Goal: Contribute content

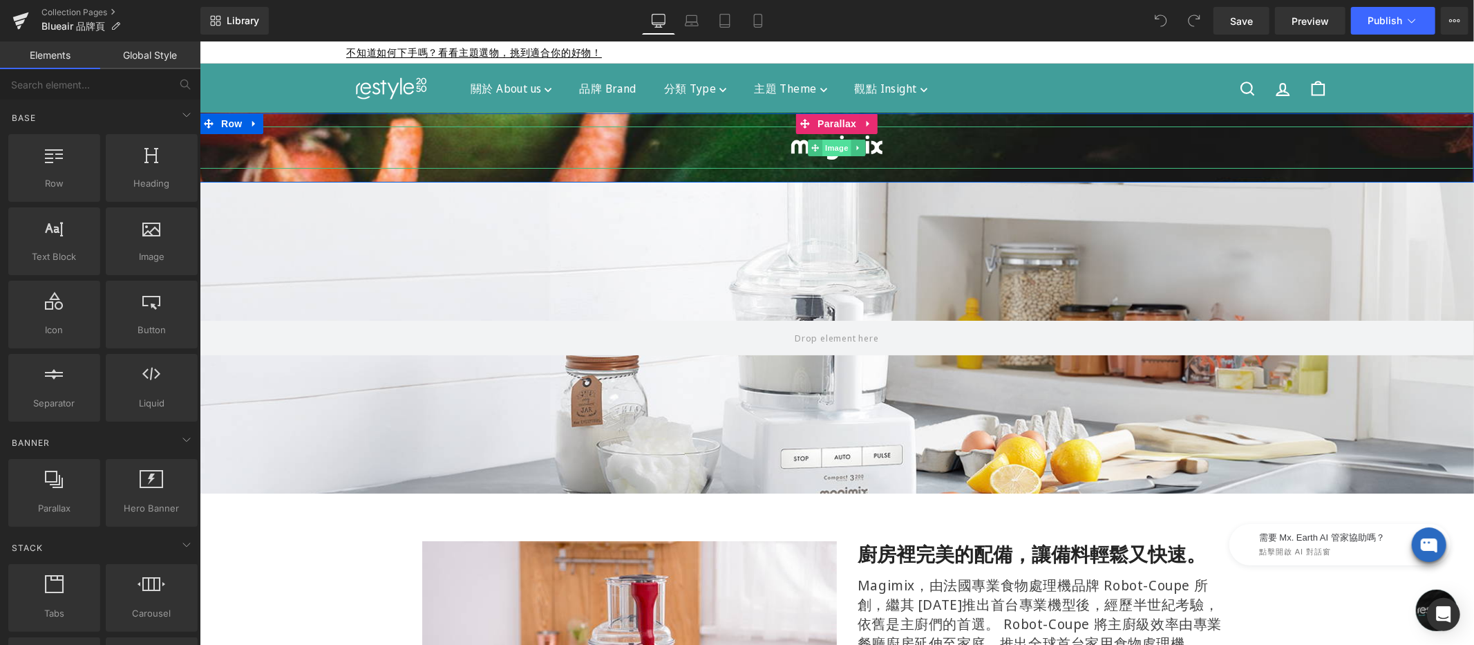
click at [826, 149] on div "Image" at bounding box center [836, 147] width 1274 height 42
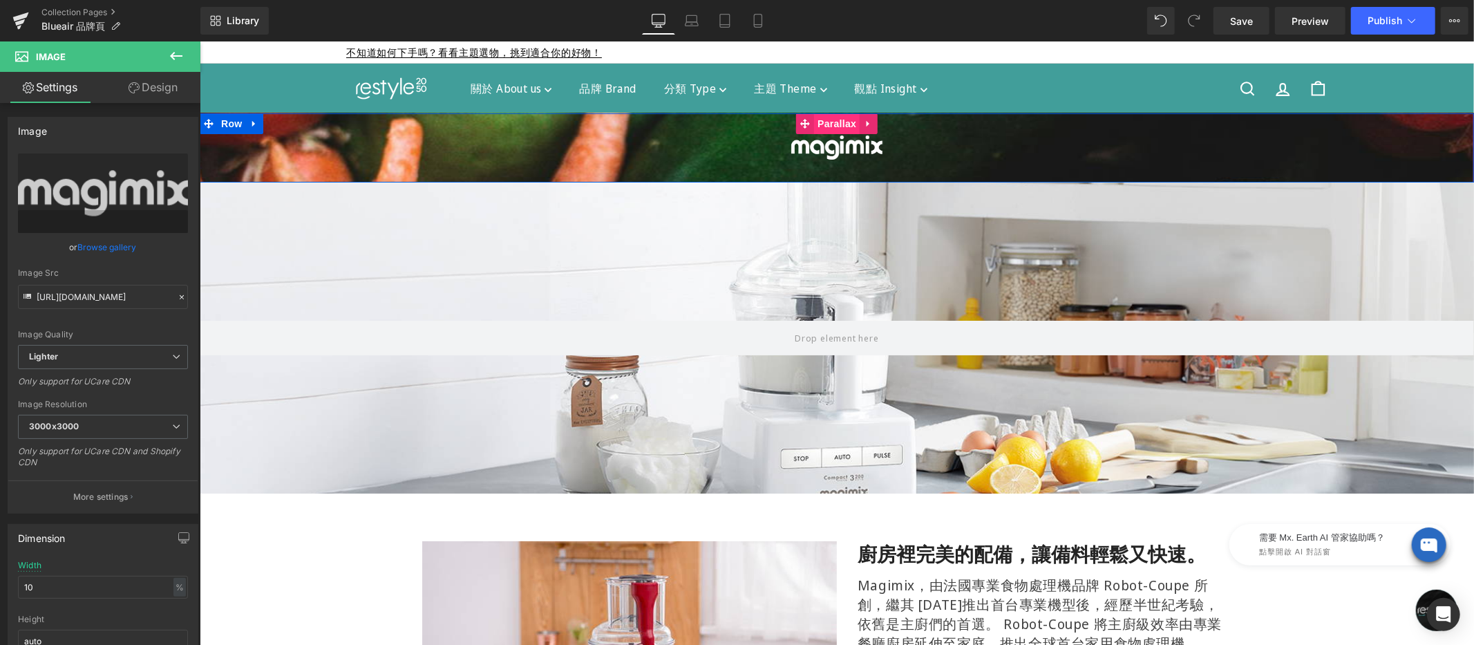
click at [836, 122] on link "Parallax" at bounding box center [827, 123] width 64 height 21
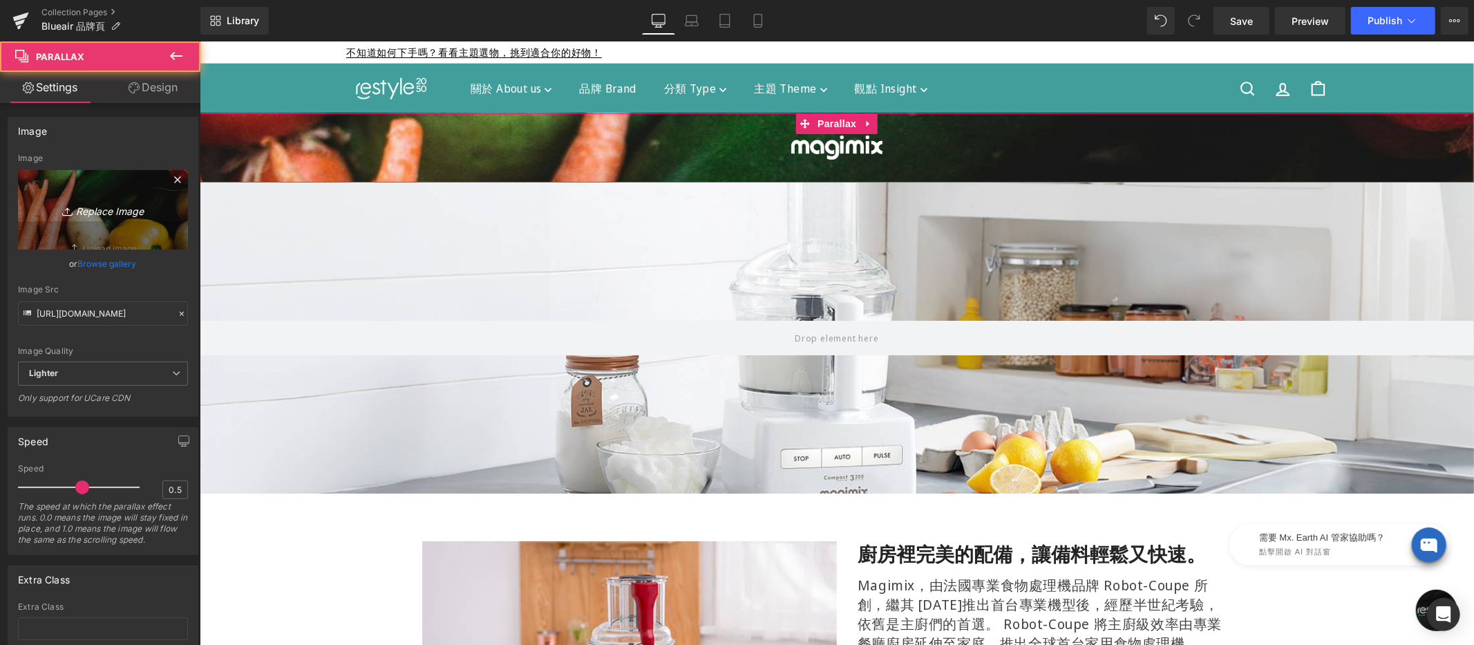
click at [106, 206] on icon "Replace Image" at bounding box center [103, 209] width 111 height 17
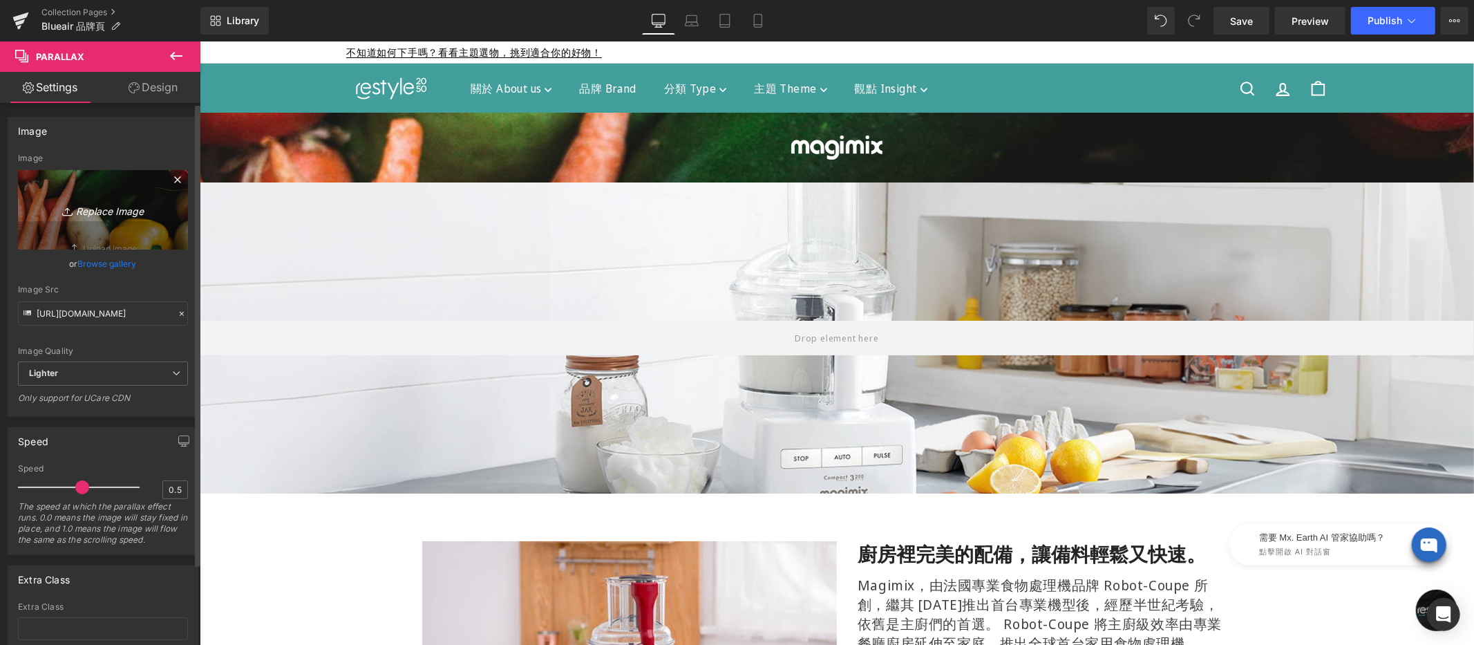
type input "C:\fakepath\blueair-tpbn-1920x500.jpg"
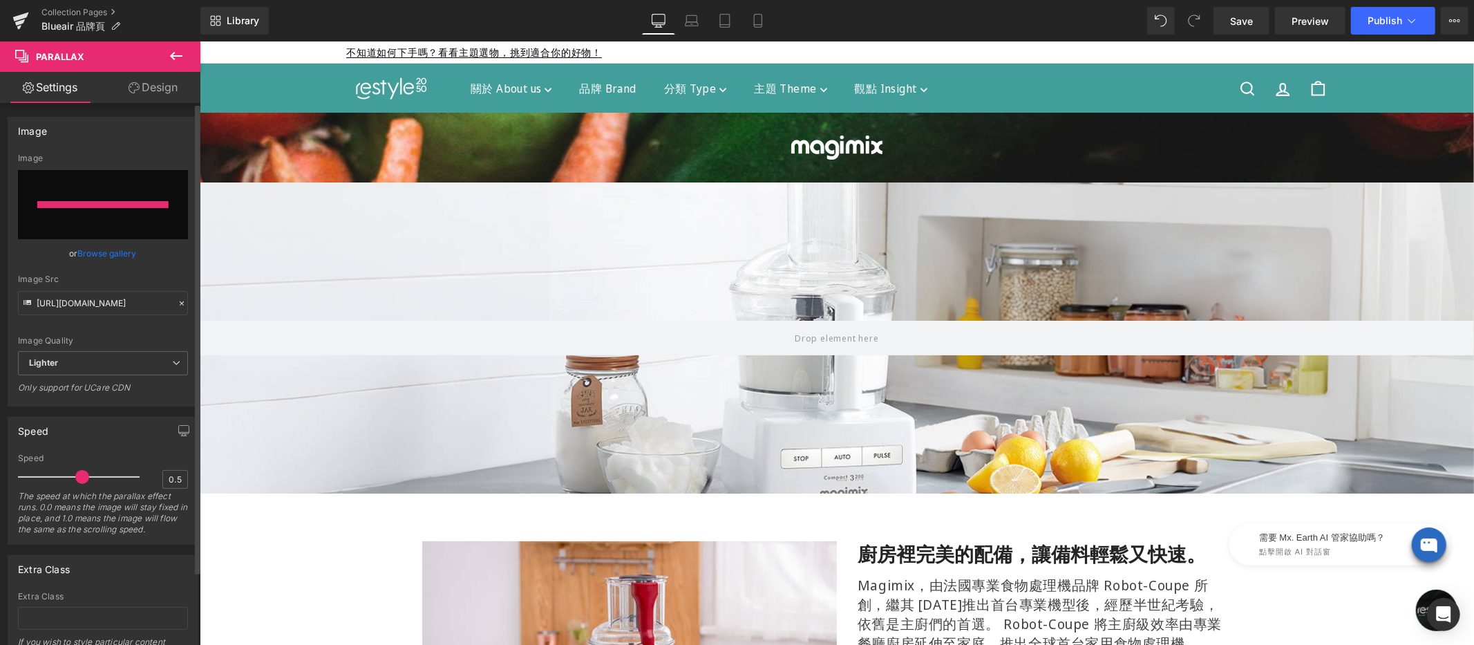
type input "[URL][DOMAIN_NAME]"
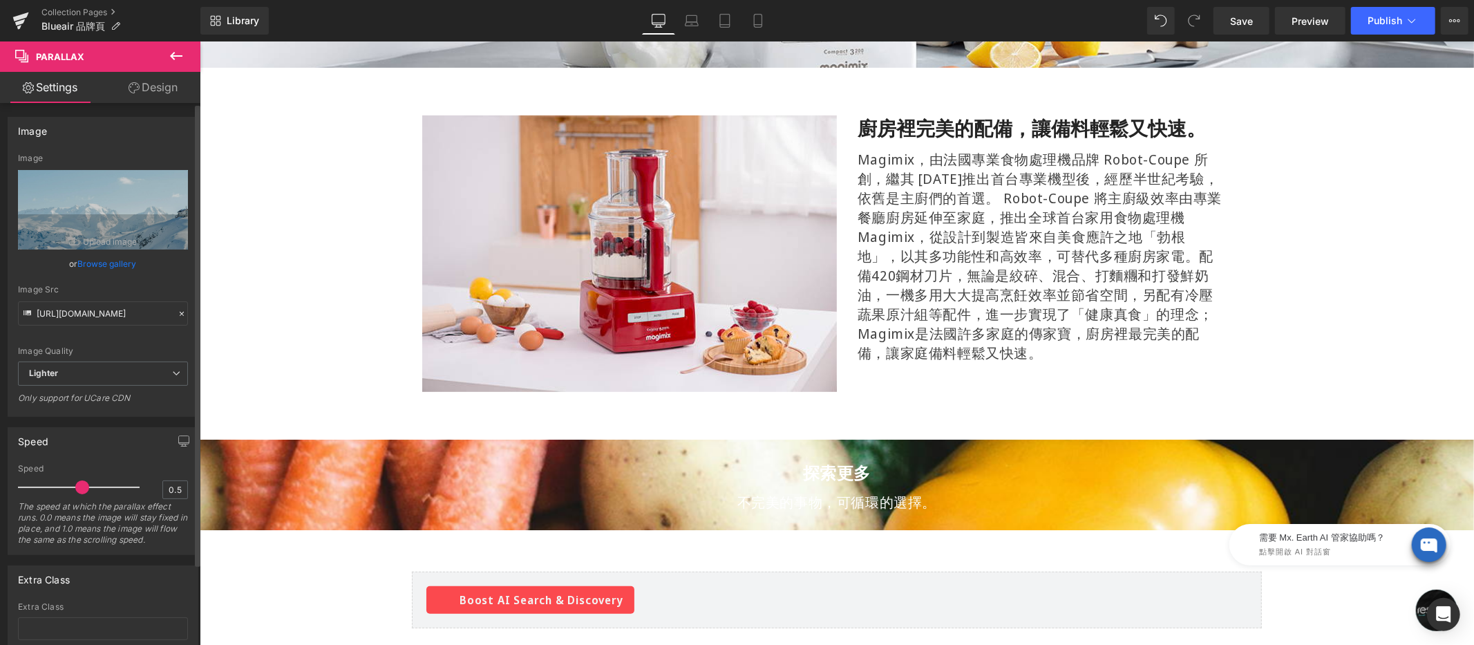
scroll to position [594, 0]
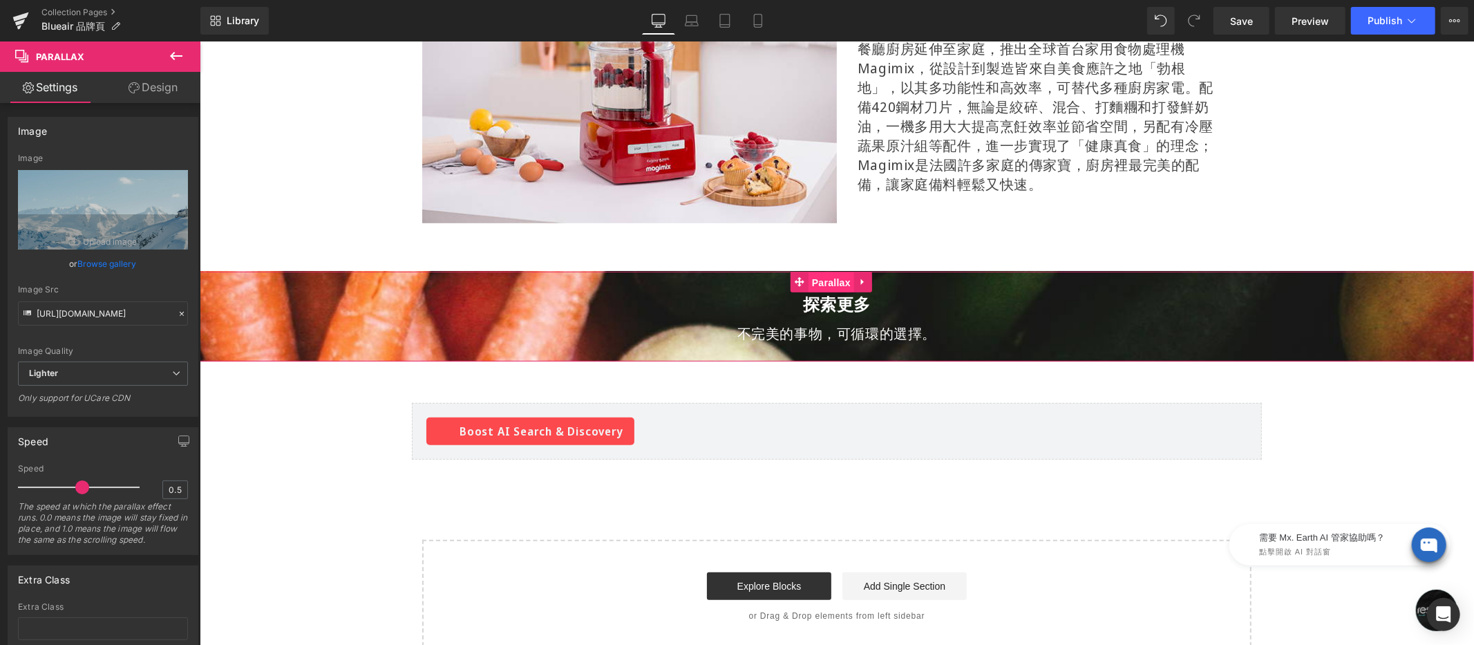
click at [829, 277] on div "探索更多 Heading 不完美的事物，可循環的選擇。 Text Block Row Parallax" at bounding box center [836, 316] width 1274 height 90
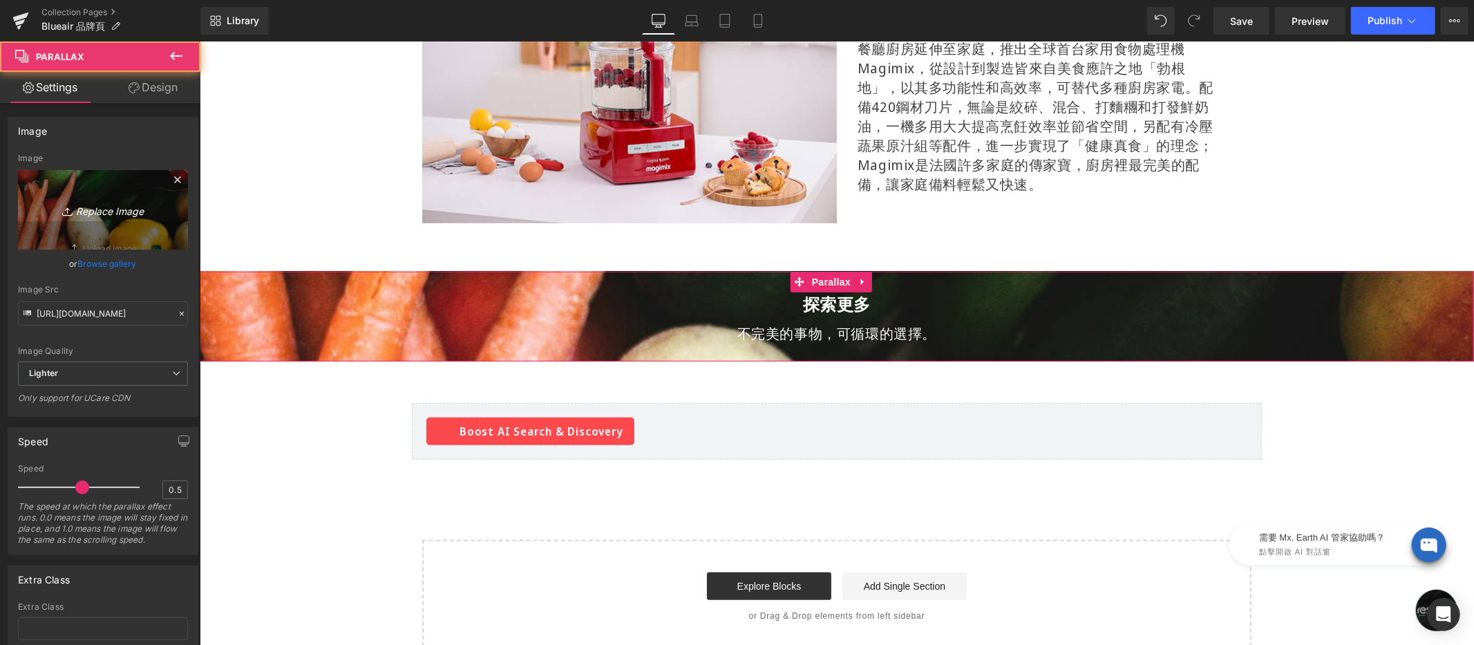
click at [66, 198] on link "Replace Image" at bounding box center [103, 209] width 170 height 79
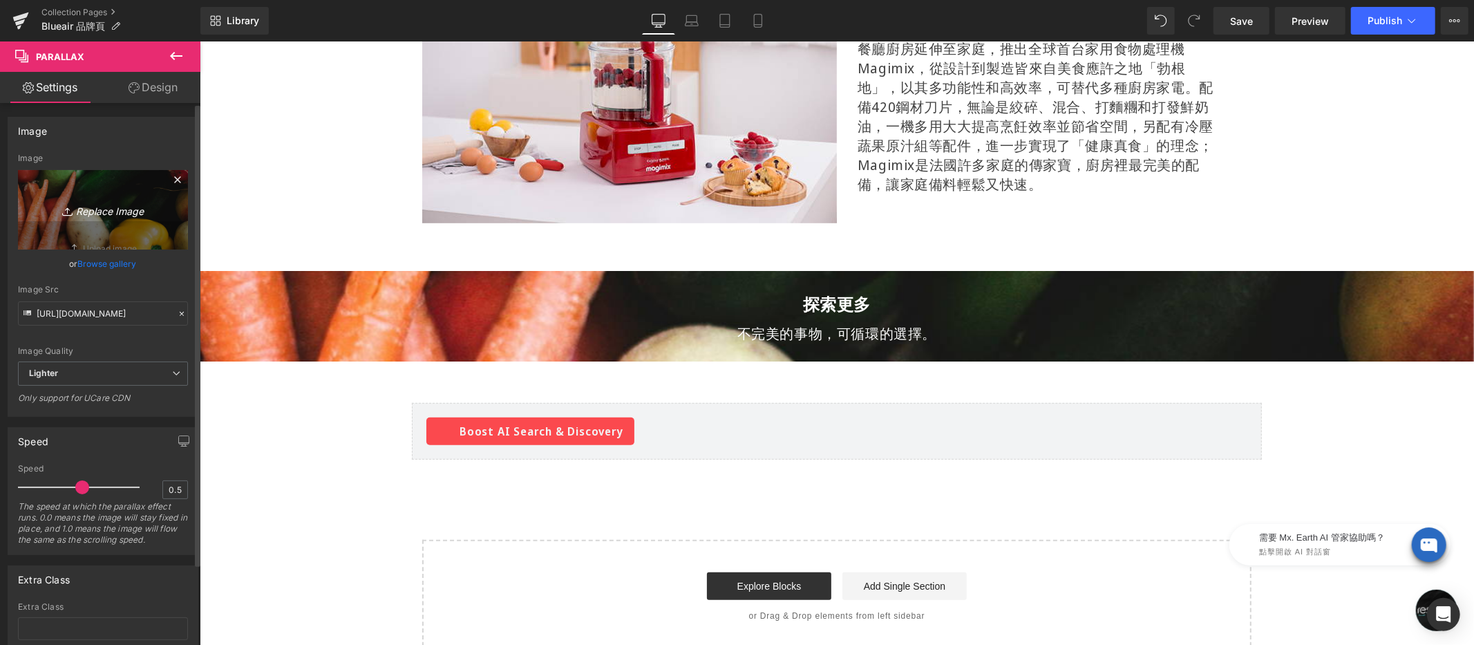
type input "C:\fakepath\blueair-tpbn-1920x500.jpg"
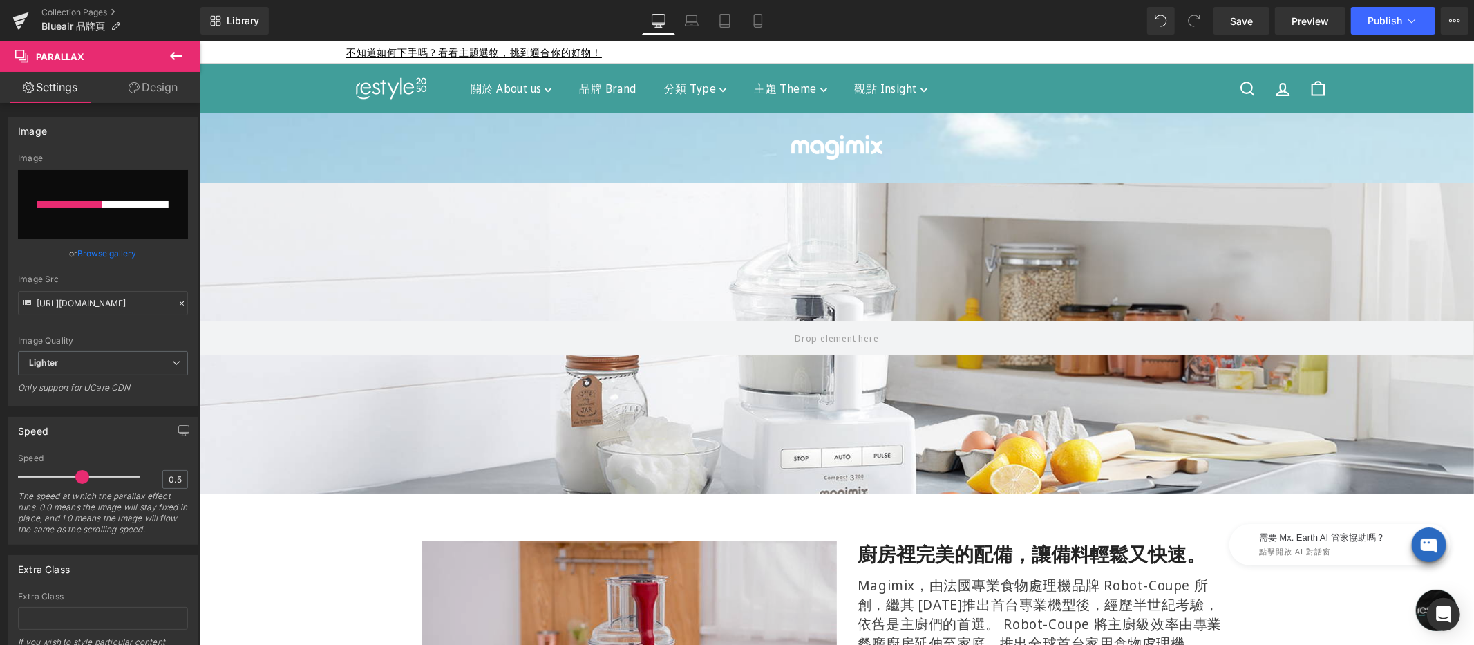
scroll to position [482, 0]
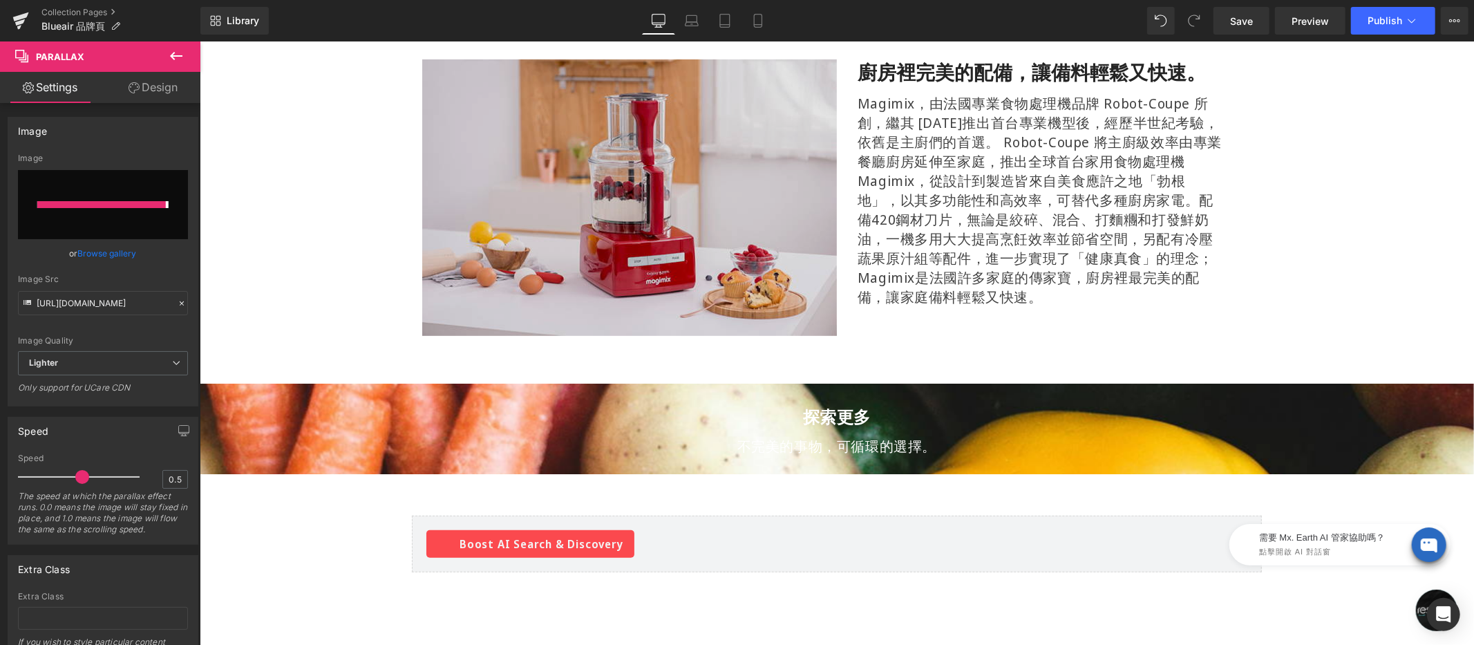
type input "[URL][DOMAIN_NAME]"
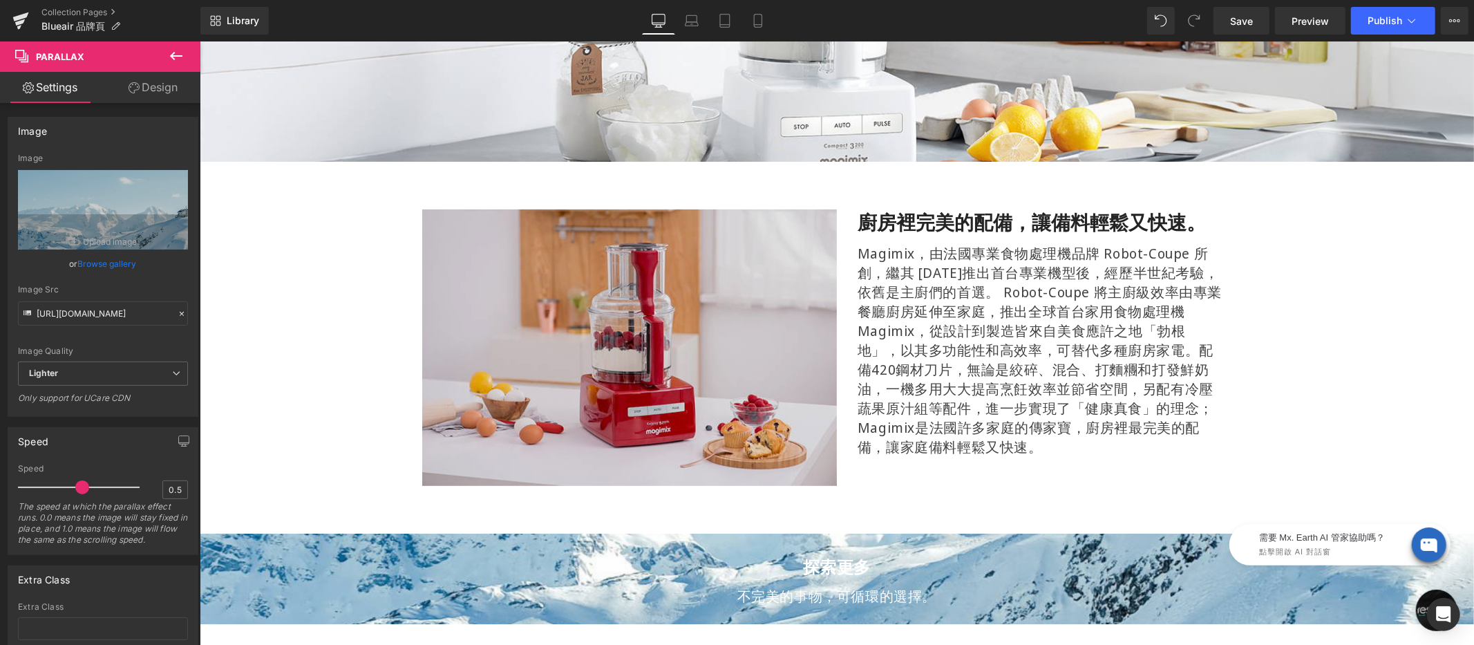
scroll to position [0, 0]
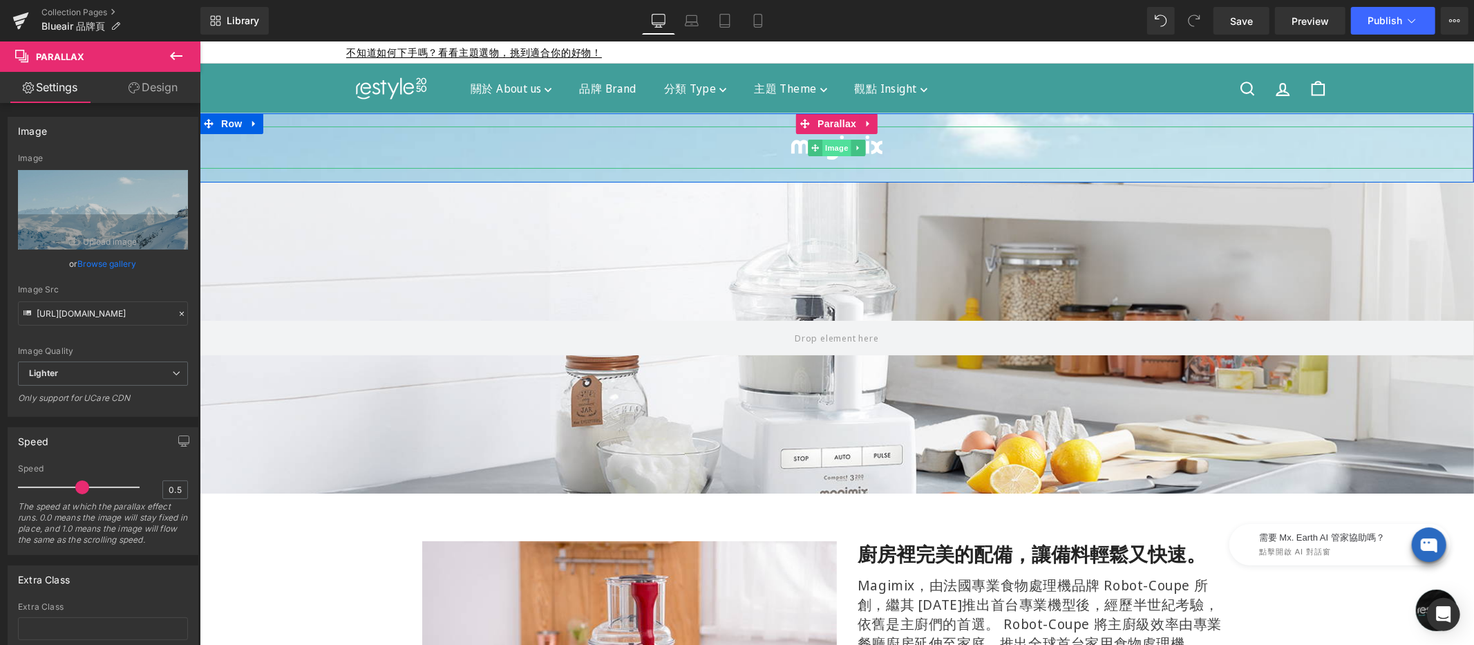
click at [832, 143] on div "Image" at bounding box center [836, 147] width 1274 height 42
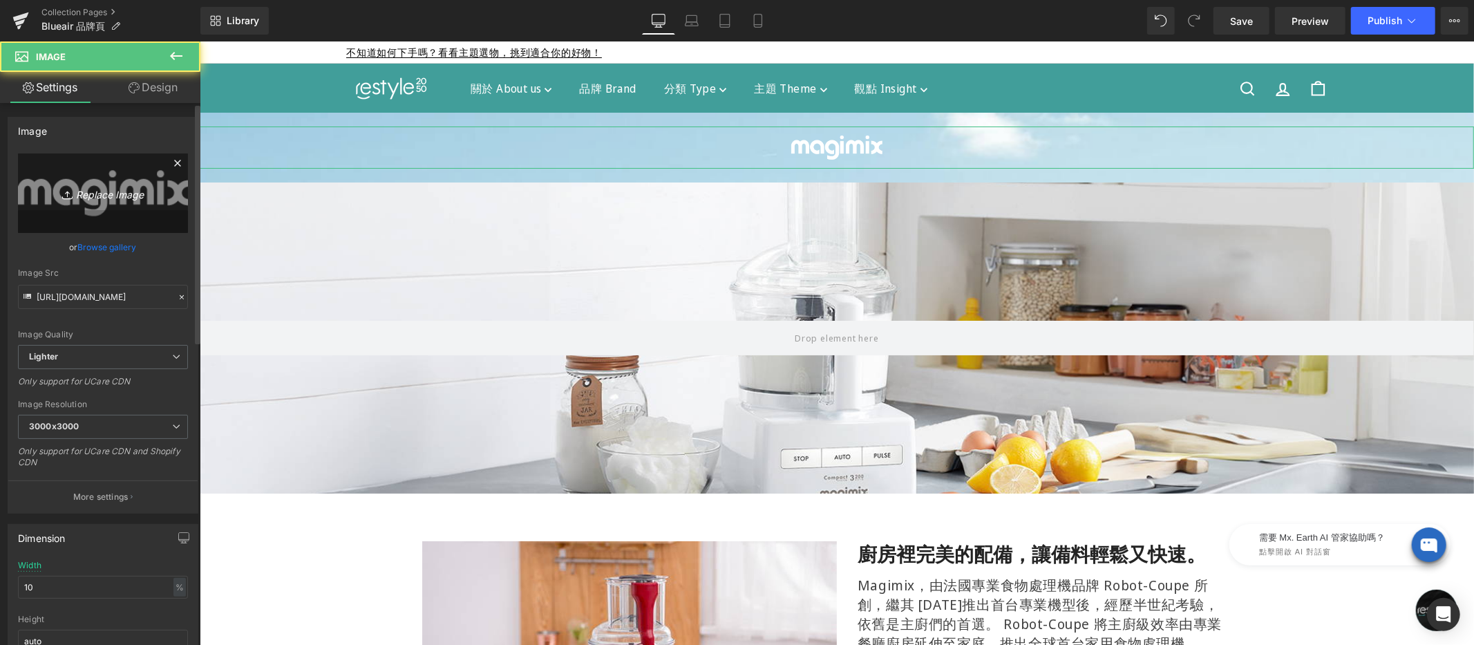
click at [108, 180] on link "Replace Image" at bounding box center [103, 192] width 170 height 79
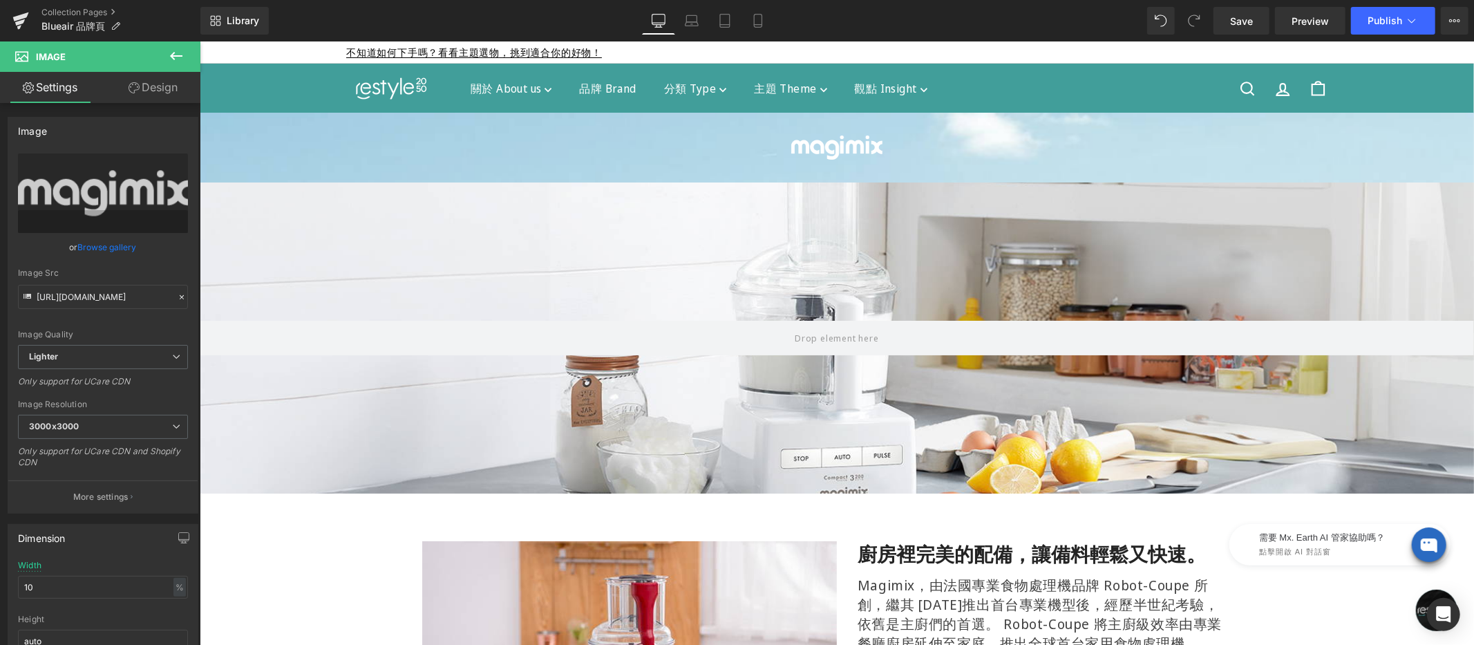
type input "C:\fakepath\blueair-300x100.png"
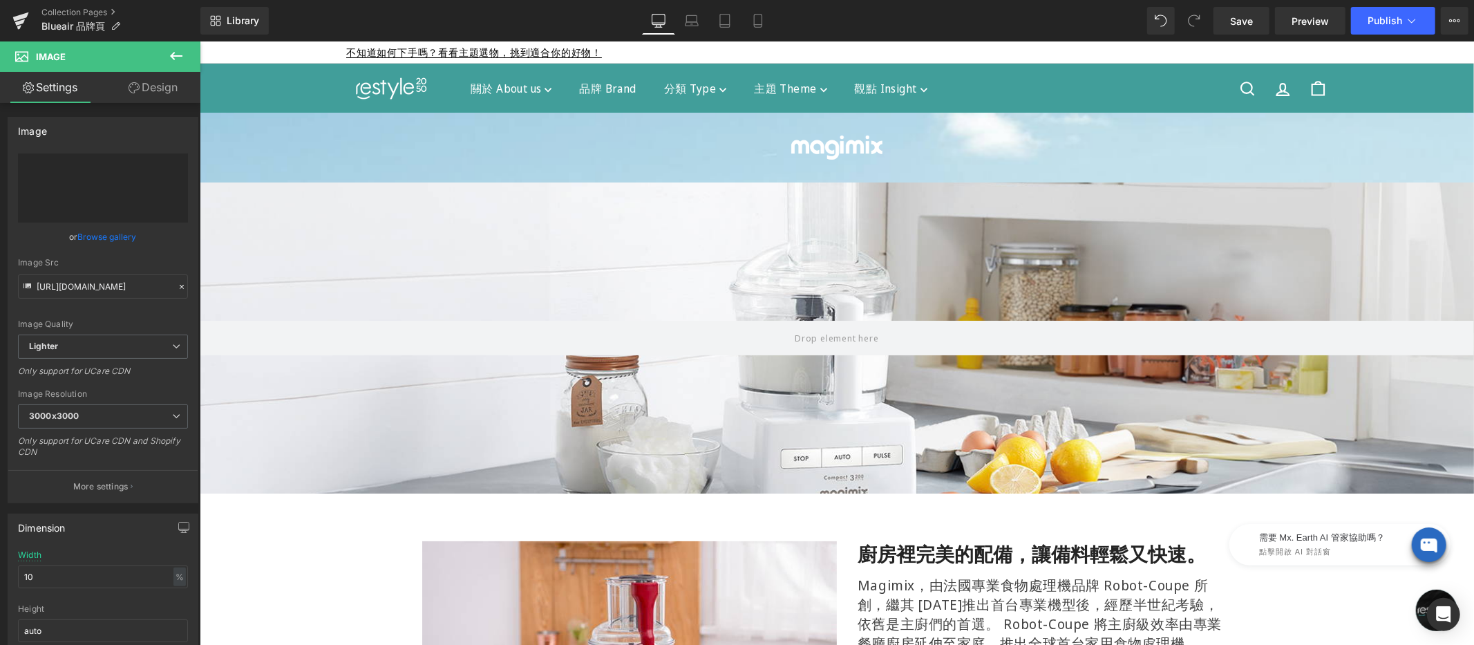
type input "[URL][DOMAIN_NAME]"
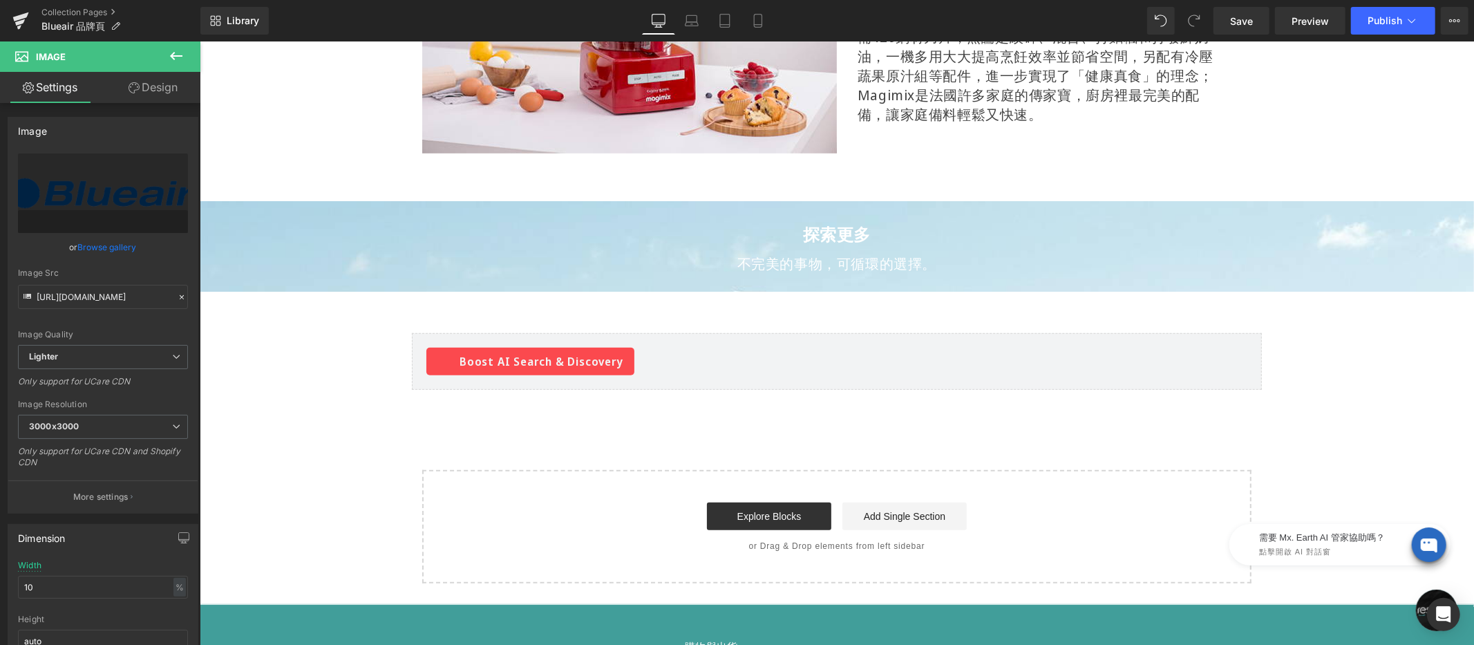
scroll to position [644, 0]
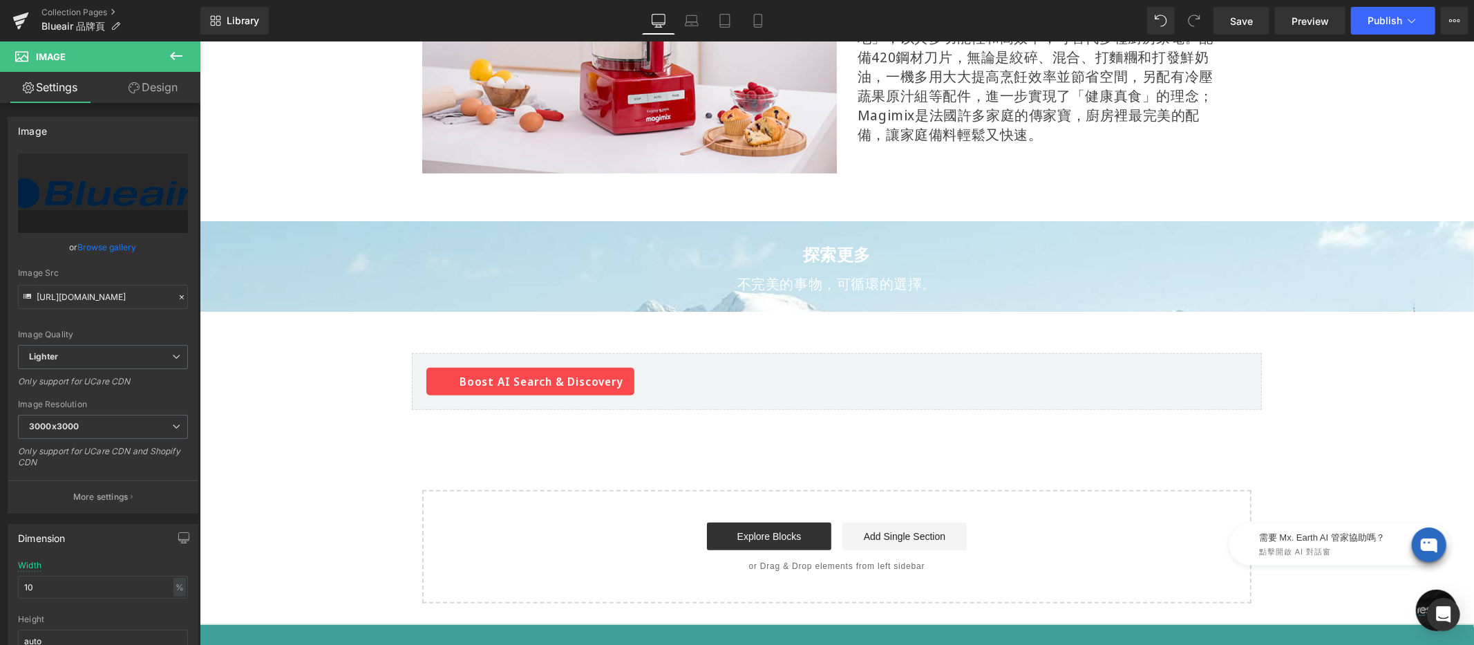
click at [774, 240] on div "探索更多 Heading 不完美的事物，可循環的選擇。 Text Block Row" at bounding box center [835, 266] width 829 height 90
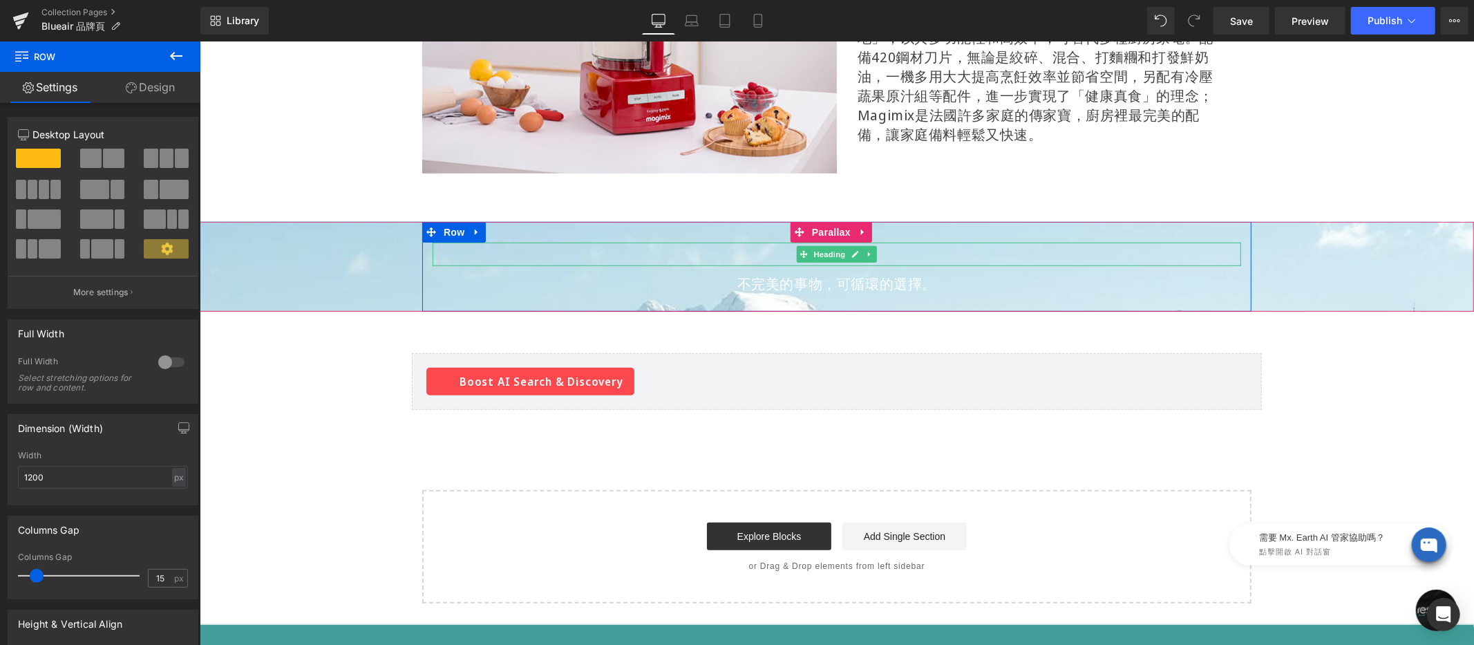
click at [779, 249] on h2 "探索更多" at bounding box center [836, 253] width 808 height 23
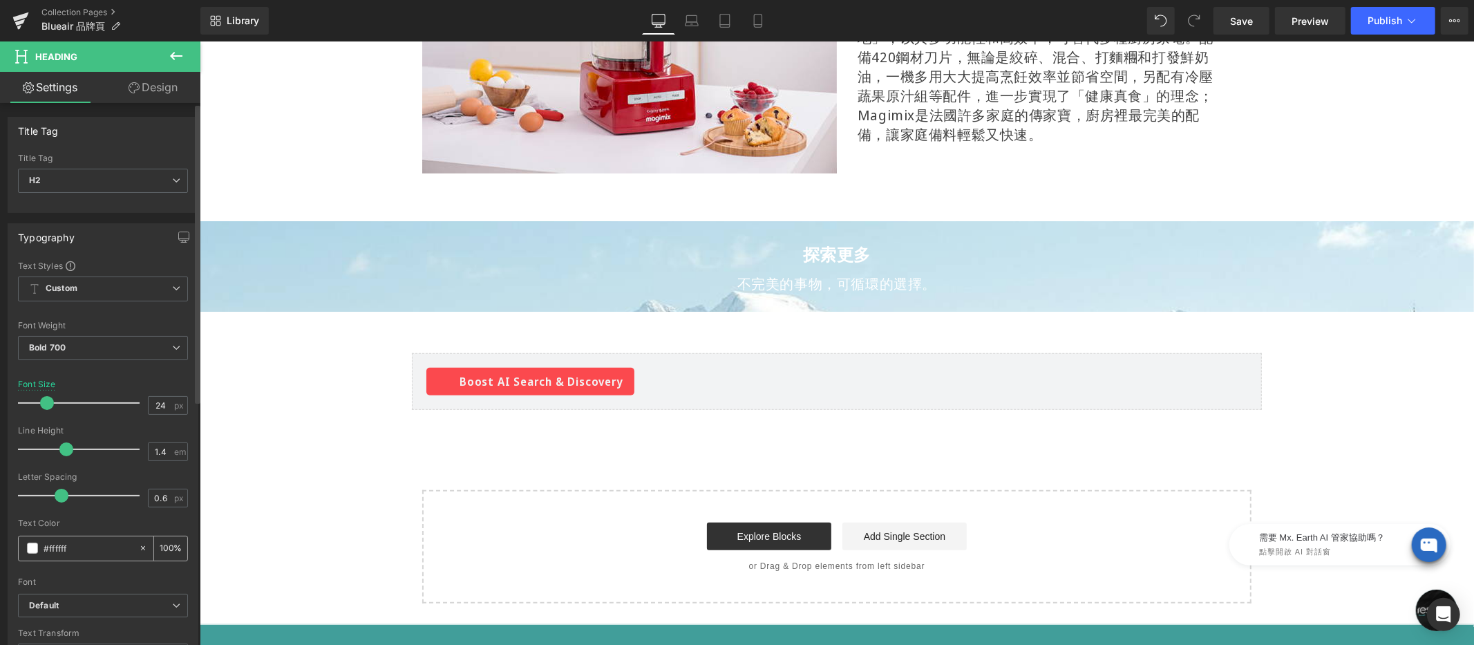
click at [85, 553] on input "#ffffff" at bounding box center [88, 547] width 88 height 15
paste input "002A53"
type input "#002a53"
click at [109, 511] on div at bounding box center [103, 513] width 170 height 9
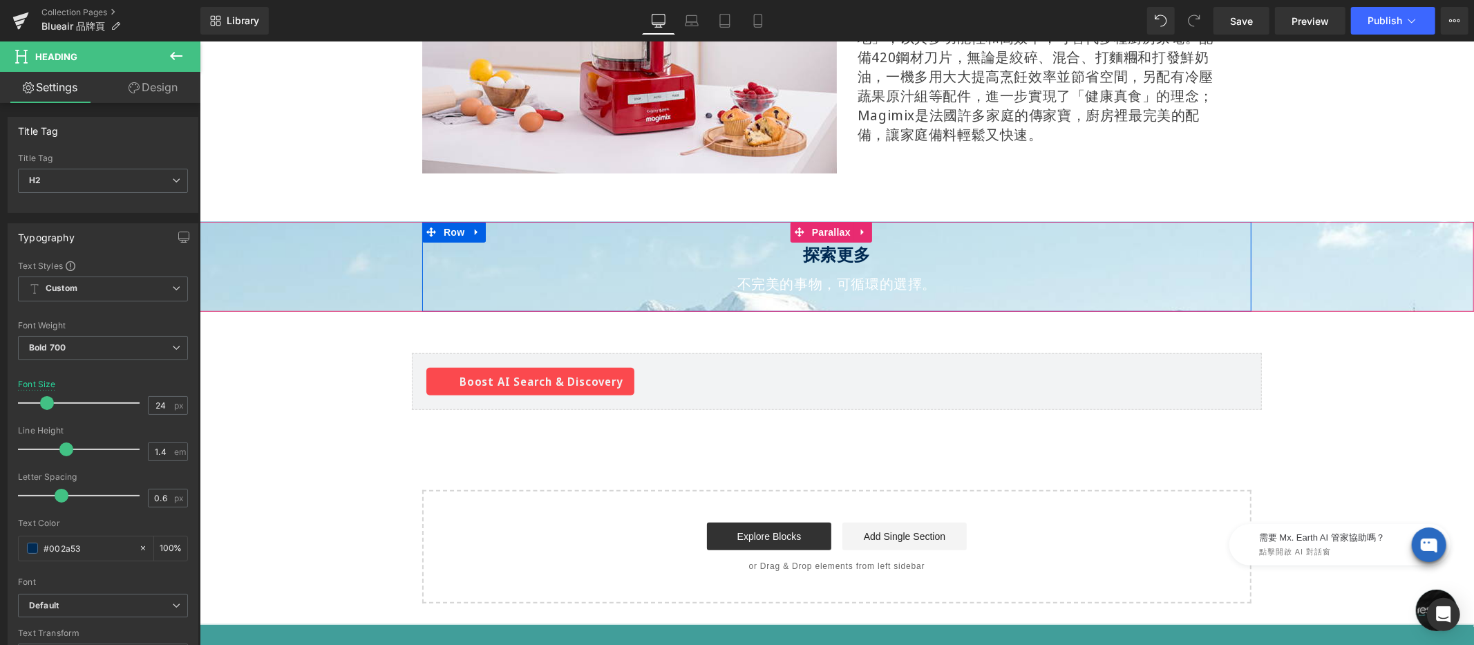
click at [736, 281] on div "不完美的事物，可循環的選擇。" at bounding box center [836, 279] width 808 height 28
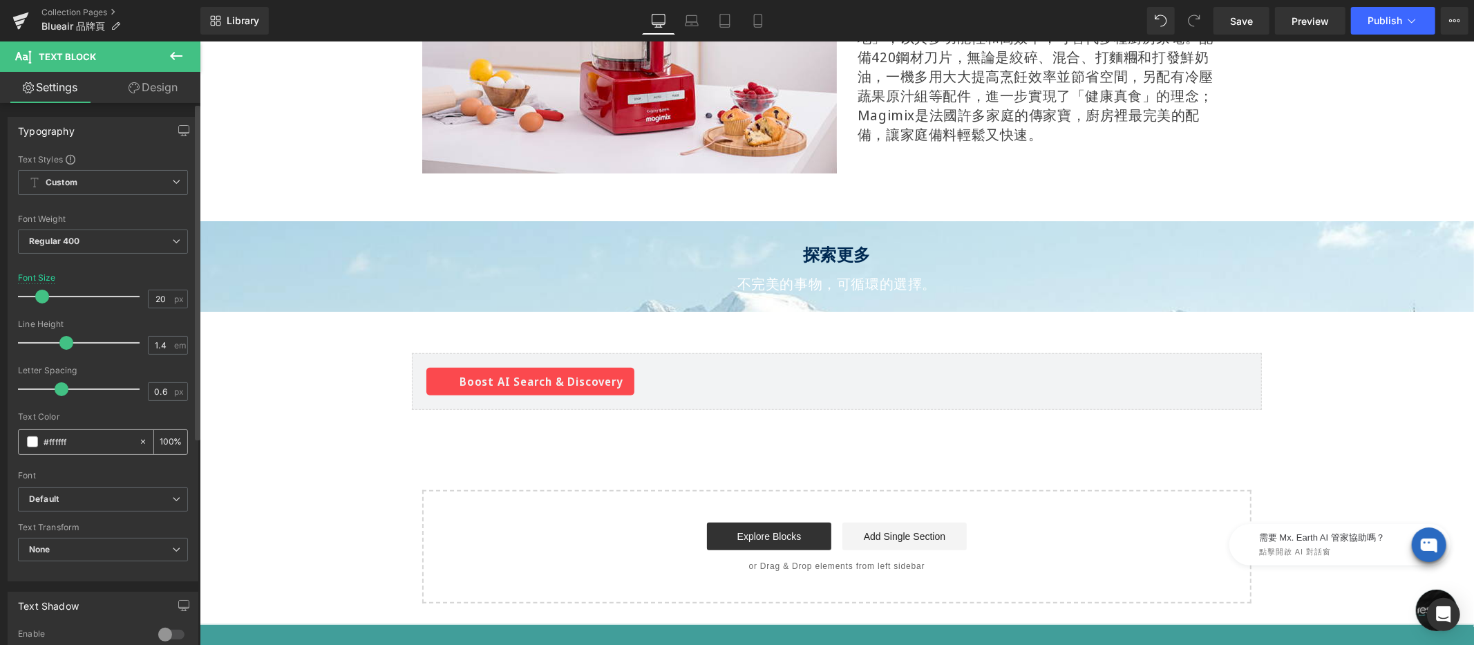
click at [104, 441] on input "#ffffff" at bounding box center [88, 441] width 88 height 15
paste input "002A53"
type input "#002a53"
click at [1244, 23] on span "Save" at bounding box center [1241, 21] width 23 height 15
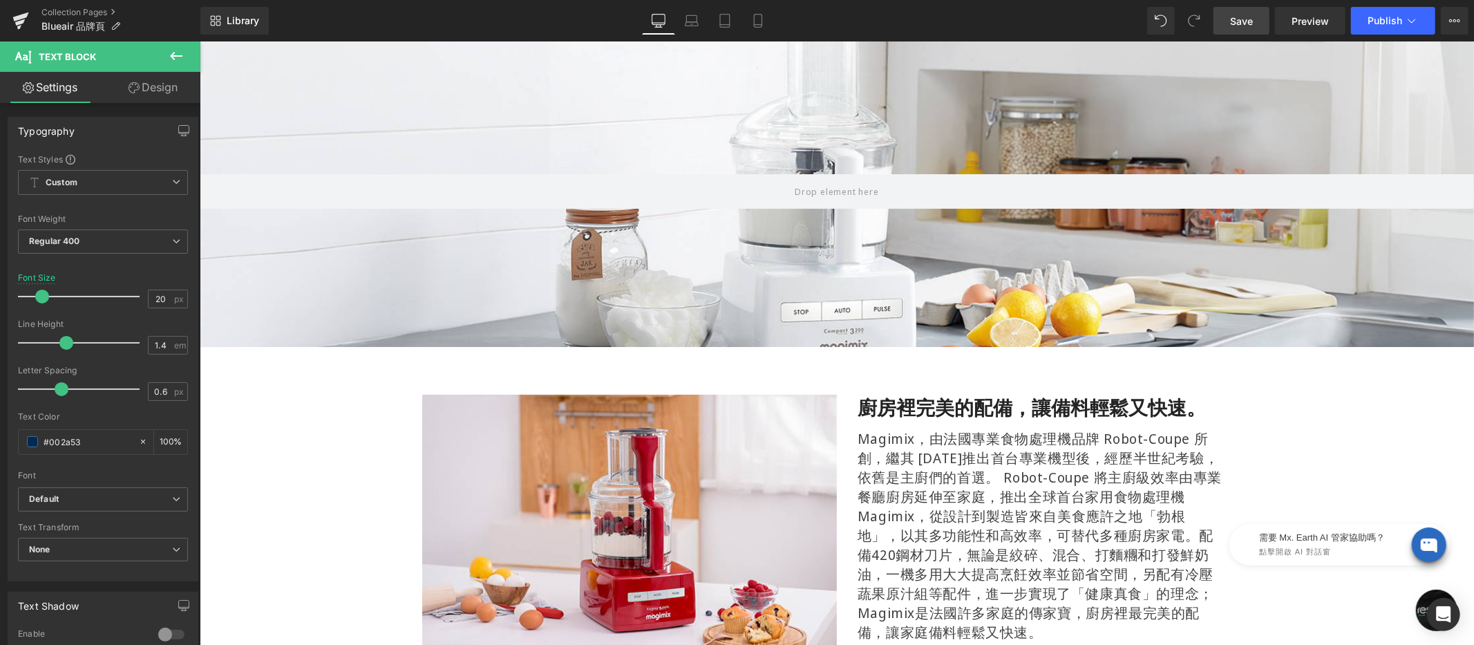
scroll to position [0, 0]
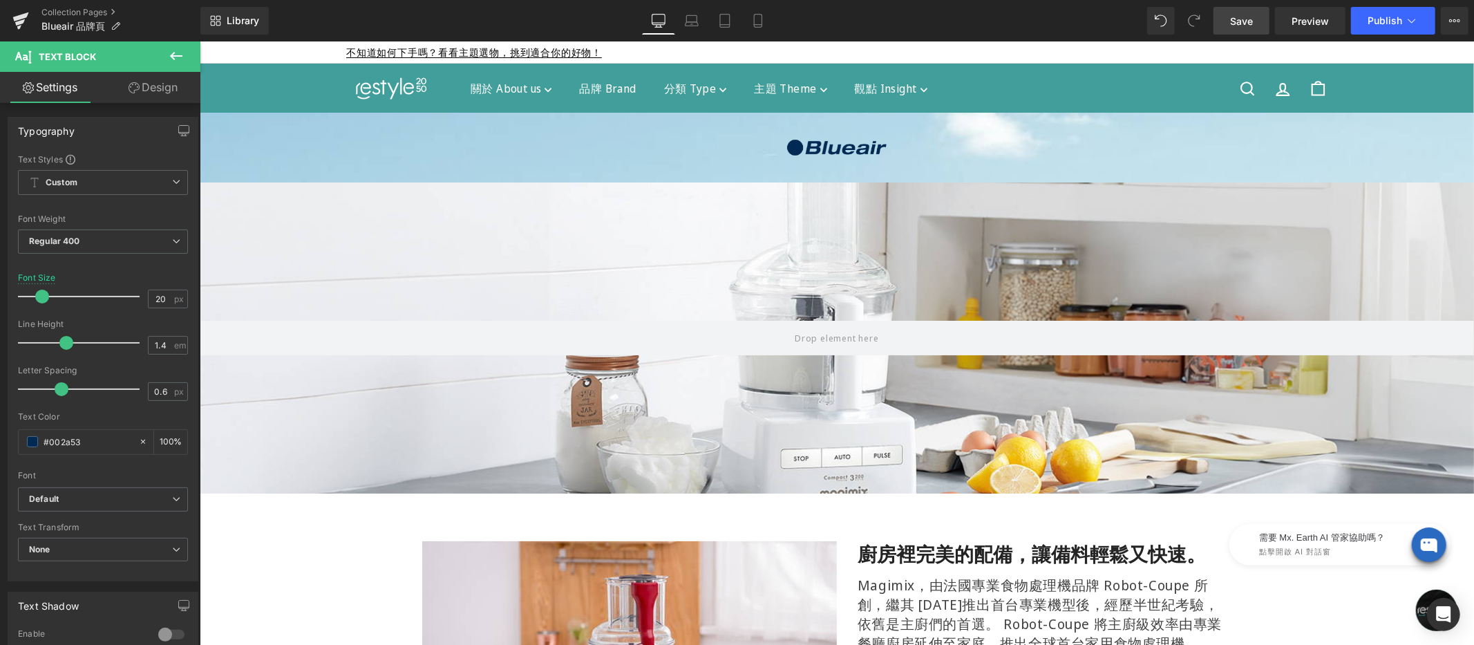
click at [828, 189] on div "Hero Banner" at bounding box center [836, 337] width 1274 height 311
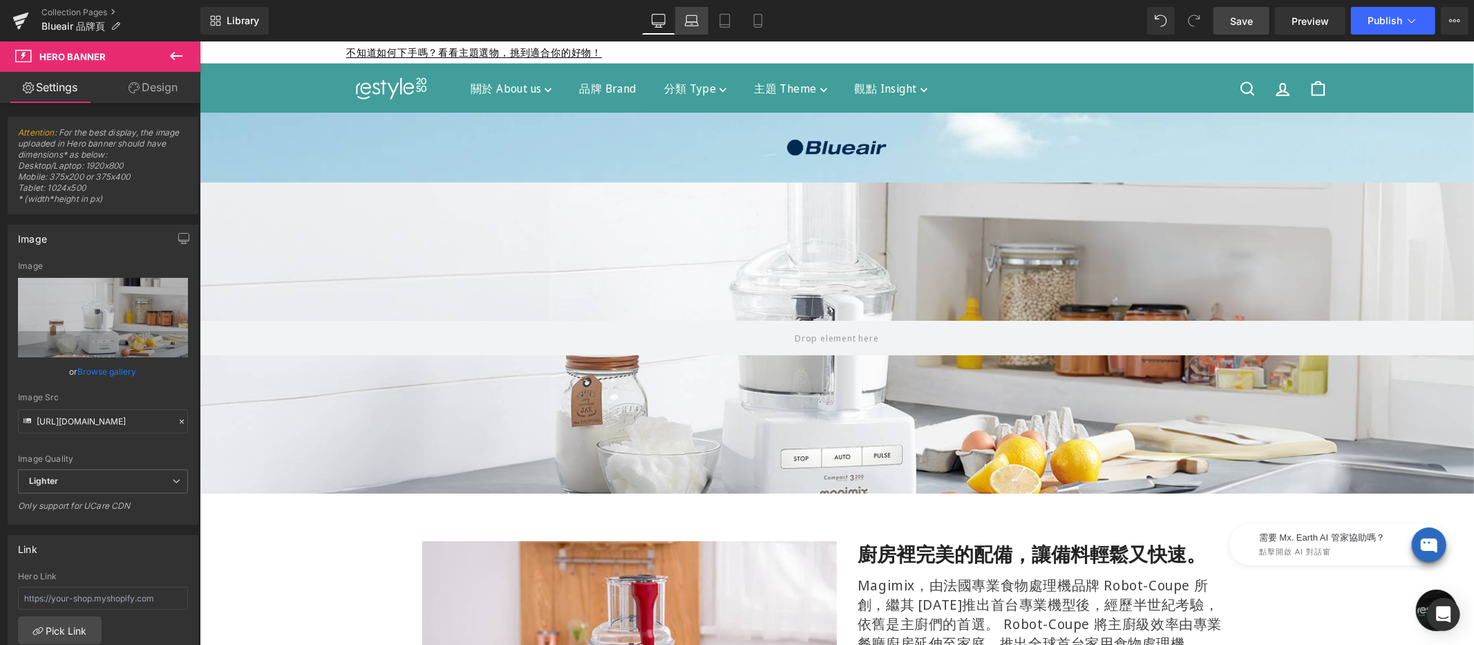
click at [696, 17] on icon at bounding box center [692, 21] width 14 height 14
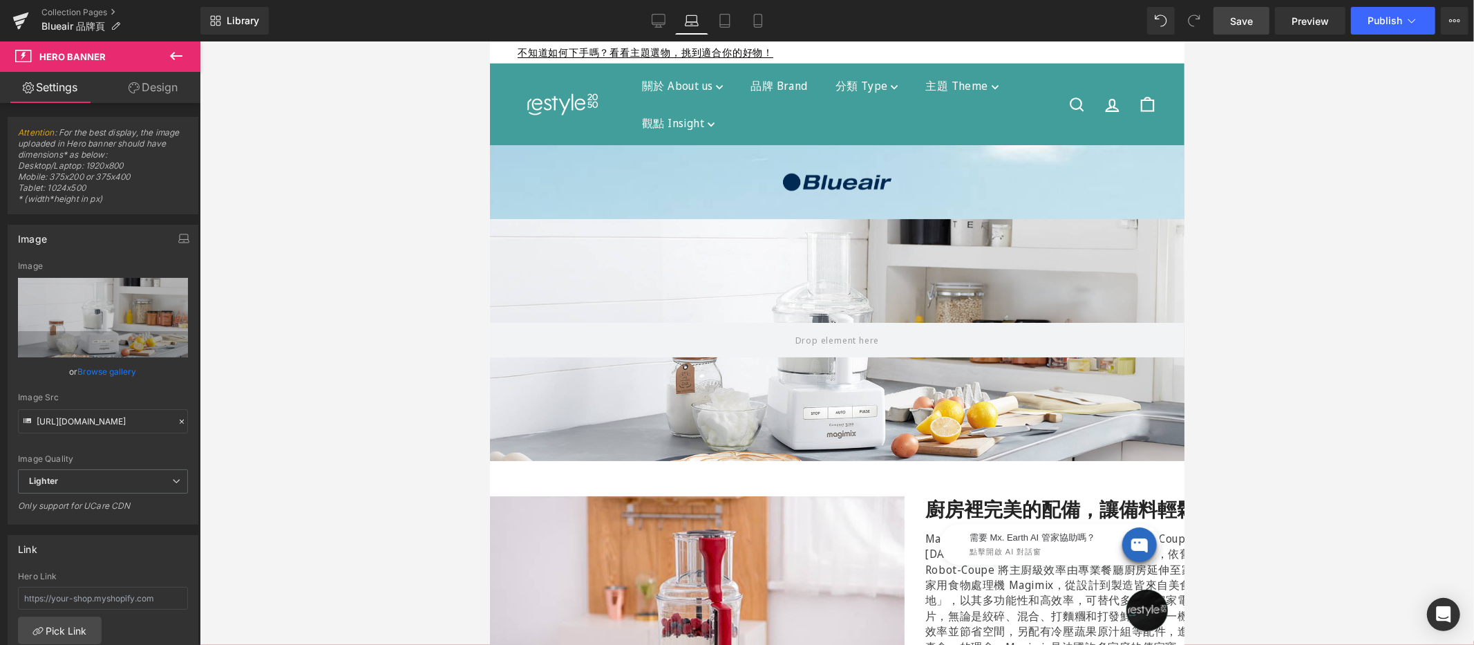
scroll to position [1508, 683]
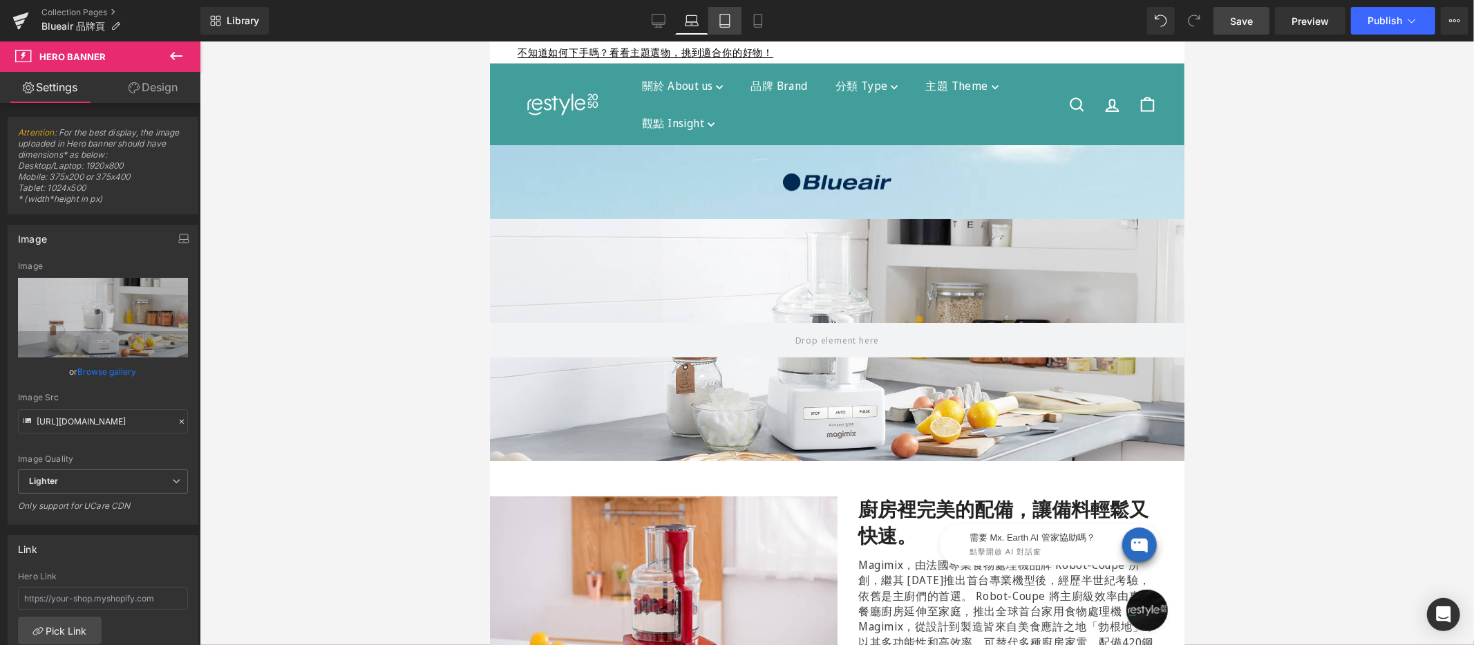
click at [724, 23] on icon at bounding box center [725, 21] width 14 height 14
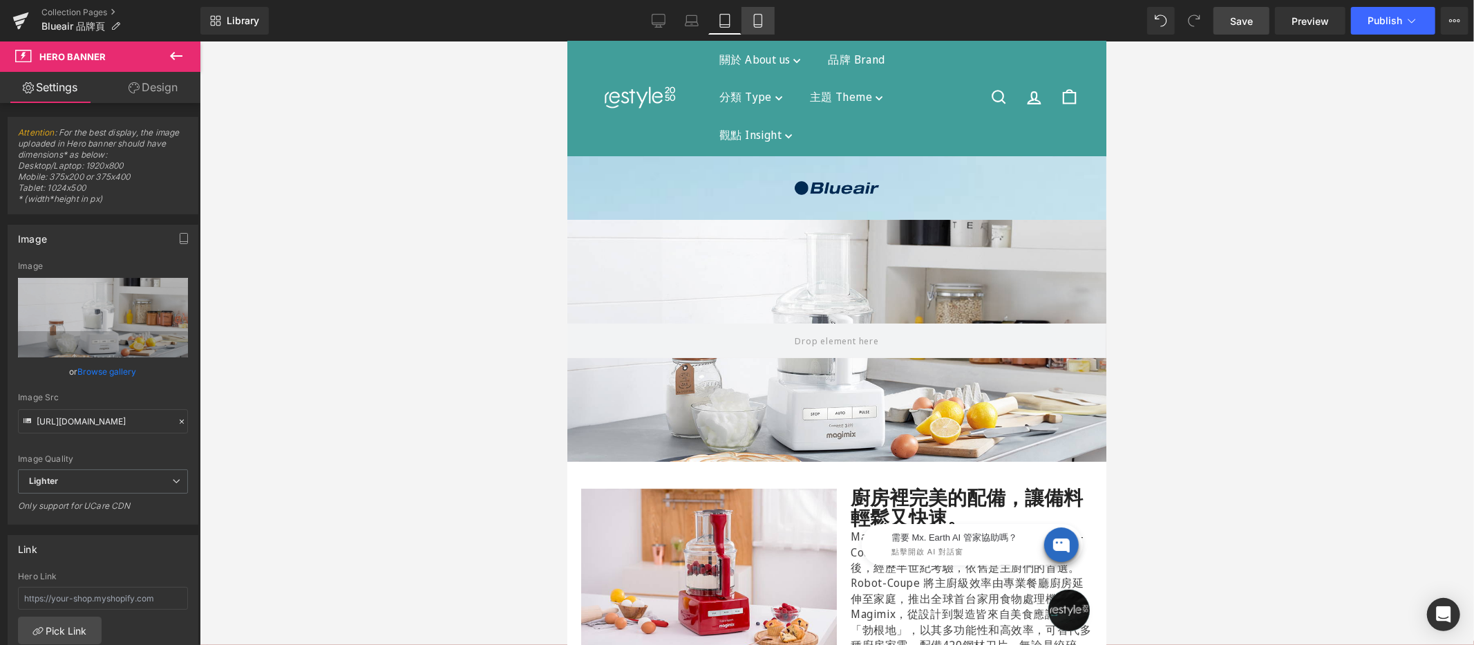
scroll to position [1520, 527]
click at [754, 23] on icon at bounding box center [758, 21] width 14 height 14
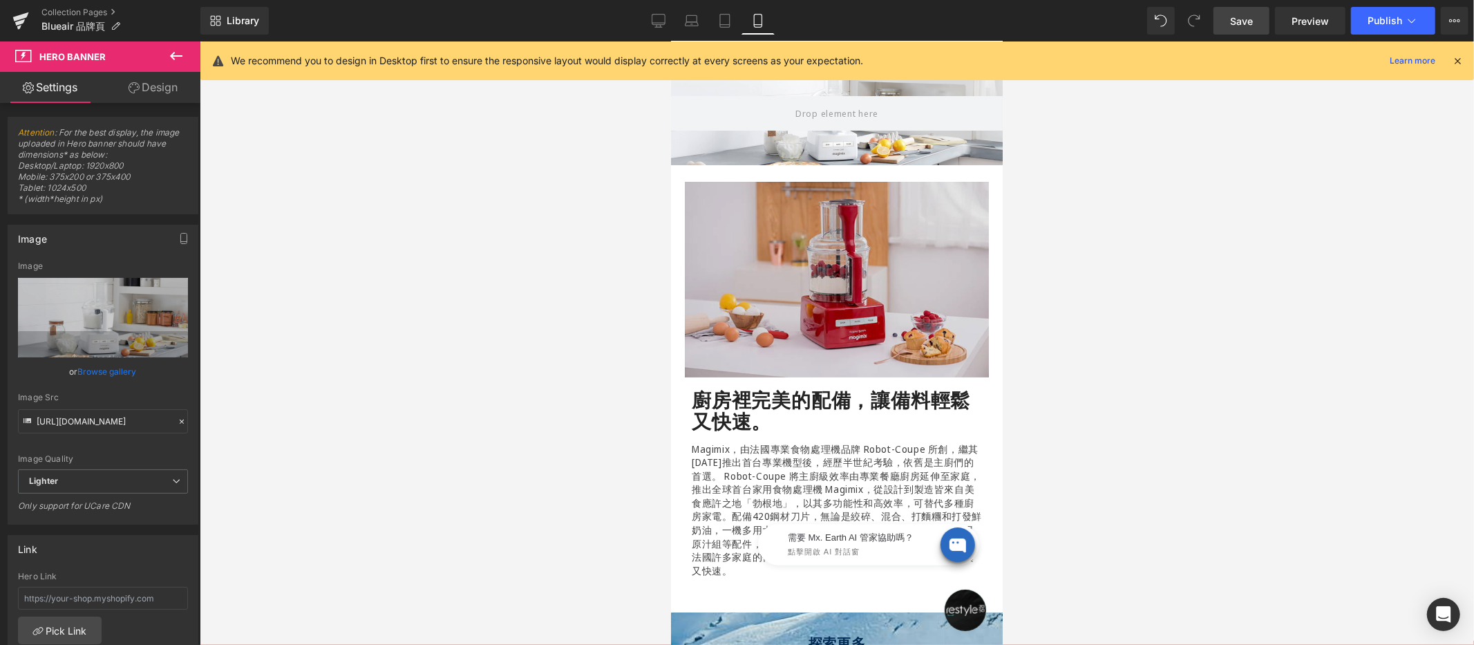
scroll to position [0, 0]
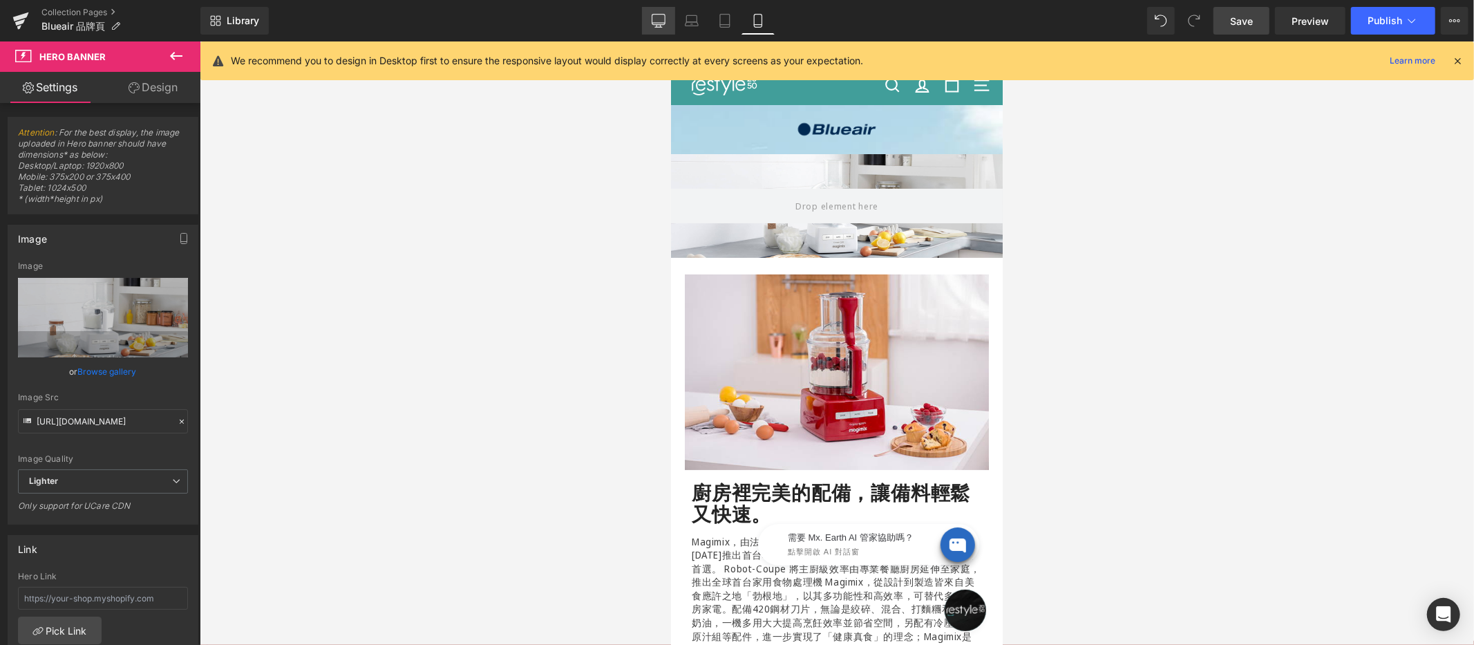
click at [653, 16] on icon at bounding box center [658, 21] width 14 height 14
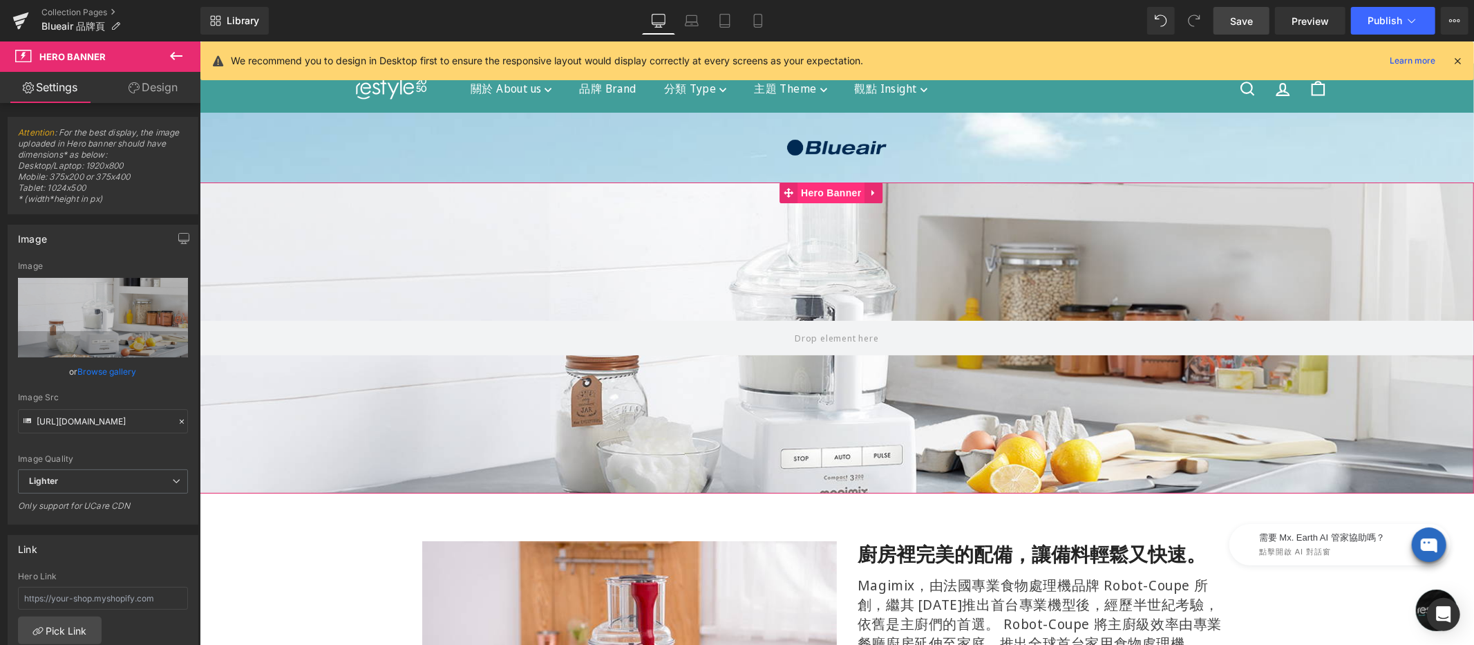
click at [835, 198] on link "Hero Banner" at bounding box center [821, 192] width 85 height 21
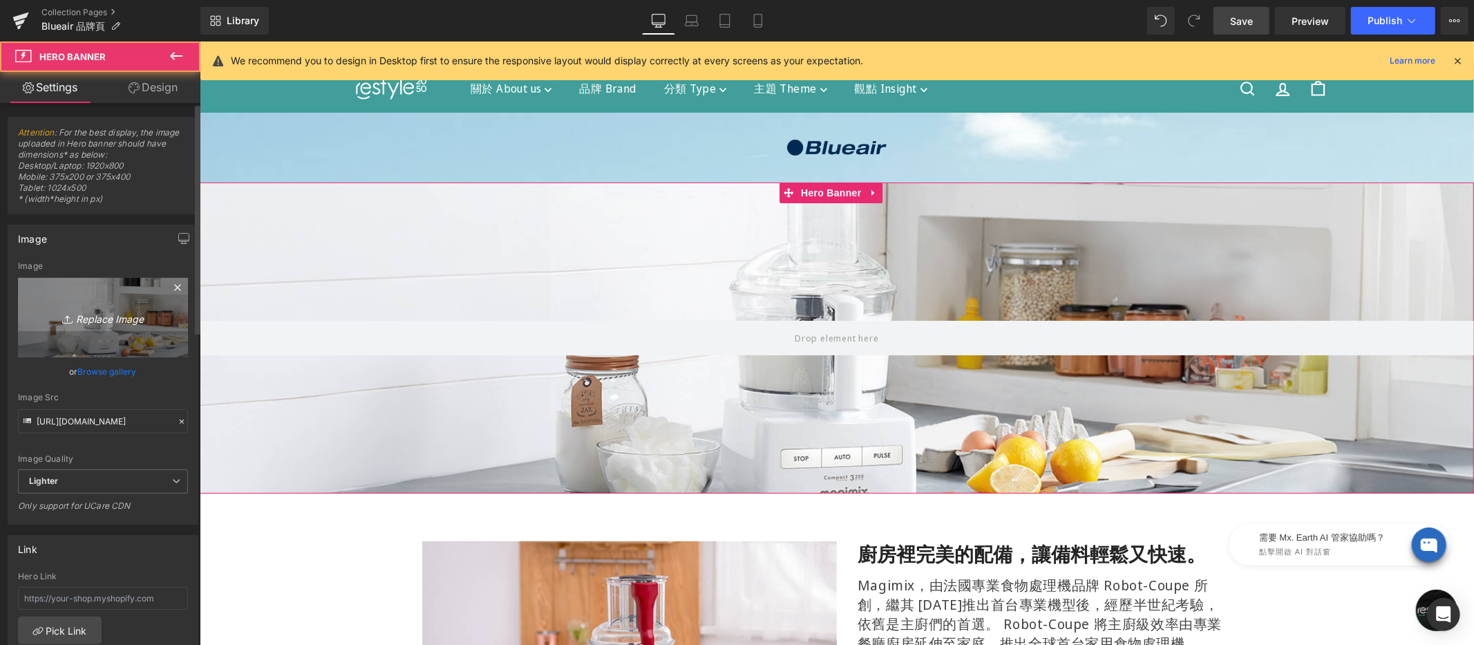
click at [104, 301] on link "Replace Image" at bounding box center [103, 317] width 170 height 79
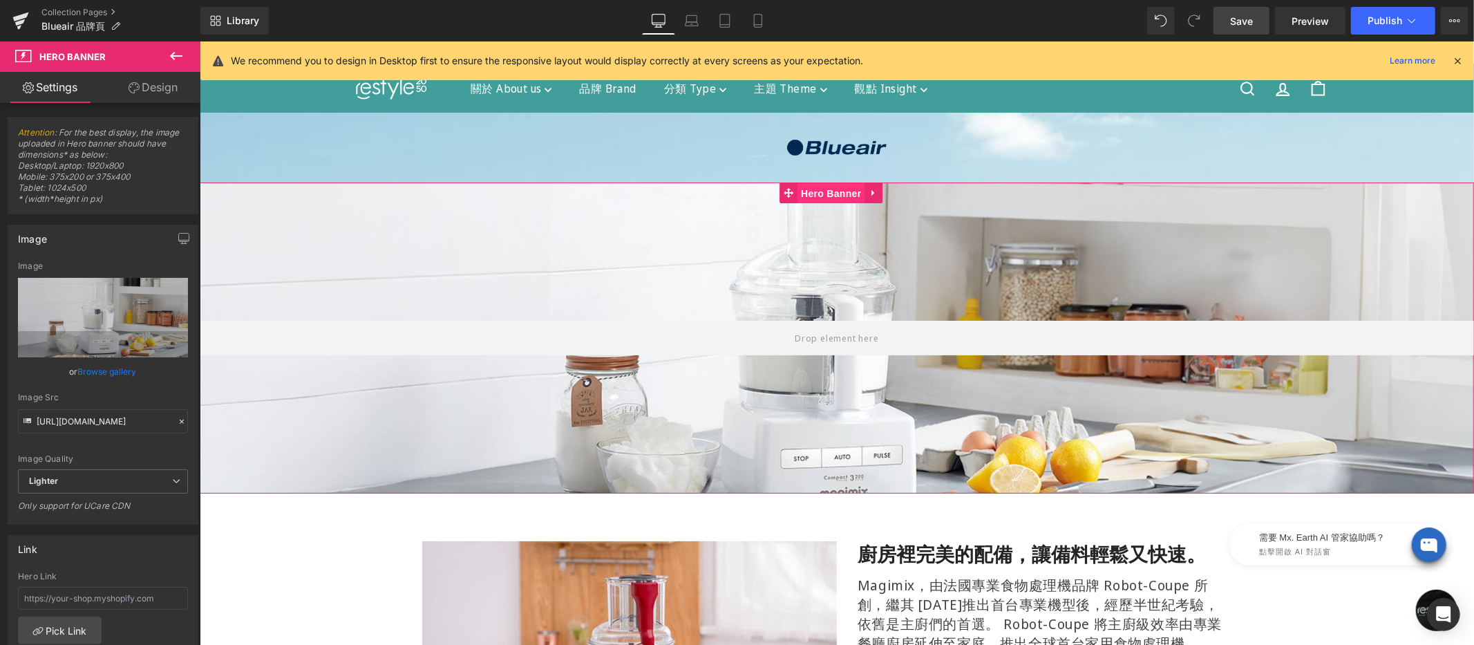
click at [816, 195] on div "Hero Banner" at bounding box center [836, 337] width 1274 height 311
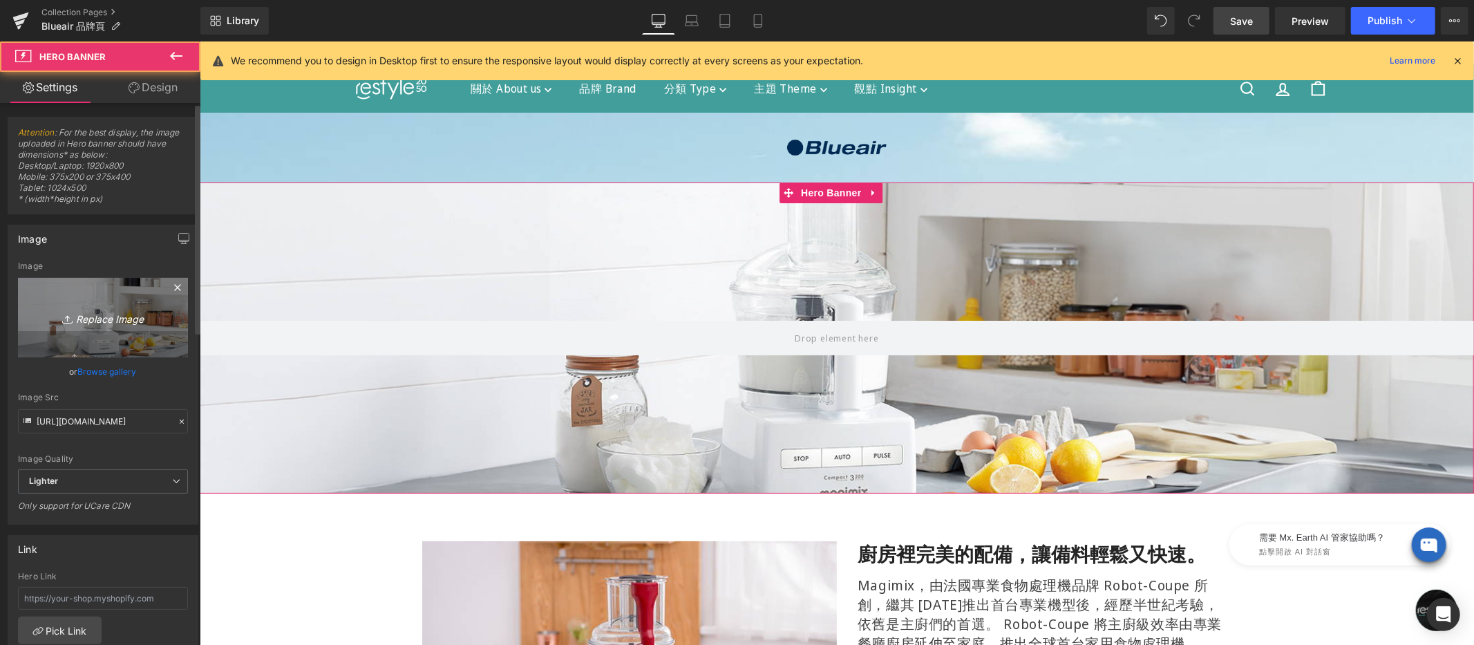
click at [104, 316] on icon "Replace Image" at bounding box center [103, 317] width 111 height 17
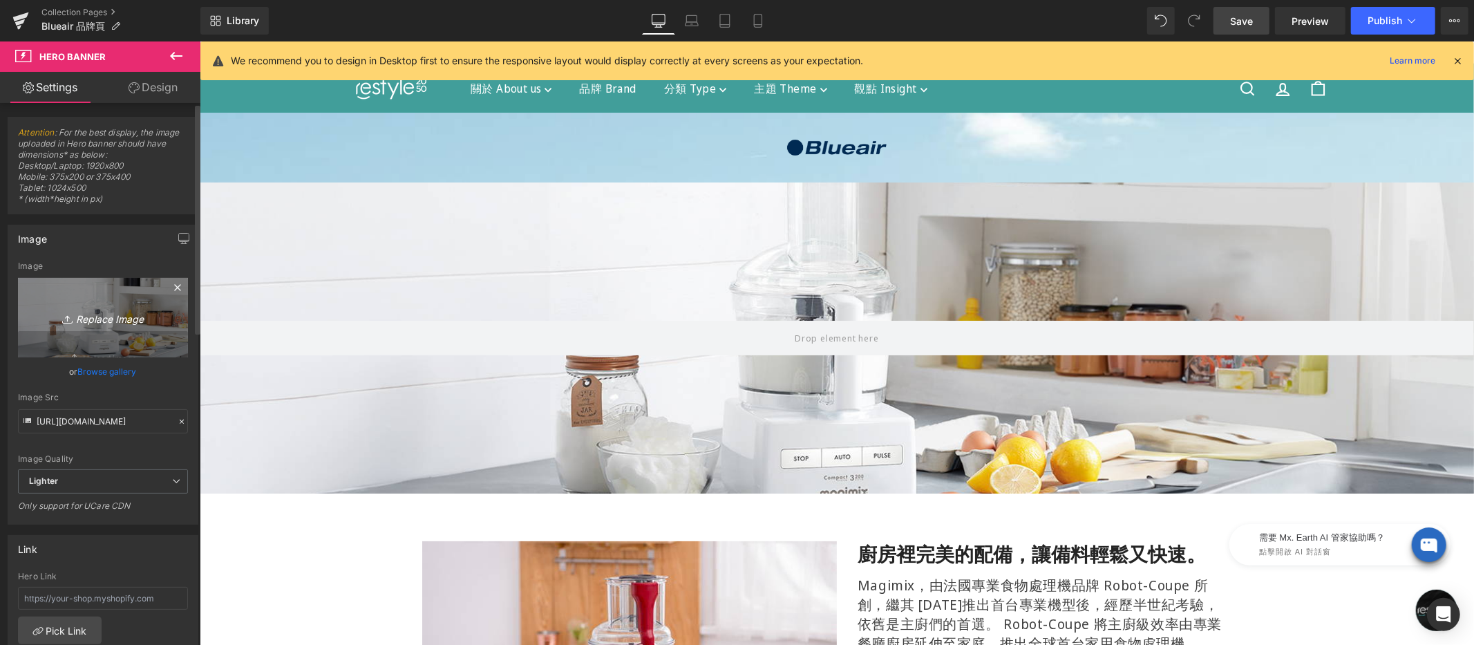
type input "C:\fakepath\imgi_32_Spring_desktop_8711b31f-b31b-4716-a643-6c27f8f9506f.png"
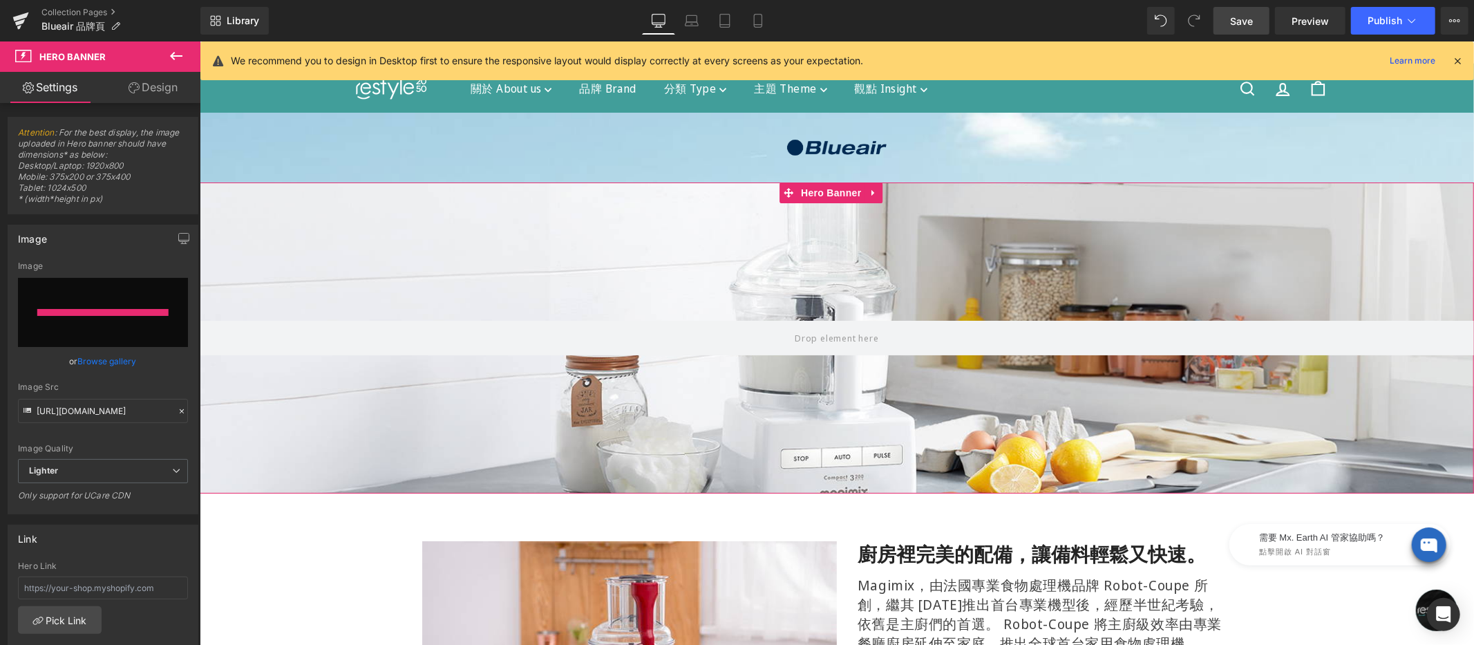
type input "[URL][DOMAIN_NAME]"
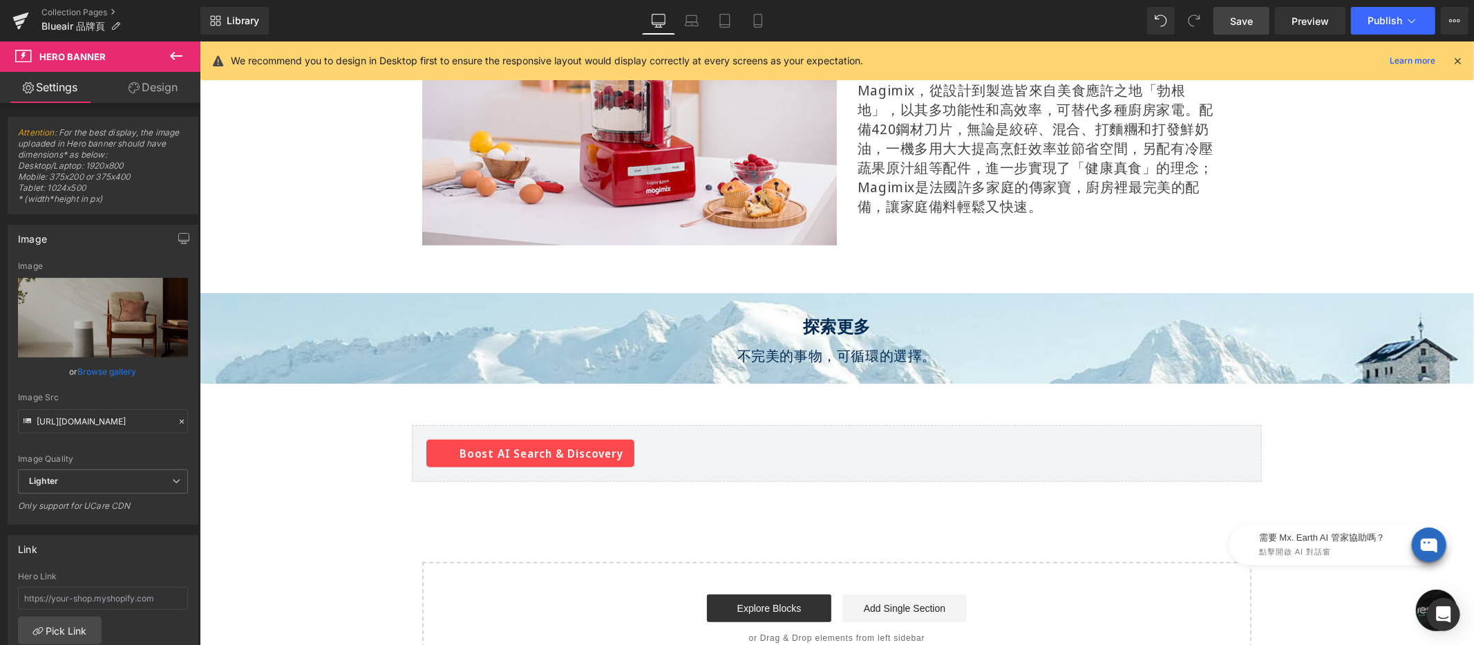
scroll to position [185, 0]
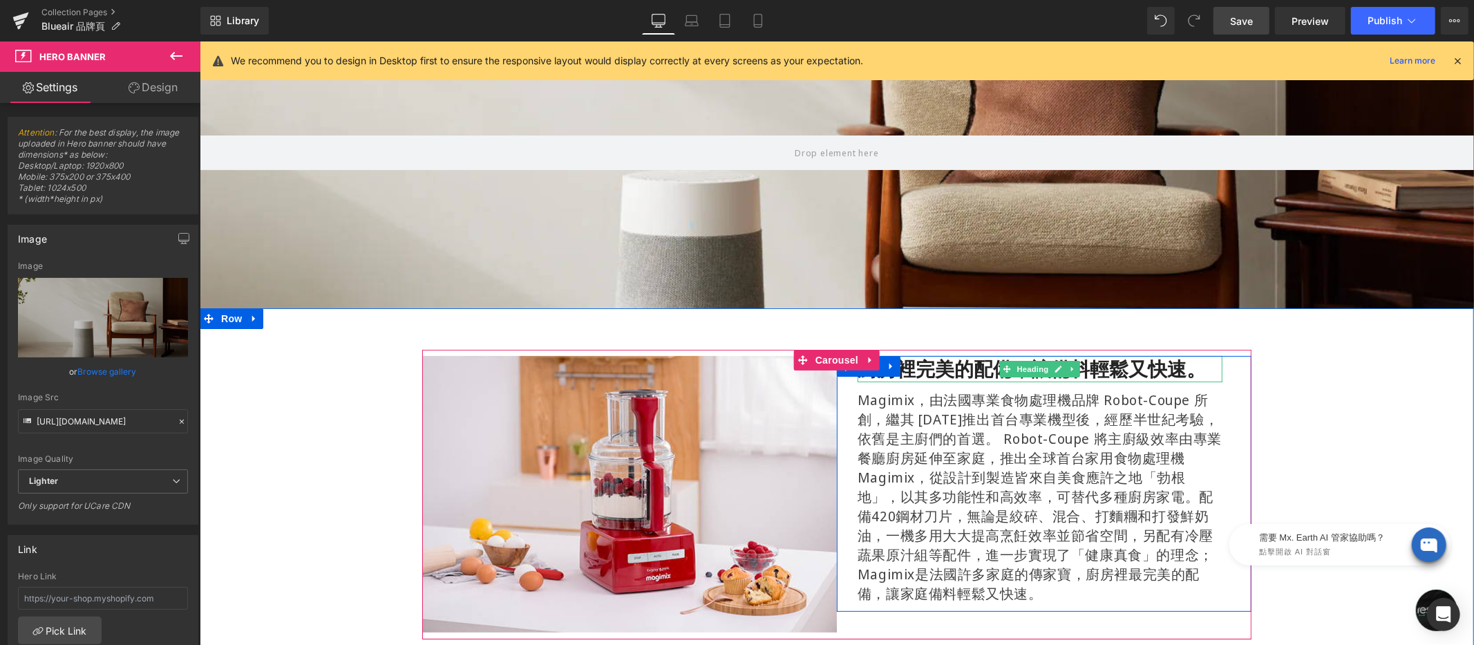
click at [904, 365] on span "廚房裡完美的配備，讓備料輕鬆又快速。" at bounding box center [1031, 367] width 348 height 26
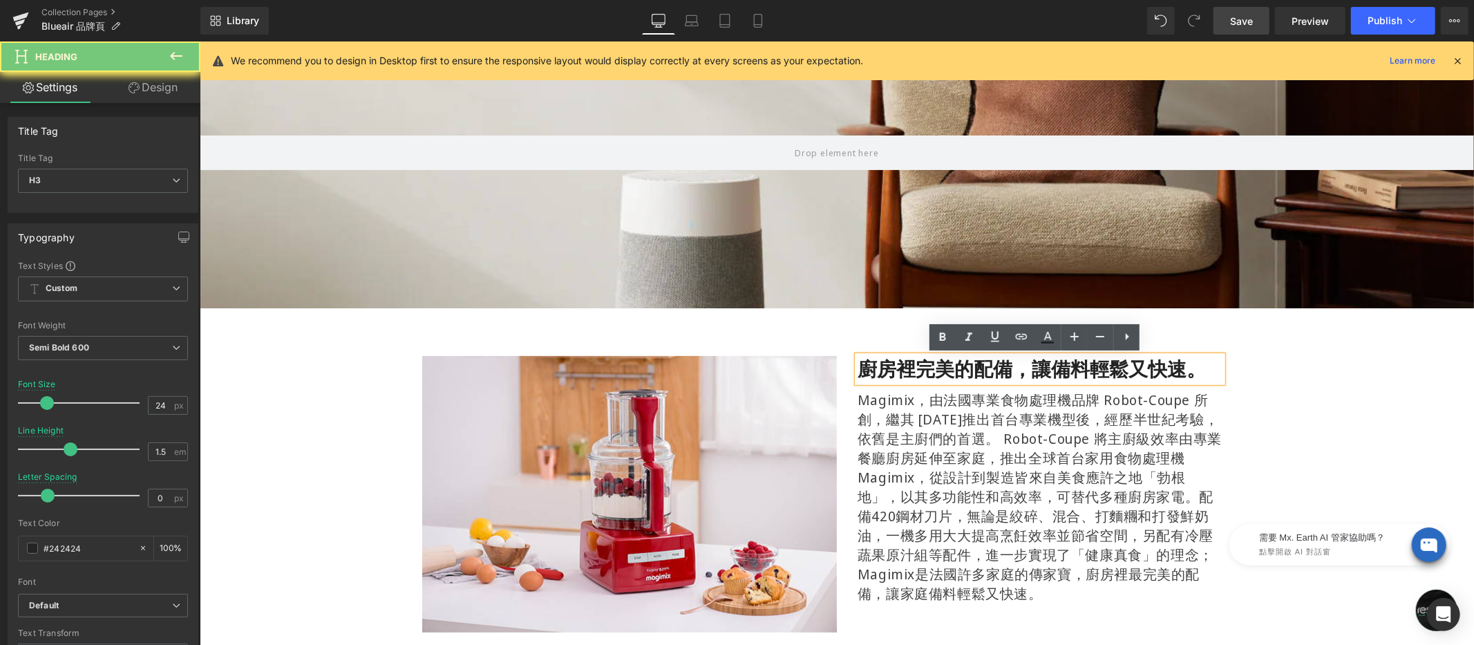
click at [904, 365] on span "廚房裡完美的配備，讓備料輕鬆又快速。" at bounding box center [1031, 367] width 348 height 26
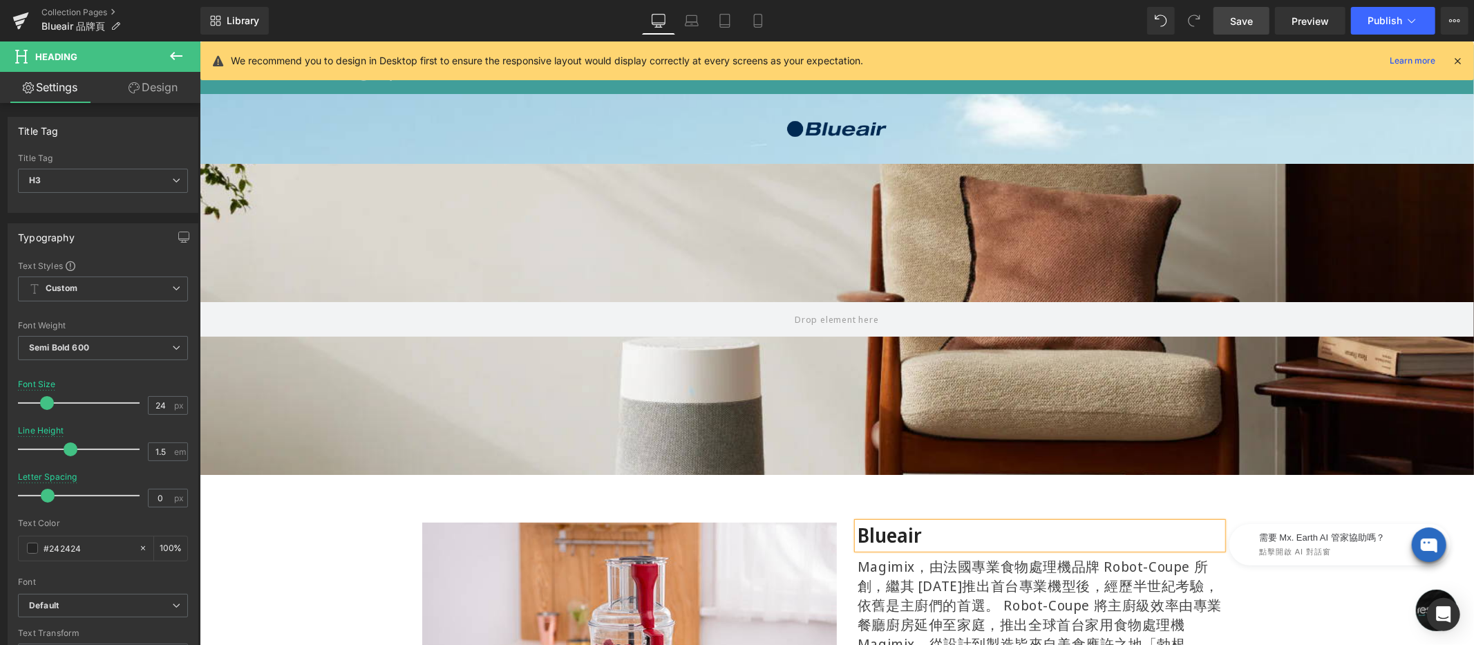
scroll to position [113, 0]
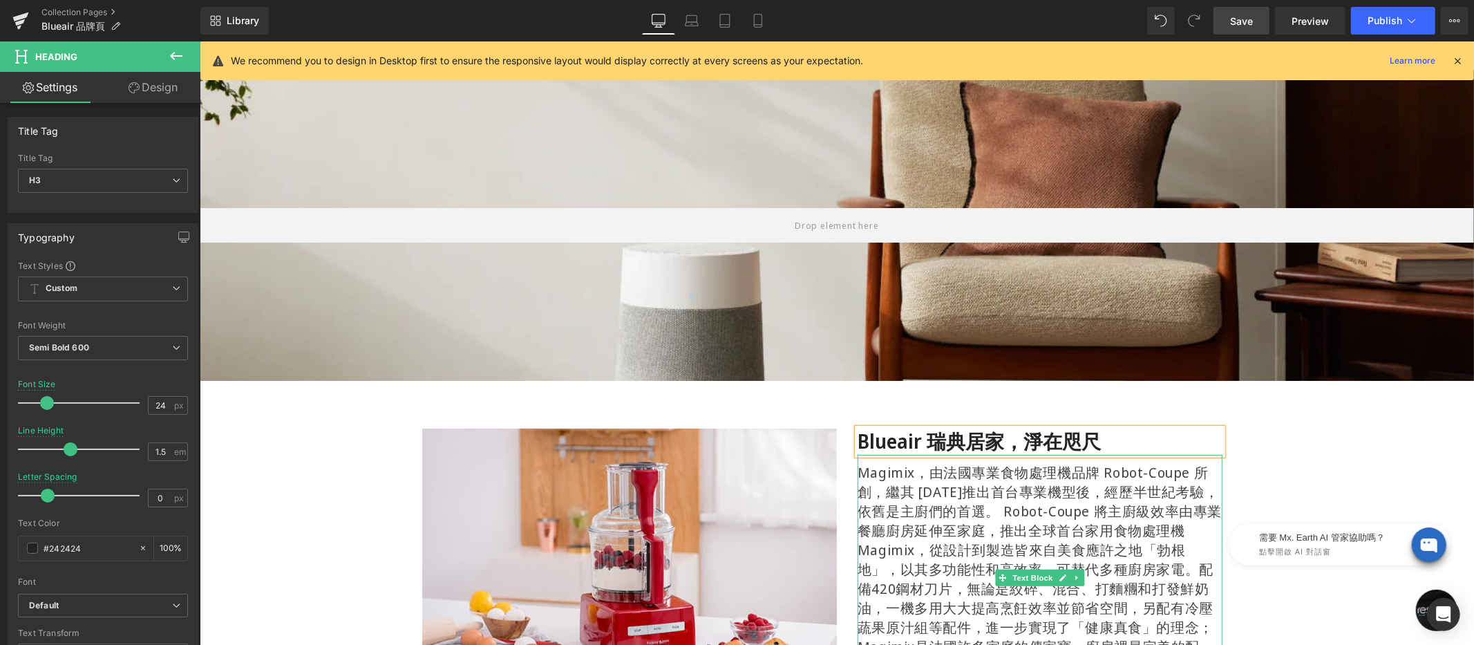
click at [971, 534] on div "Magimix，由法國專業食物處理機品牌 Robot-Coupe 所創，繼其 [DATE]推出首台專業機型後，經歷半世紀考驗，依舊是主廚們的首選。 Robot…" at bounding box center [1039, 568] width 365 height 213
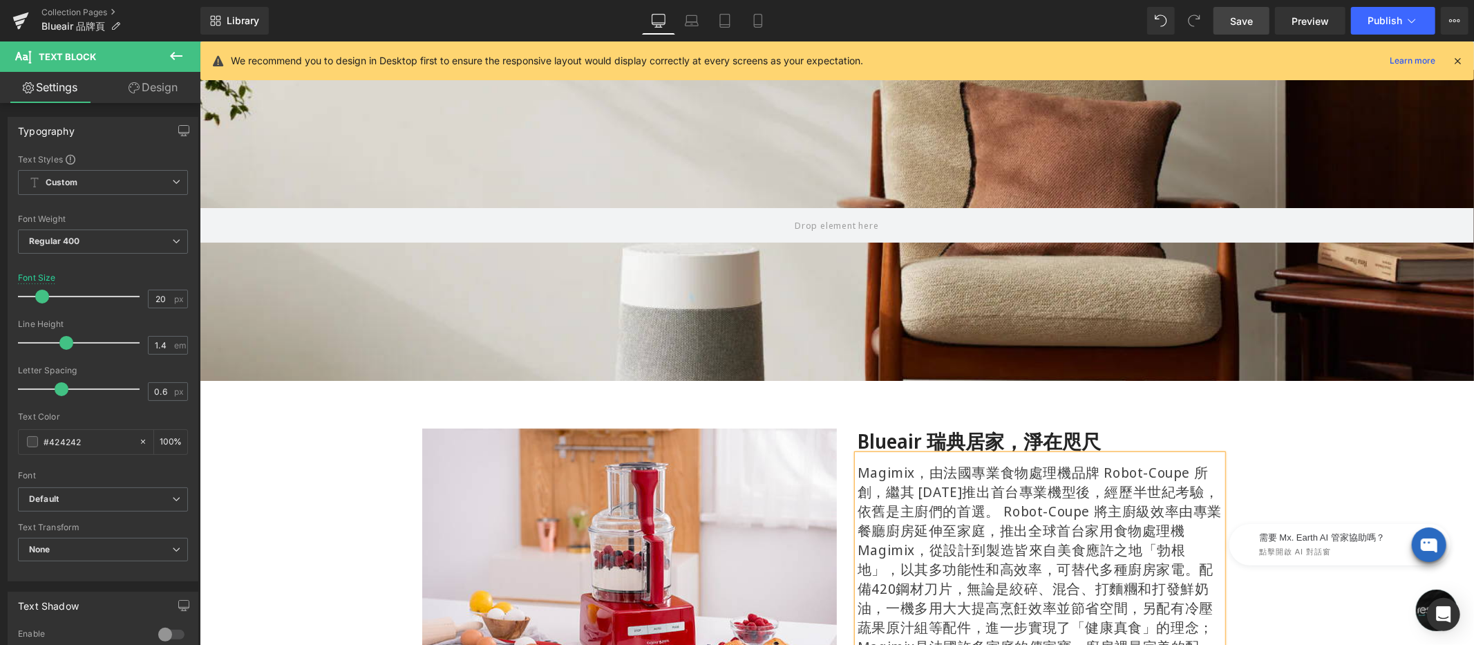
click at [973, 517] on div "Magimix，由法國專業食物處理機品牌 Robot-Coupe 所創，繼其 [DATE]推出首台專業機型後，經歷半世紀考驗，依舊是主廚們的首選。 Robot…" at bounding box center [1039, 568] width 365 height 213
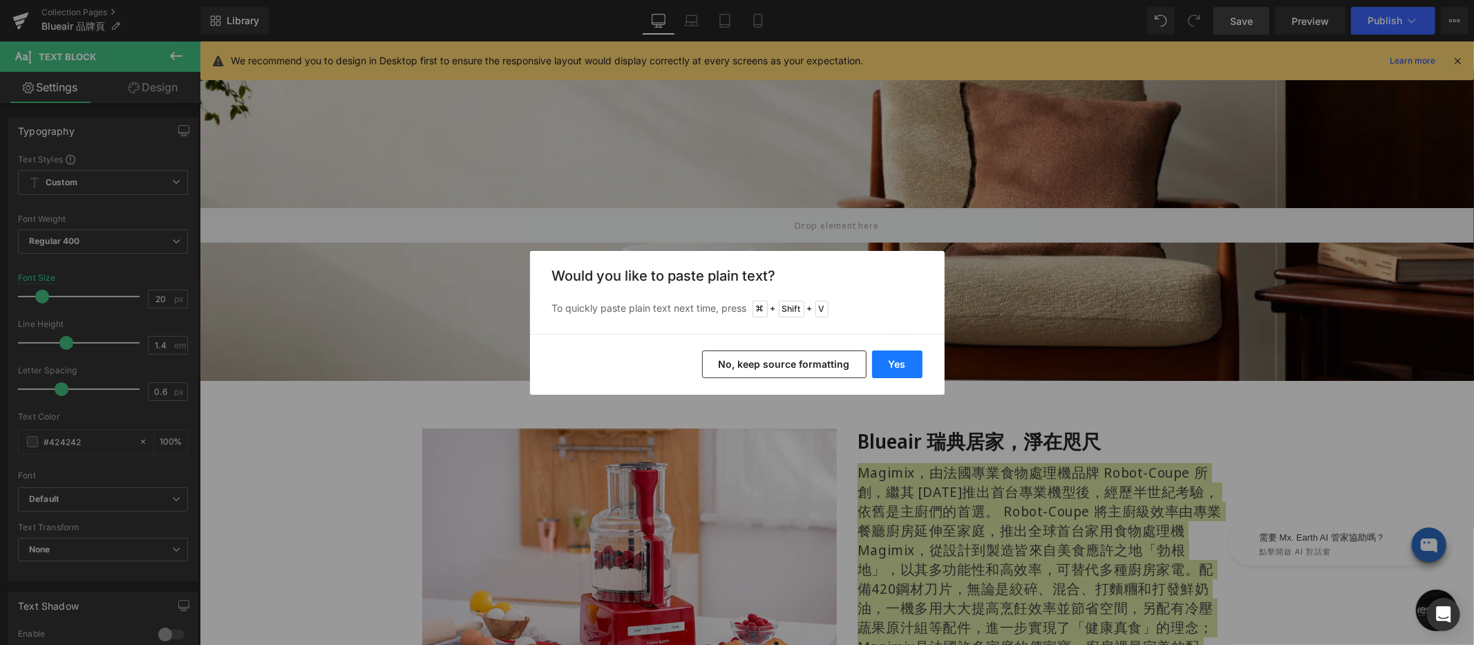
click at [896, 367] on button "Yes" at bounding box center [897, 364] width 50 height 28
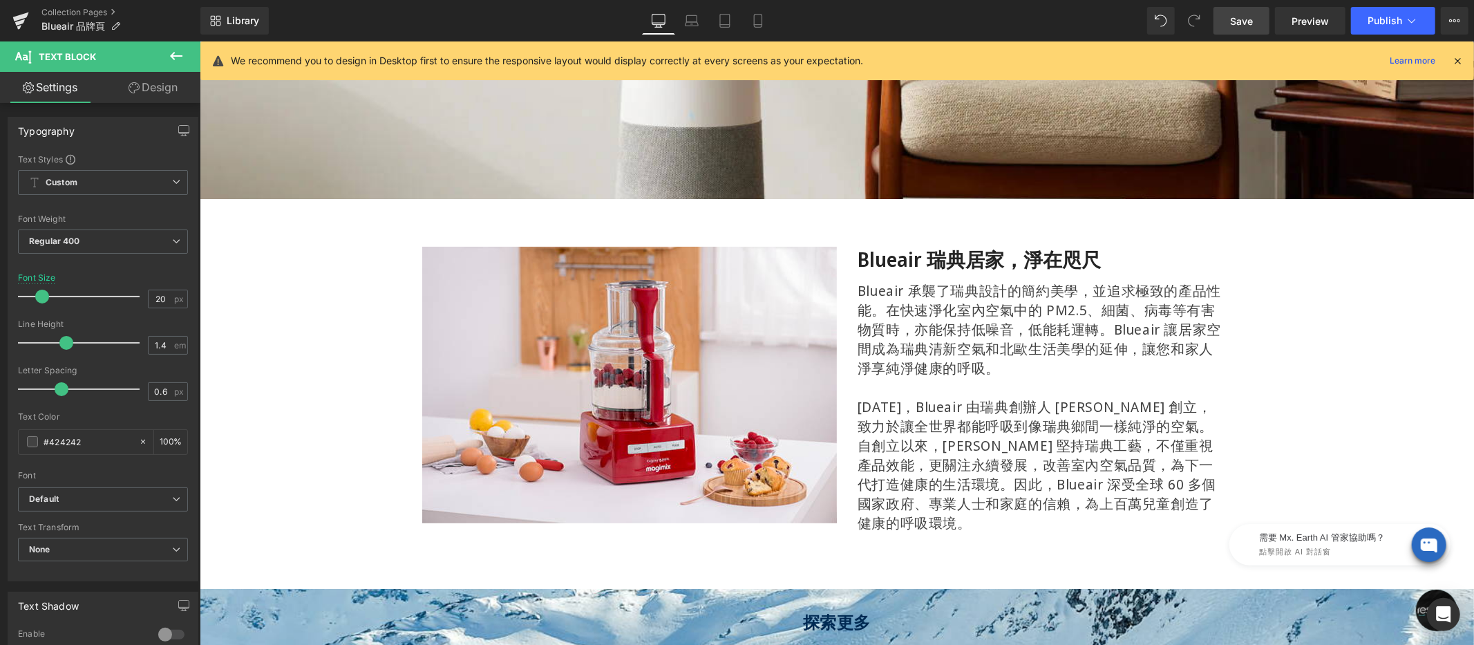
scroll to position [325, 0]
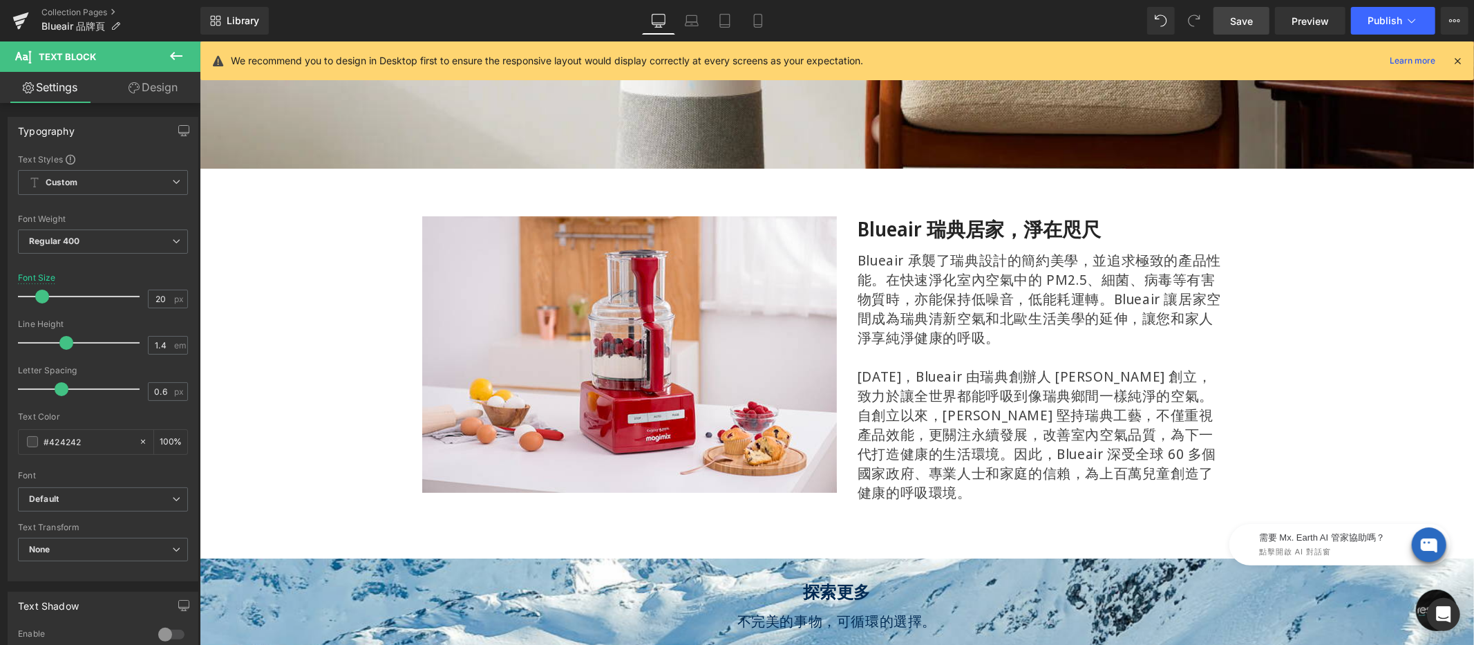
click at [932, 368] on div "[DATE]，Blueair 由瑞典創辦人 [PERSON_NAME] 創立，致力於讓全世界都能呼吸到像瑞典鄉間一樣純淨的空氣。自創立以來，[PERSON_N…" at bounding box center [1039, 433] width 365 height 135
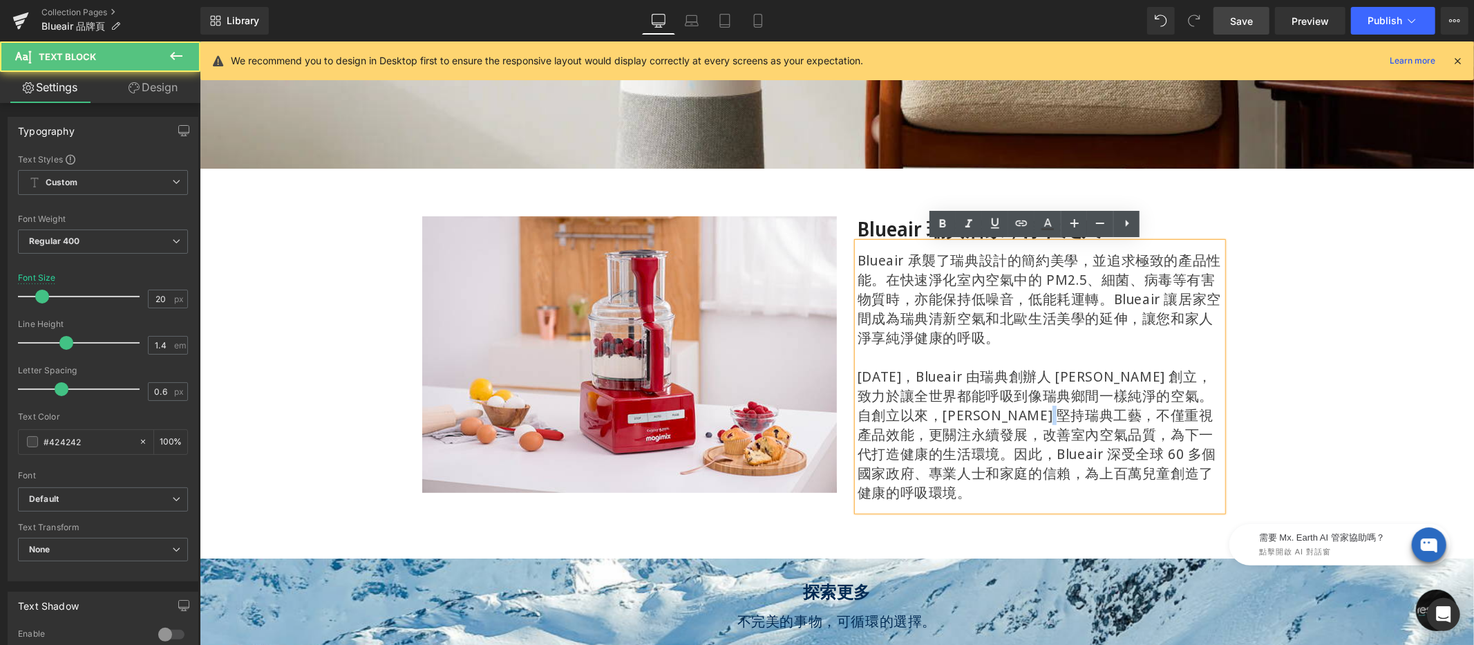
drag, startPoint x: 1044, startPoint y: 413, endPoint x: 1061, endPoint y: 419, distance: 18.1
click at [1061, 419] on div "[DATE]，Blueair 由瑞典創辦人 [PERSON_NAME] 創立，致力於讓全世界都能呼吸到像瑞典鄉間一樣純淨的空氣。自創立以來，[PERSON_N…" at bounding box center [1039, 433] width 365 height 135
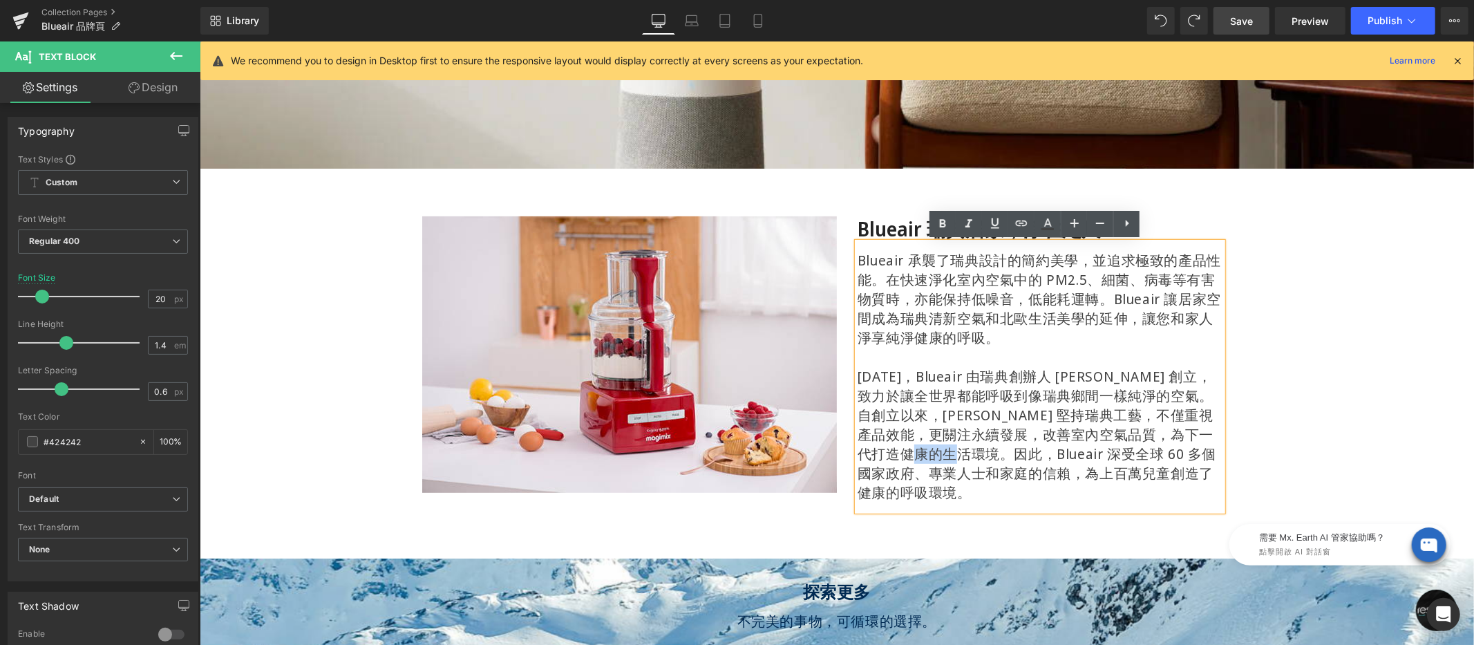
drag, startPoint x: 968, startPoint y: 453, endPoint x: 917, endPoint y: 454, distance: 51.1
click at [917, 454] on div "[DATE]，Blueair 由瑞典創辦人 [PERSON_NAME] 創立，致力於讓全世界都能呼吸到像瑞典鄉間一樣純淨的空氣。自創立以來，[PERSON_N…" at bounding box center [1039, 433] width 365 height 135
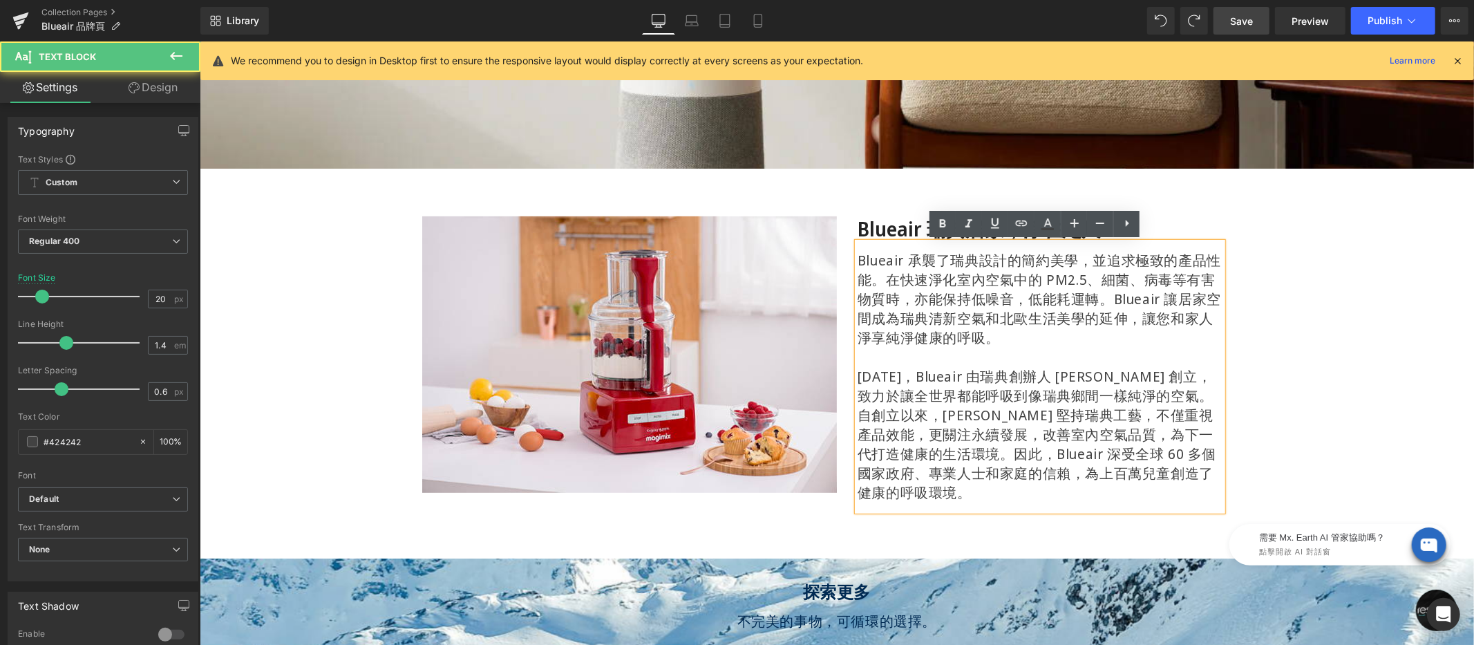
click at [1007, 454] on div "[DATE]，Blueair 由瑞典創辦人 [PERSON_NAME] 創立，致力於讓全世界都能呼吸到像瑞典鄉間一樣純淨的空氣。自創立以來，[PERSON_N…" at bounding box center [1039, 433] width 365 height 135
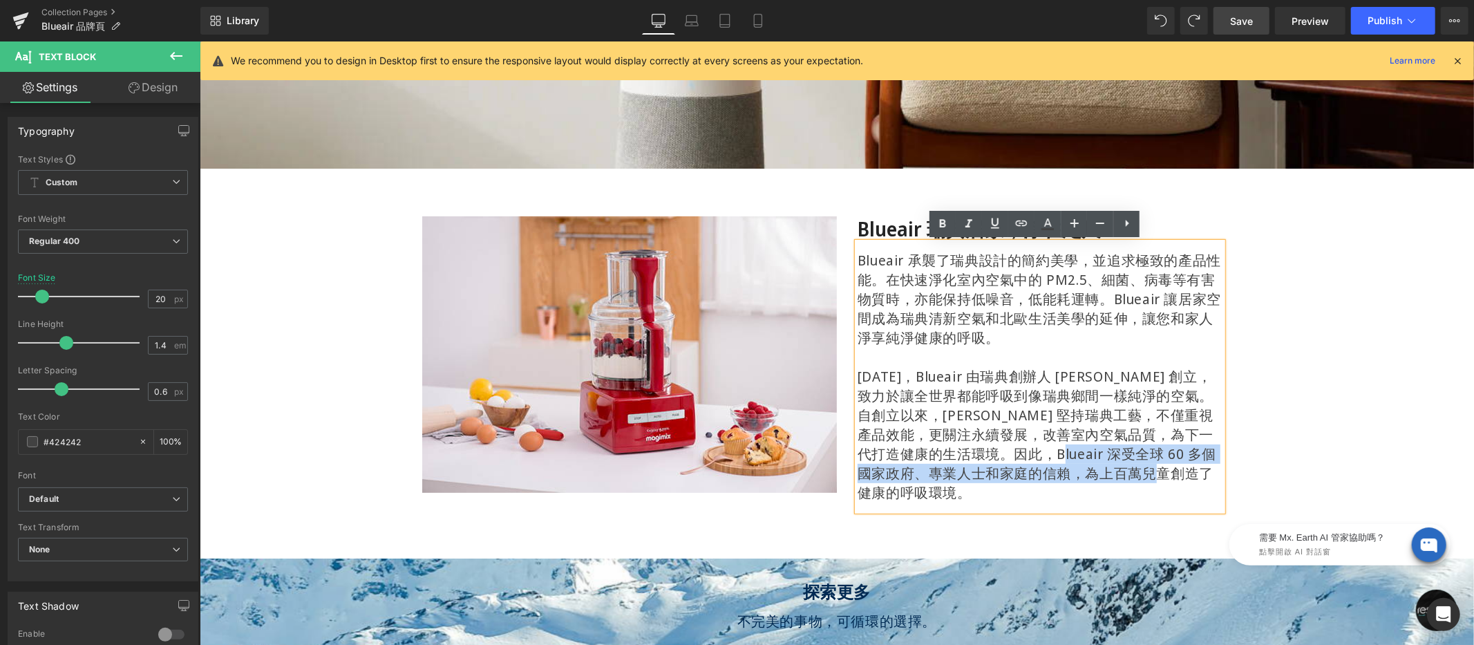
drag, startPoint x: 1047, startPoint y: 452, endPoint x: 1170, endPoint y: 476, distance: 125.3
click at [1170, 476] on div "[DATE]，Blueair 由瑞典創辦人 [PERSON_NAME] 創立，致力於讓全世界都能呼吸到像瑞典鄉間一樣純淨的空氣。自創立以來，[PERSON_N…" at bounding box center [1039, 433] width 365 height 135
click at [1060, 461] on div "[DATE]，Blueair 由瑞典創辦人 [PERSON_NAME] 創立，致力於讓全世界都能呼吸到像瑞典鄉間一樣純淨的空氣。自創立以來，[PERSON_N…" at bounding box center [1039, 433] width 365 height 135
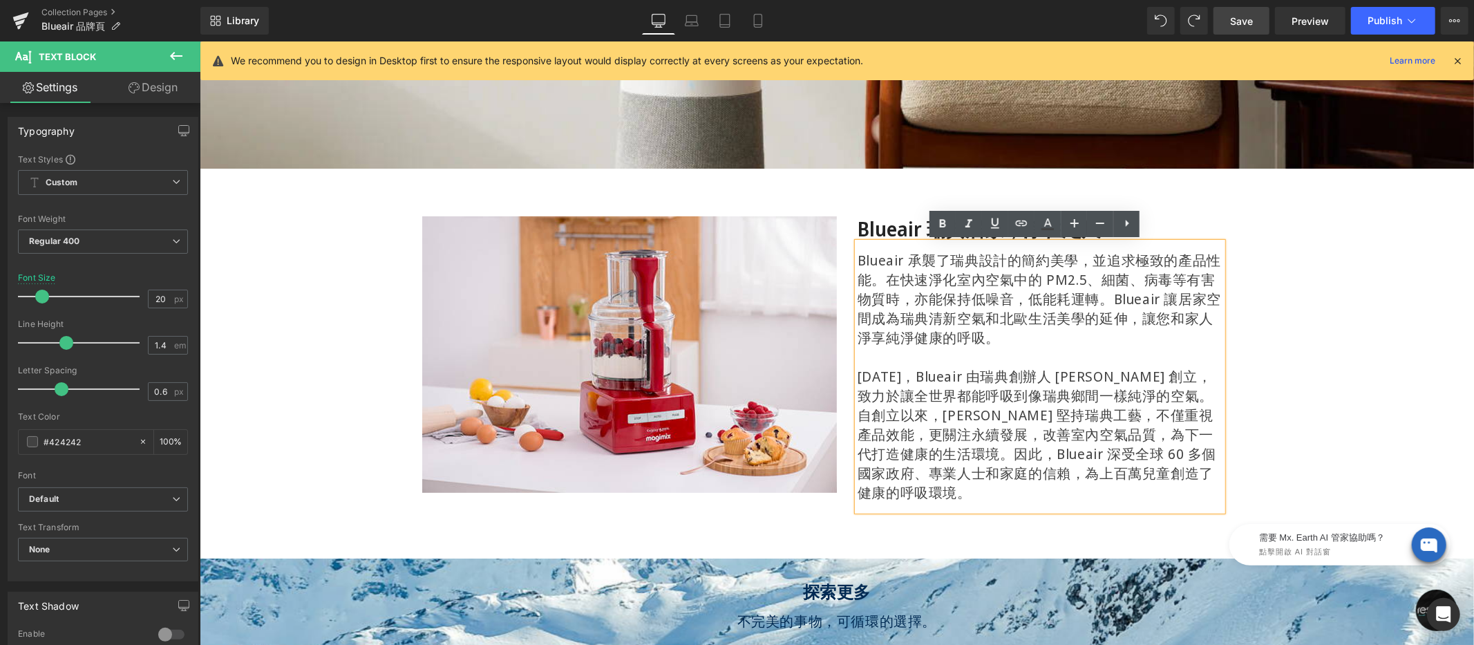
click at [1096, 261] on div "Blueair 承襲了瑞典設計的簡約美學，並追求極致的產品性能。在快速淨化室內空氣中的 PM2.5、細菌、病毒等有害物質時，亦能保持低噪音，低能耗運轉。Blu…" at bounding box center [1039, 298] width 365 height 97
click at [916, 374] on div "[DATE]，Blueair 由瑞典創辦人 [PERSON_NAME] 創立，致力於讓全世界都能呼吸到像瑞典鄉間一樣純淨的空氣。自創立以來，[PERSON_N…" at bounding box center [1039, 433] width 365 height 135
drag, startPoint x: 961, startPoint y: 417, endPoint x: 900, endPoint y: 417, distance: 60.8
click at [900, 417] on div "[DATE]，Blueair 由瑞典創辦人 [PERSON_NAME] 創立，致力於讓全世界都能呼吸到像瑞典鄉間一樣純淨的空氣。自創立以來，[PERSON_N…" at bounding box center [1039, 433] width 365 height 135
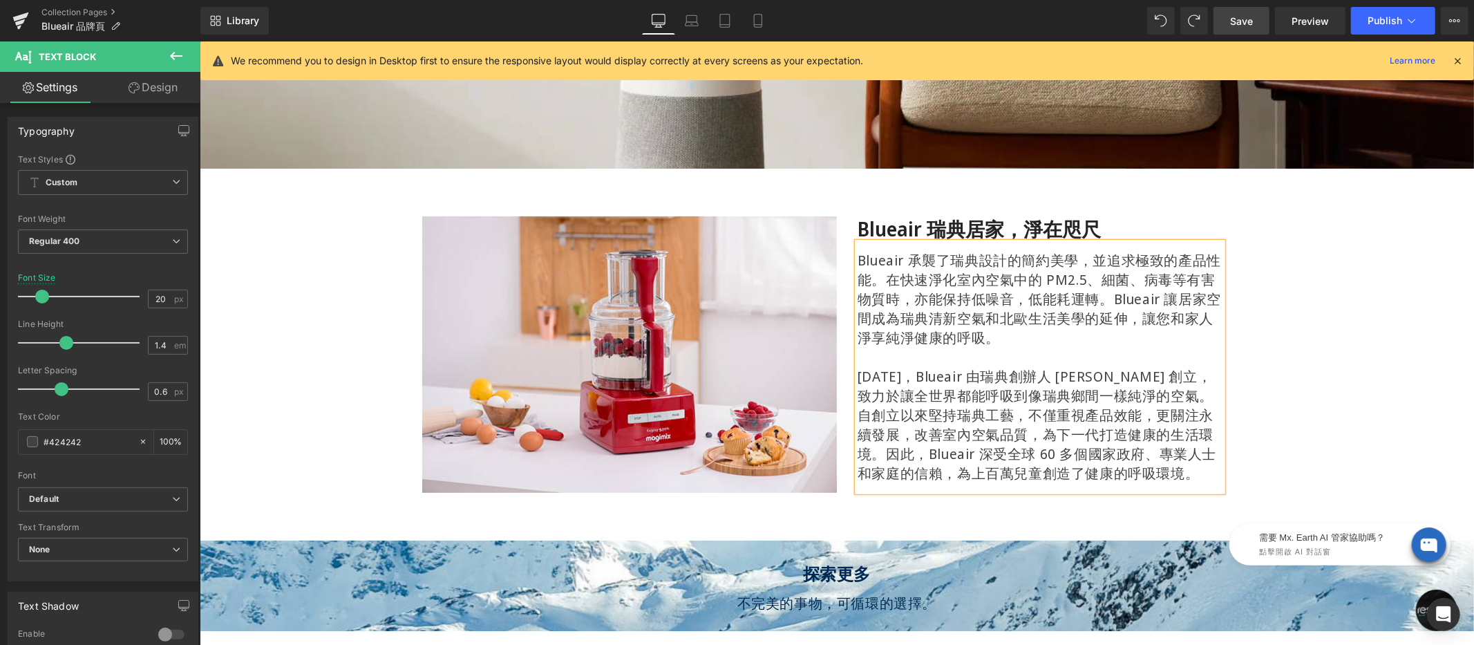
click at [1407, 416] on div "Image Blueair 瑞典居家，淨在咫尺 Heading Blueair 承襲了瑞典設計的簡約美學，並追求極致的產品性能。在快速淨化室內空氣中的 PM2…" at bounding box center [836, 353] width 1274 height 289
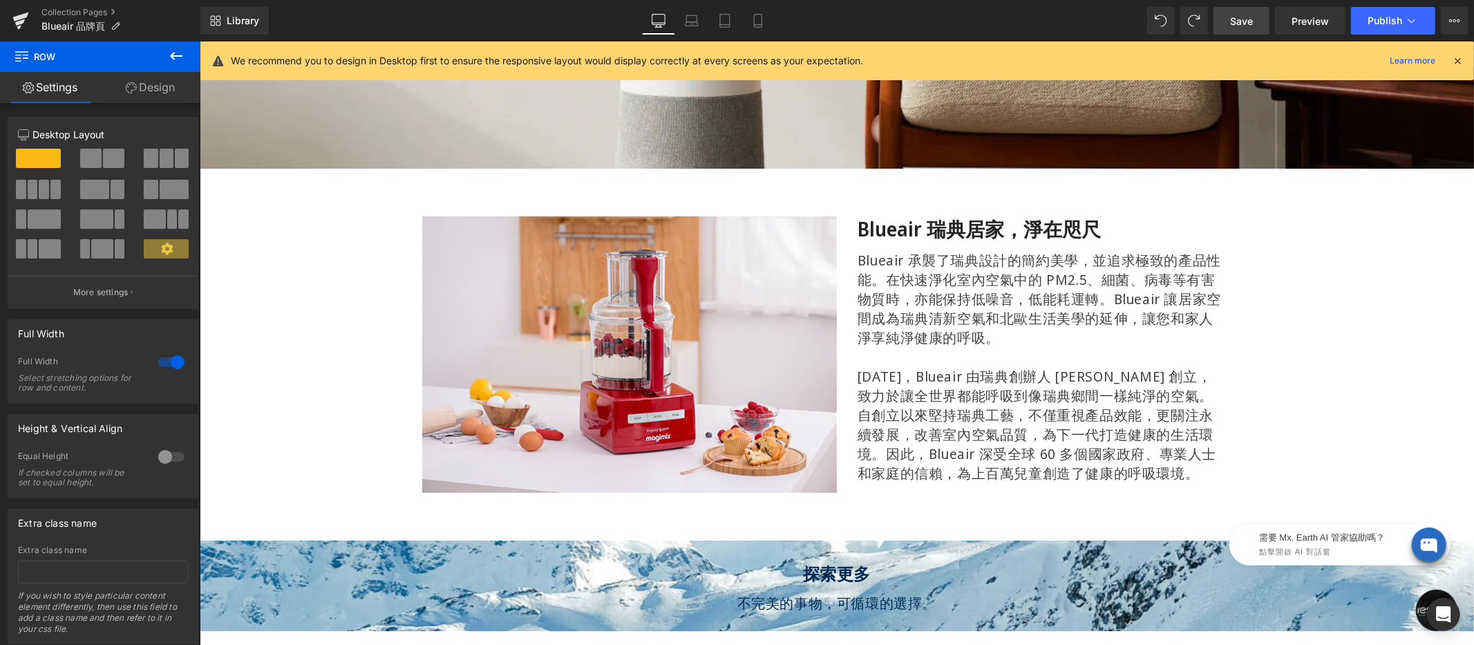
click at [1237, 18] on span "Save" at bounding box center [1241, 21] width 23 height 15
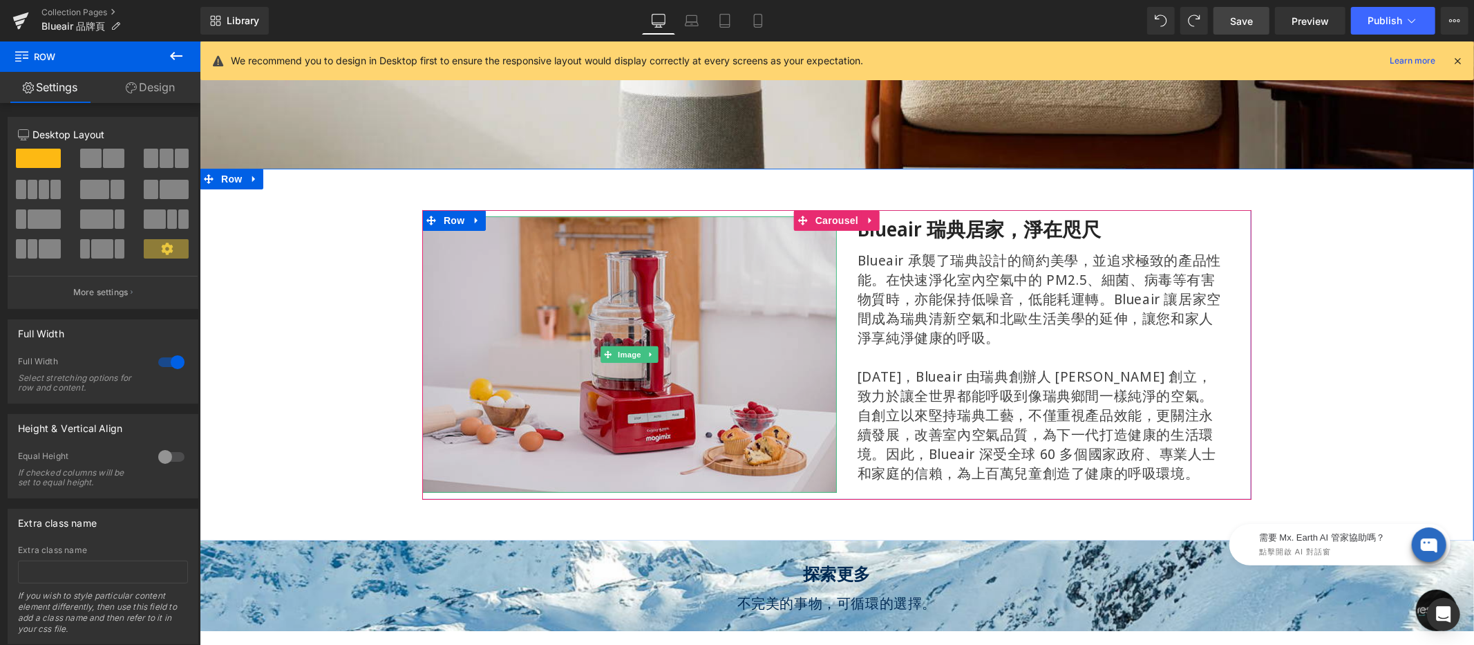
click at [631, 308] on img at bounding box center [628, 354] width 415 height 276
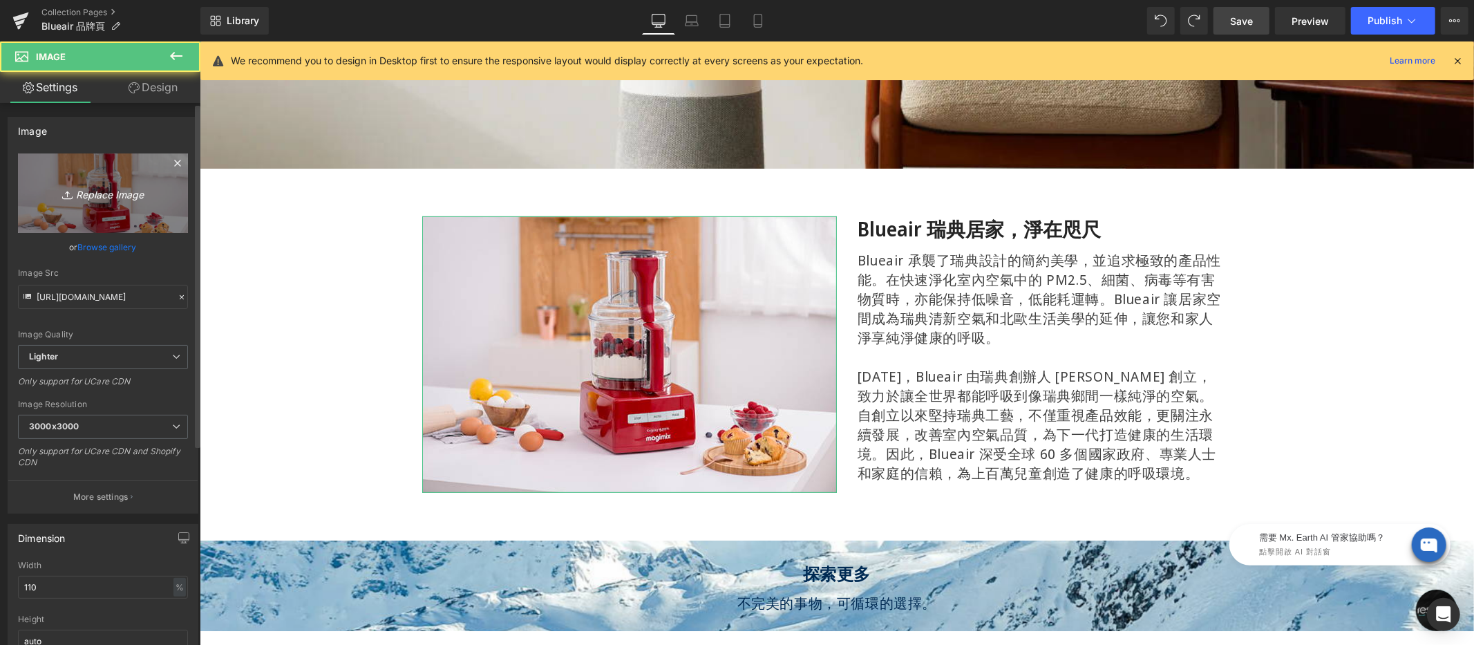
click at [77, 165] on link "Replace Image" at bounding box center [103, 192] width 170 height 79
type input "C:\fakepath\blueair-midbb-600x400.jpg"
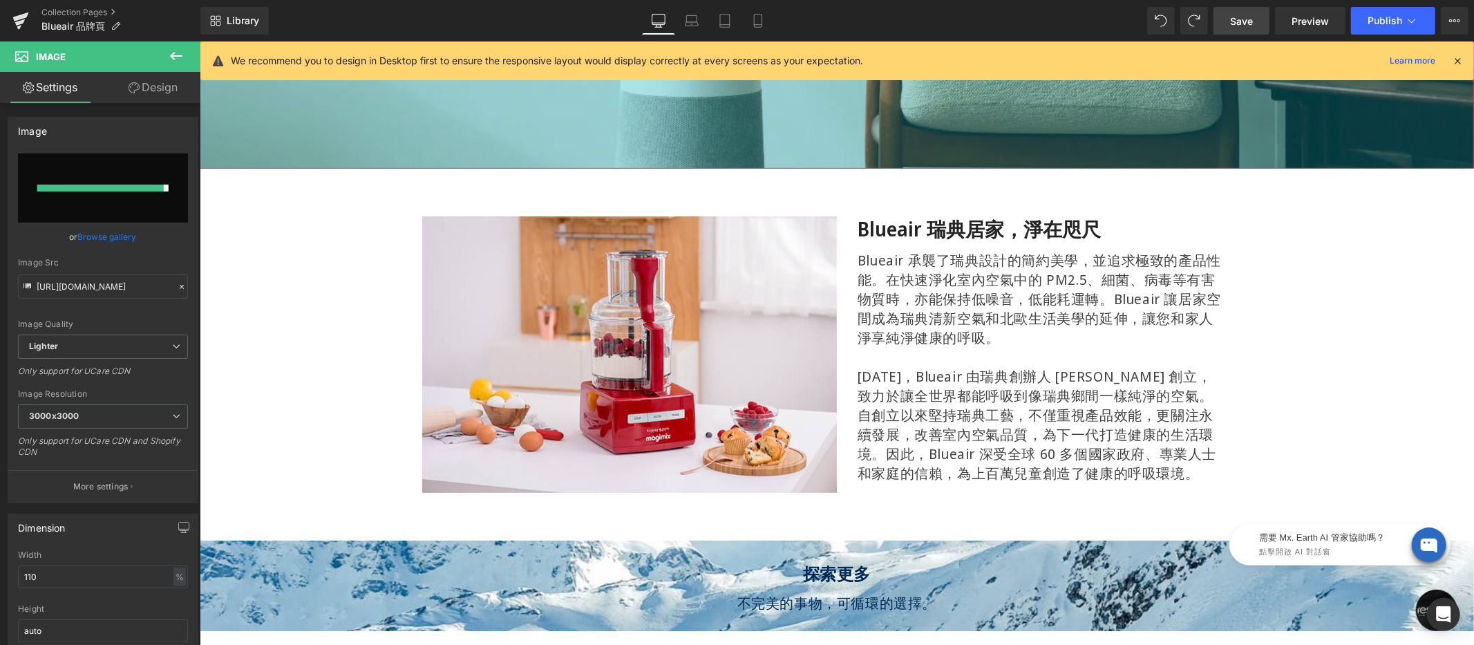
type input "[URL][DOMAIN_NAME]"
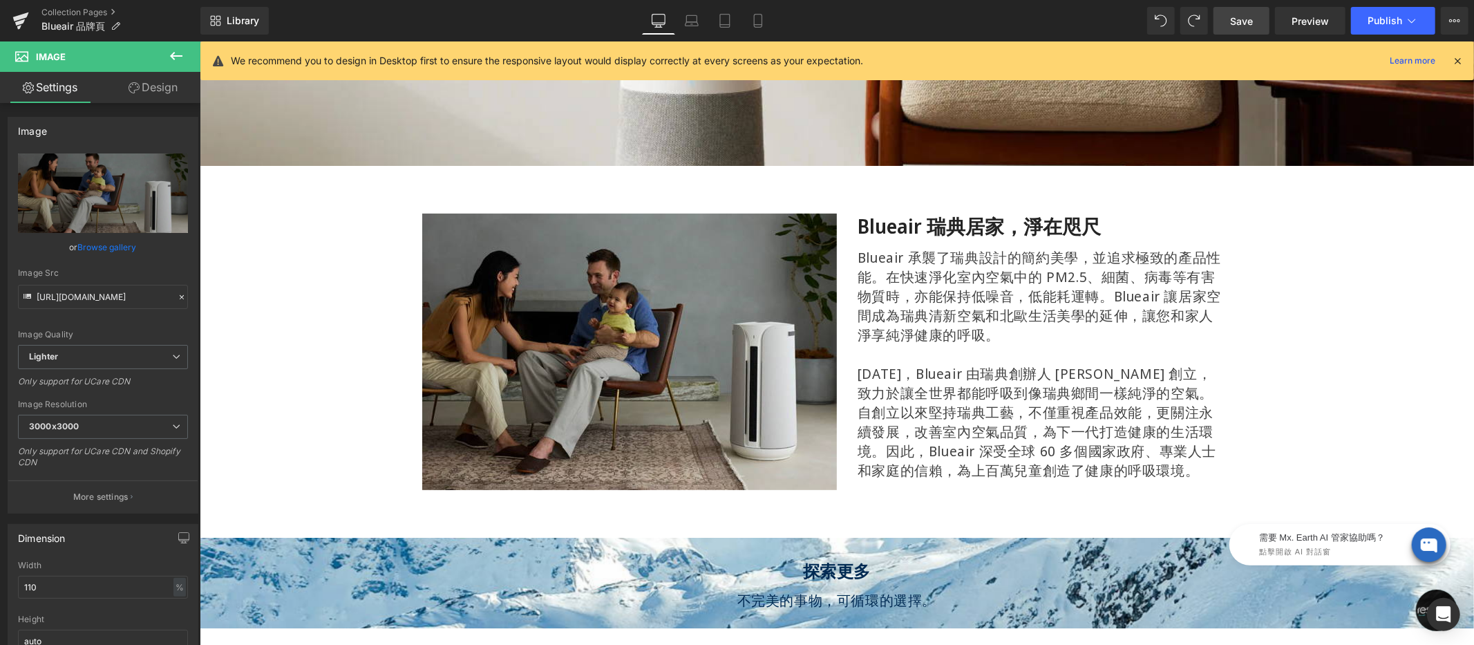
scroll to position [6, 0]
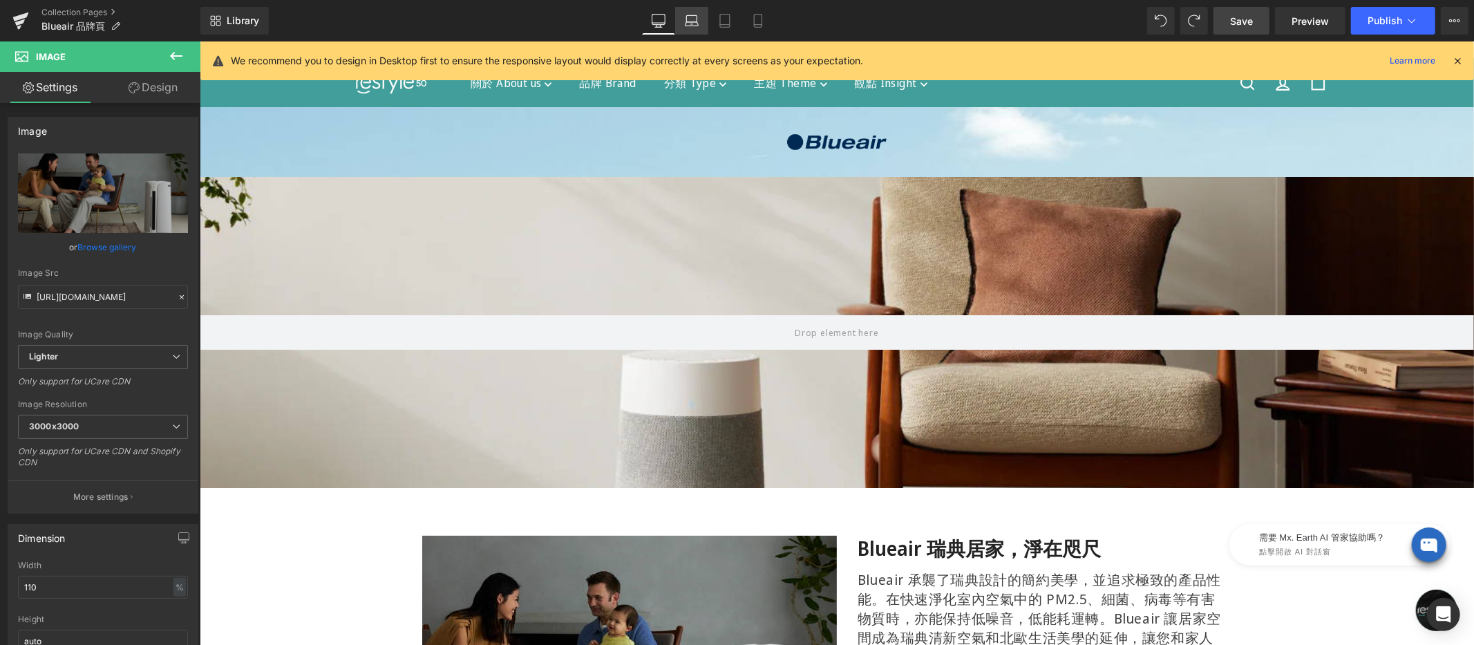
click at [701, 27] on link "Laptop" at bounding box center [691, 21] width 33 height 28
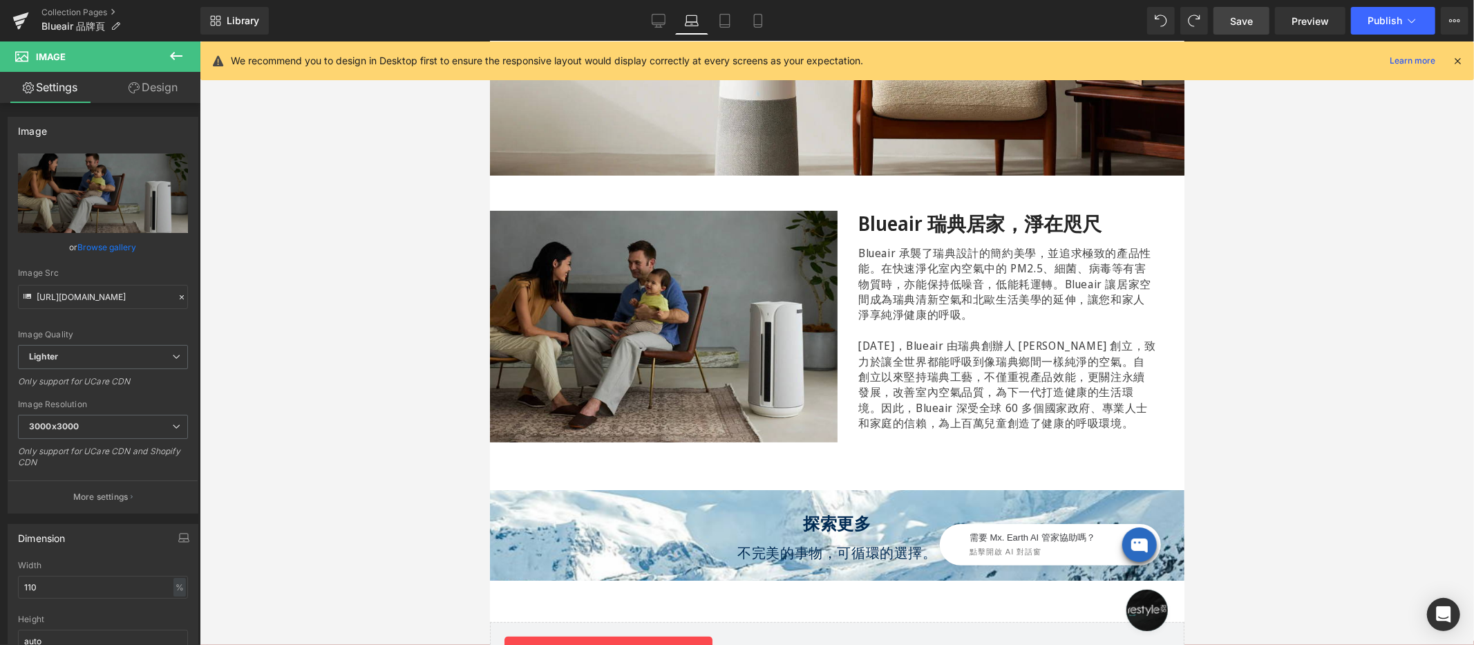
scroll to position [295, 0]
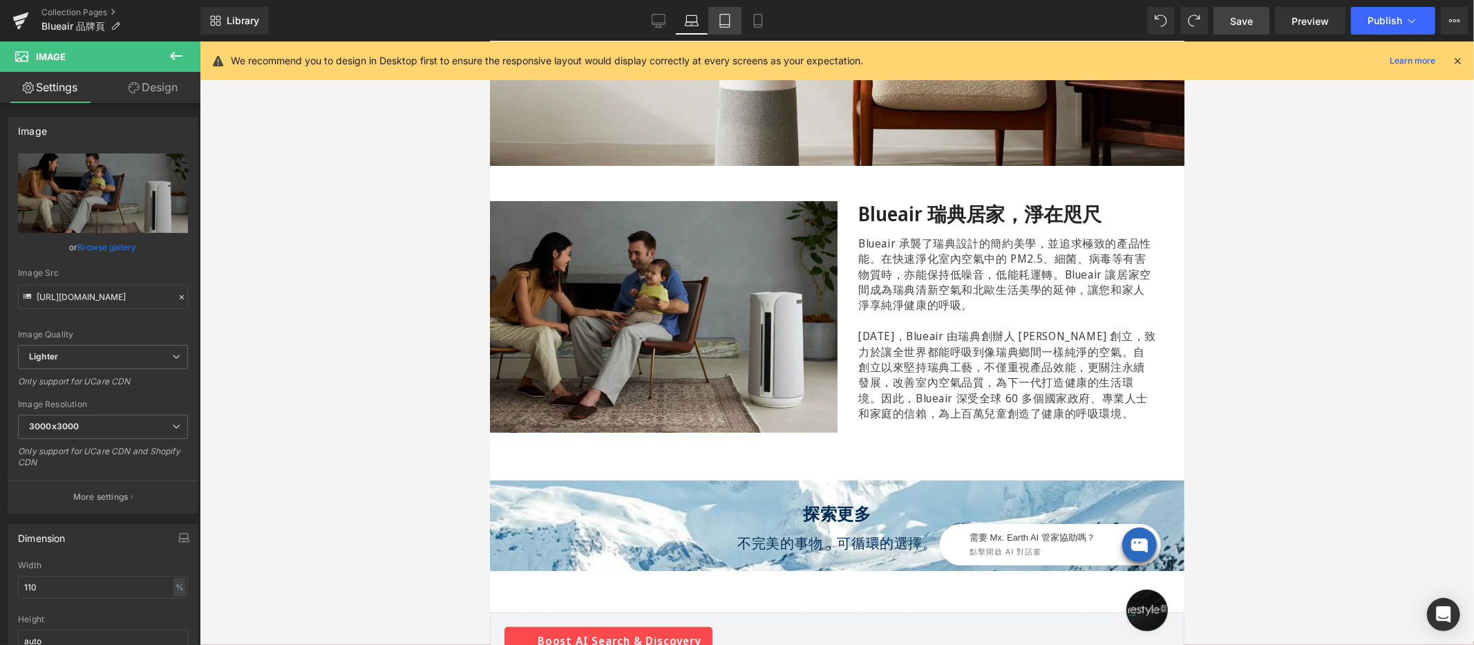
click at [719, 21] on icon at bounding box center [725, 21] width 14 height 14
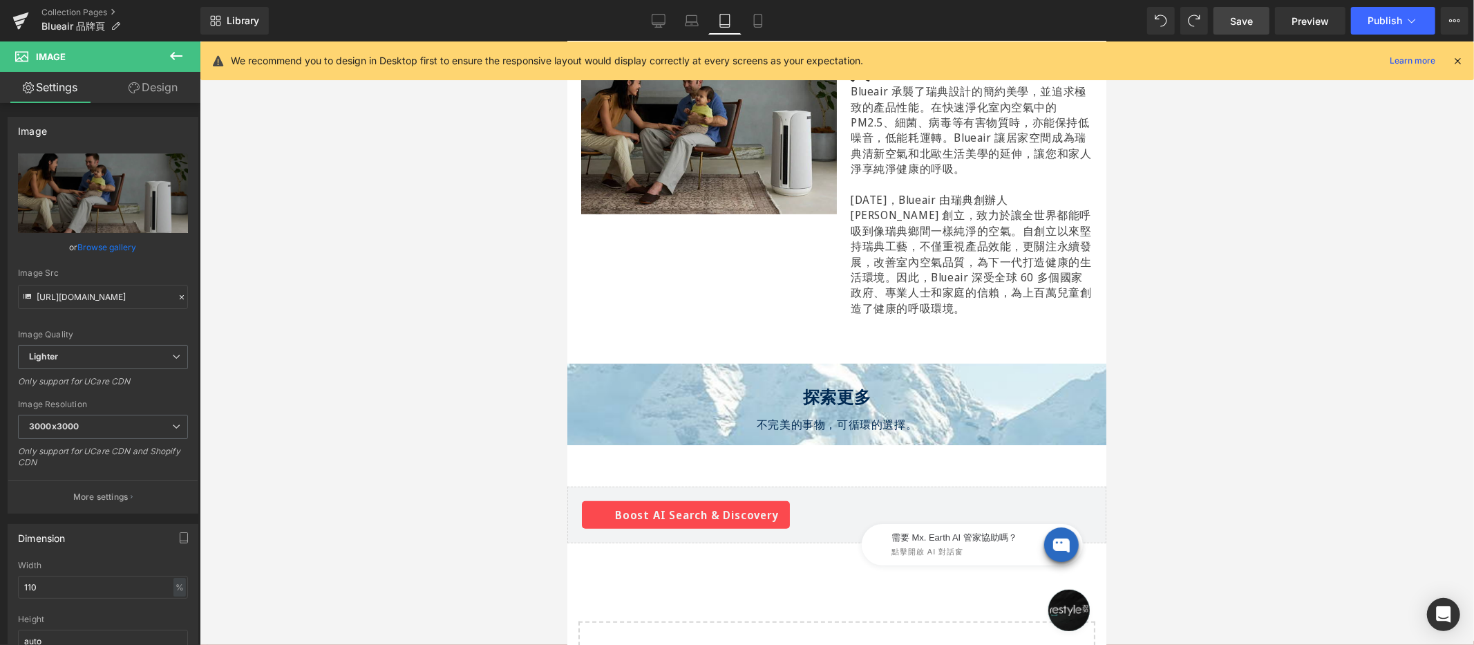
scroll to position [294, 0]
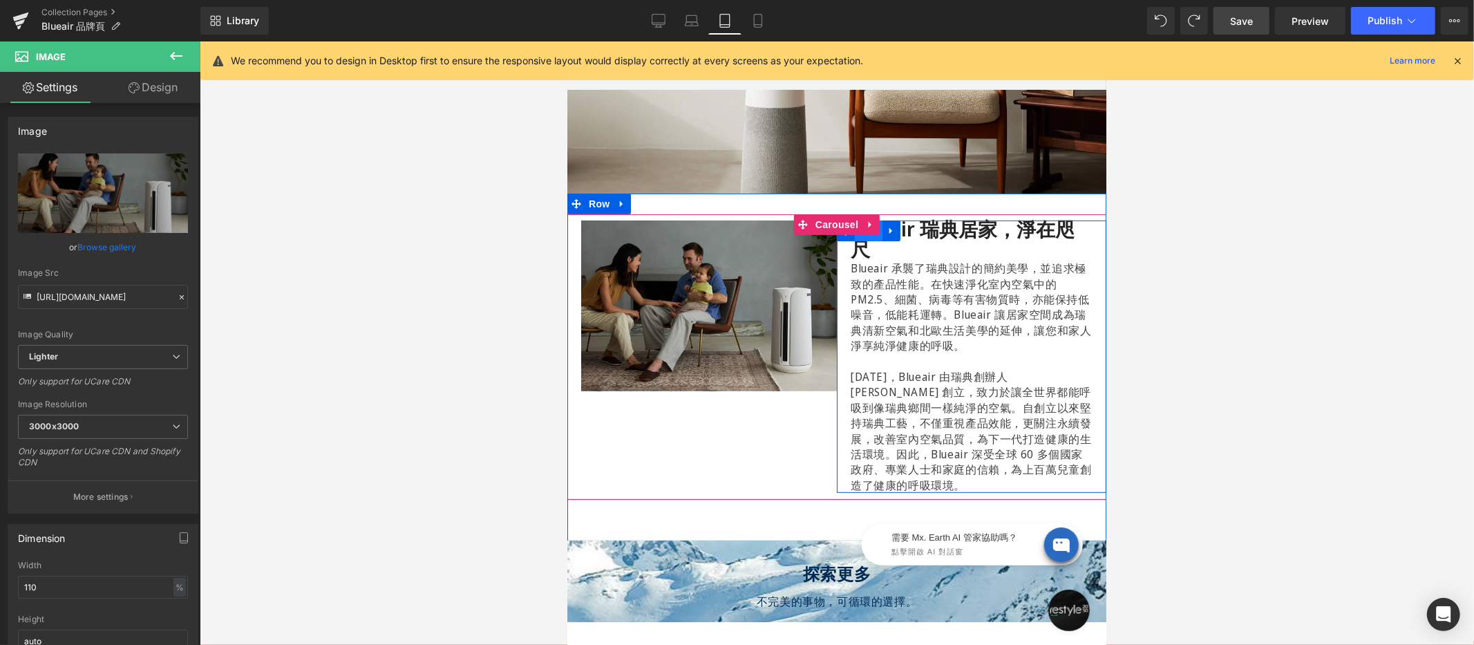
click at [875, 234] on span "Row" at bounding box center [868, 230] width 28 height 21
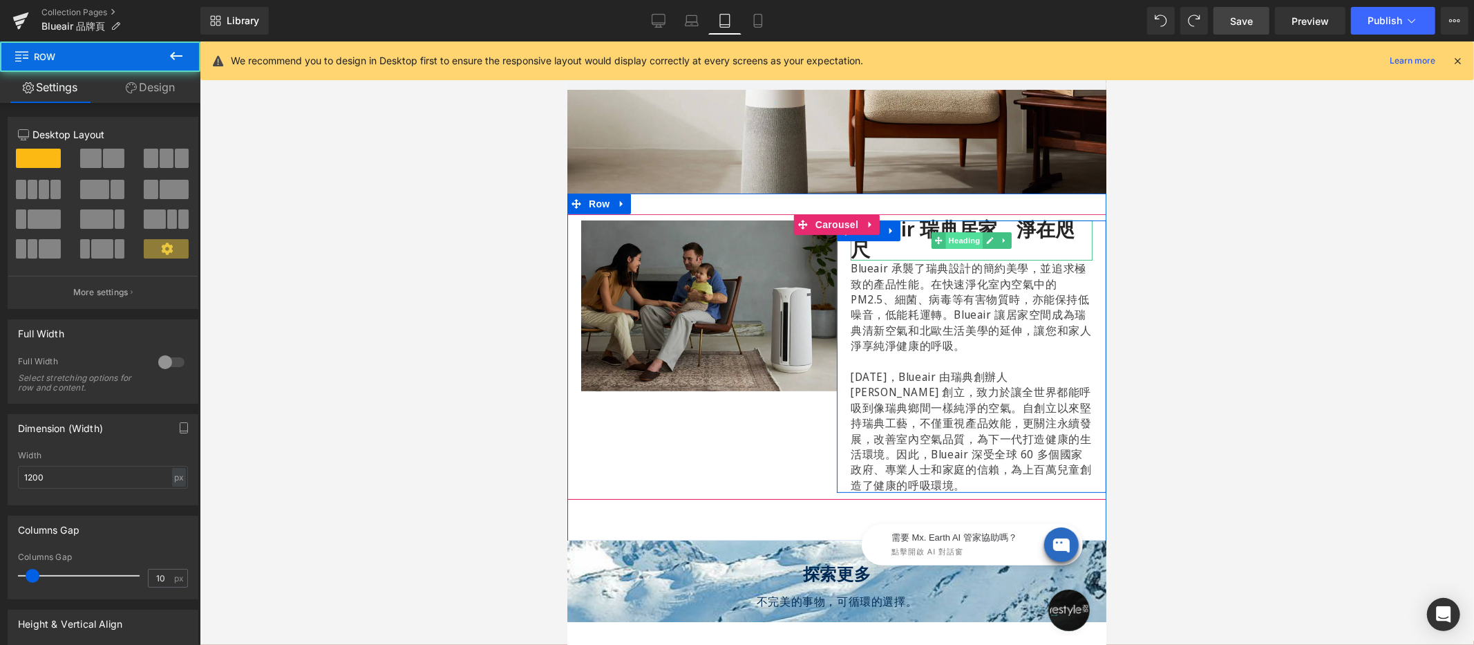
click at [954, 235] on div "Blueair 瑞典居家，淨在咫尺 Heading" at bounding box center [971, 240] width 242 height 40
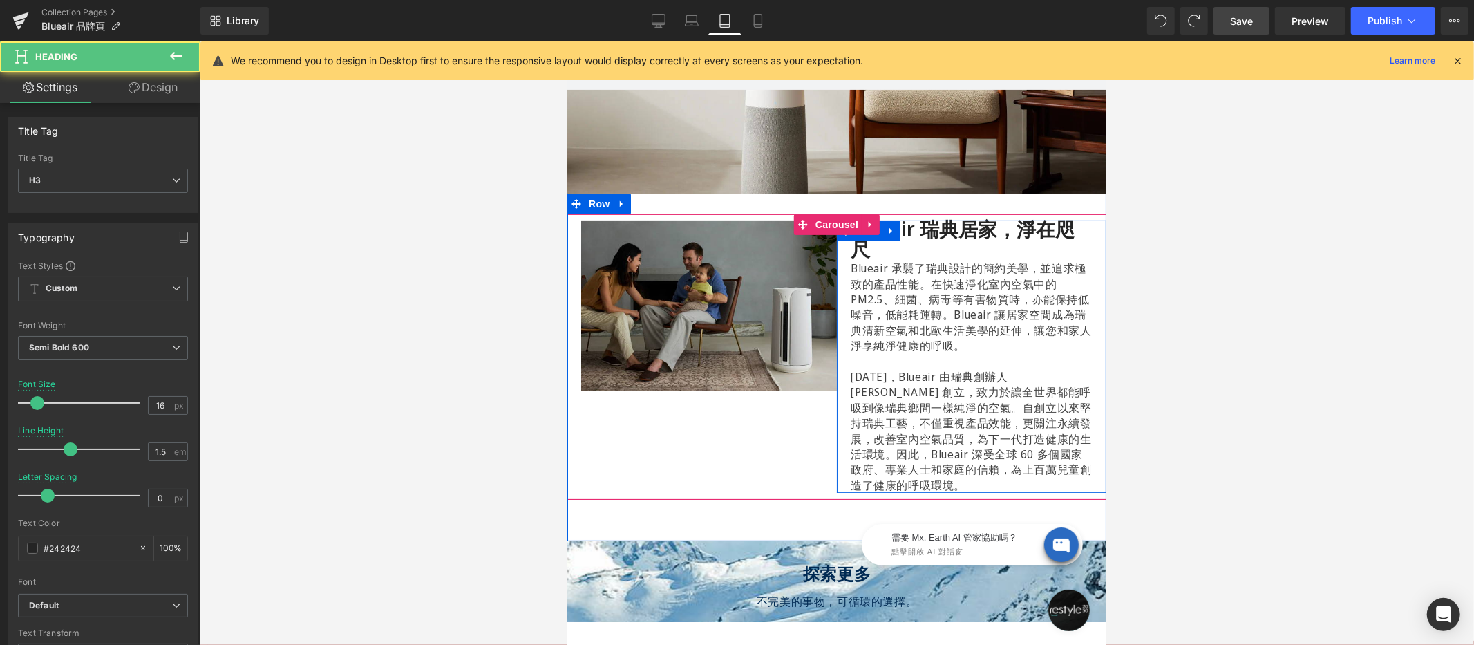
click at [911, 249] on div "Blueair 瑞典居家，淨在咫尺" at bounding box center [971, 240] width 242 height 40
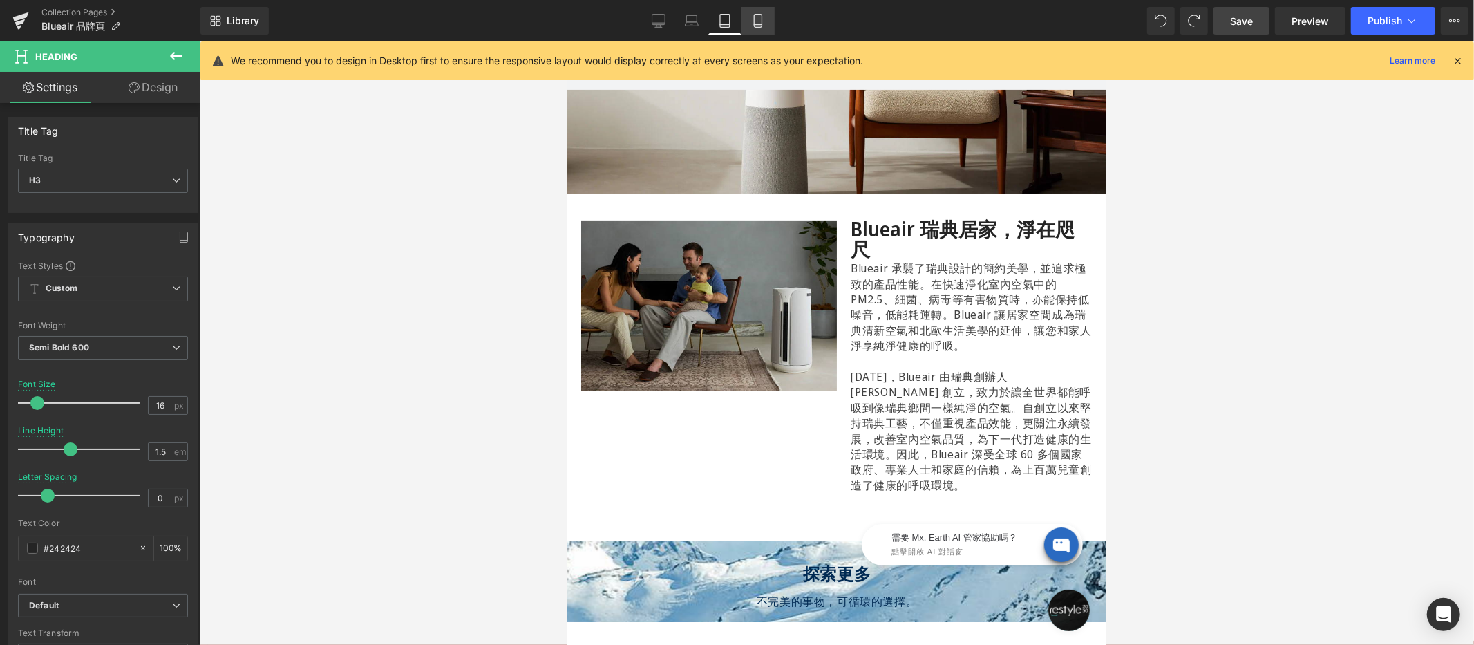
click at [758, 15] on icon at bounding box center [758, 21] width 8 height 13
type input "1.6"
type input "0.8"
type input "100"
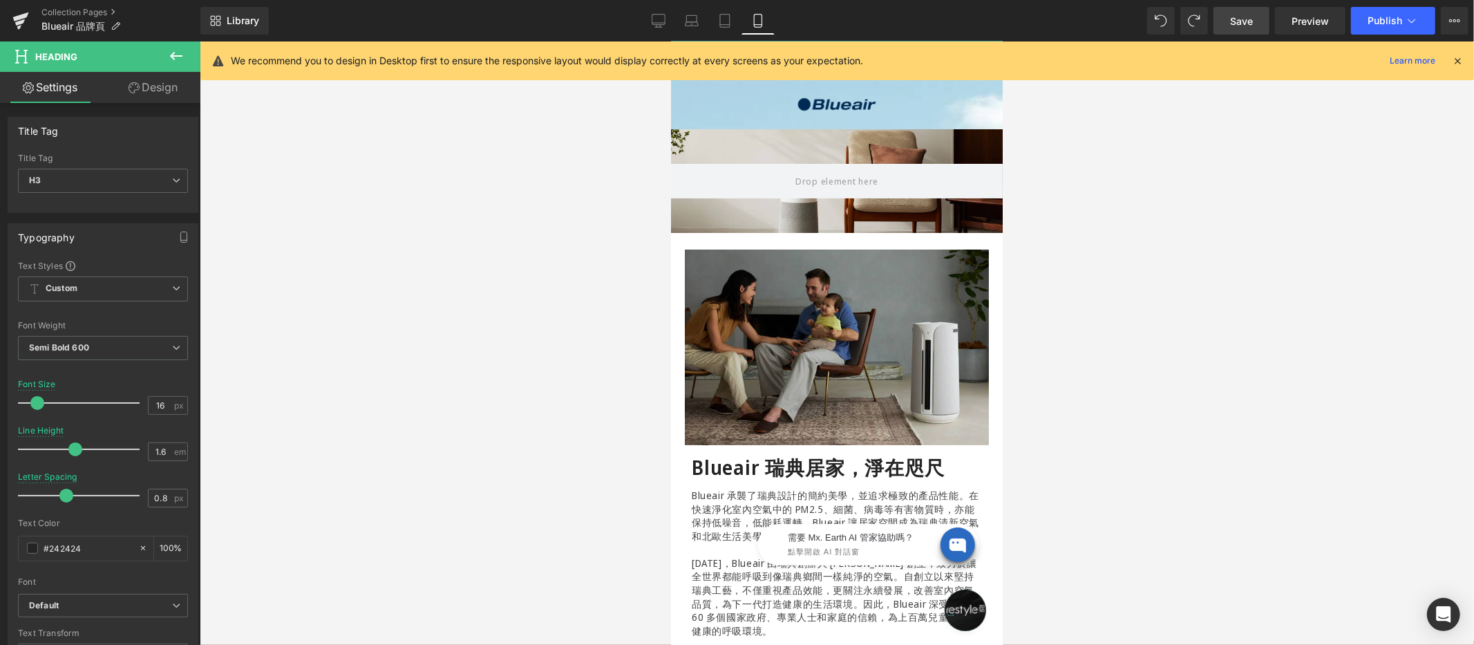
scroll to position [0, 0]
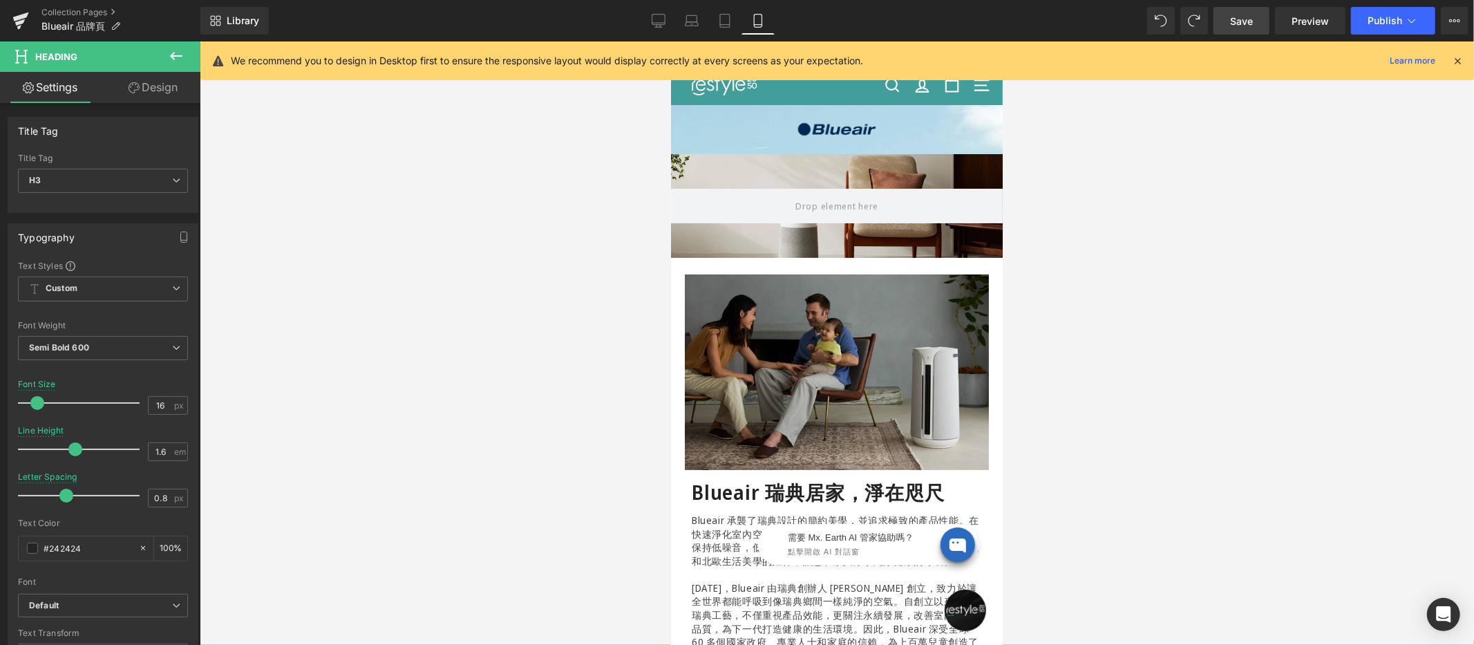
click at [1241, 17] on span "Save" at bounding box center [1241, 21] width 23 height 15
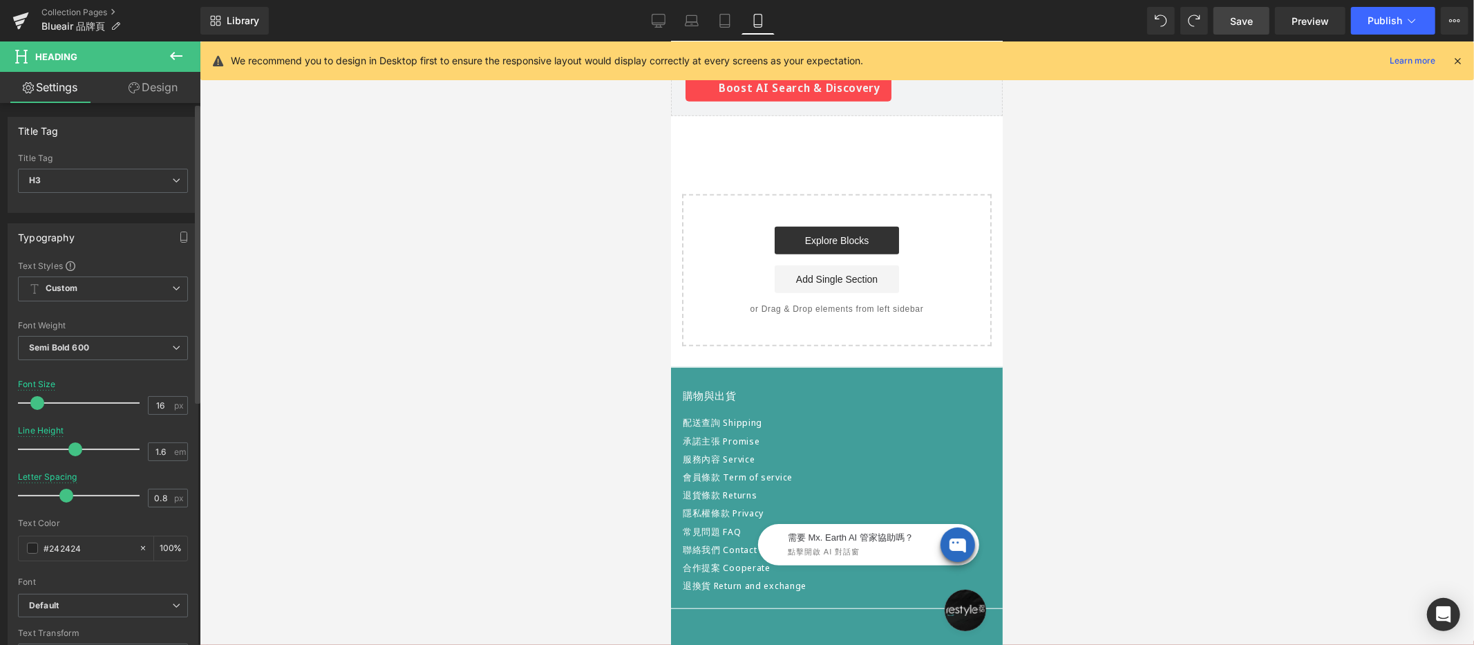
scroll to position [501, 0]
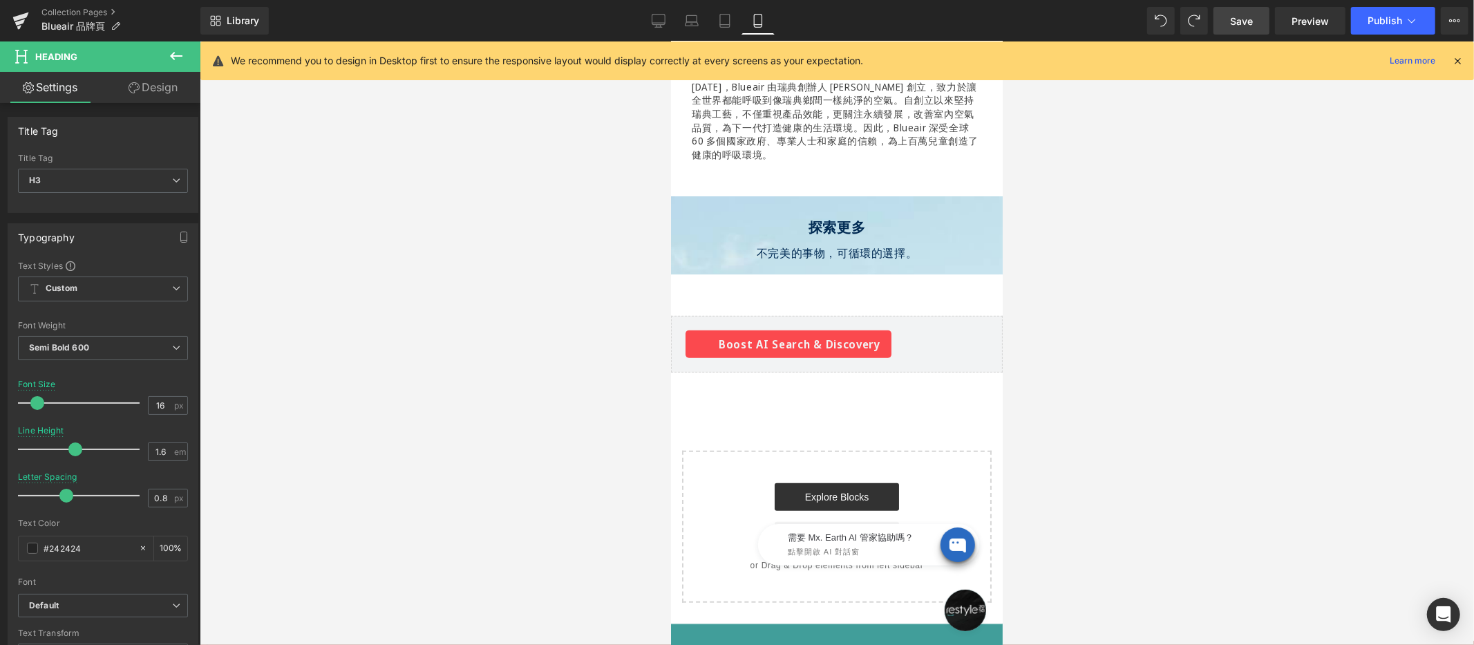
click at [1246, 22] on span "Save" at bounding box center [1241, 21] width 23 height 15
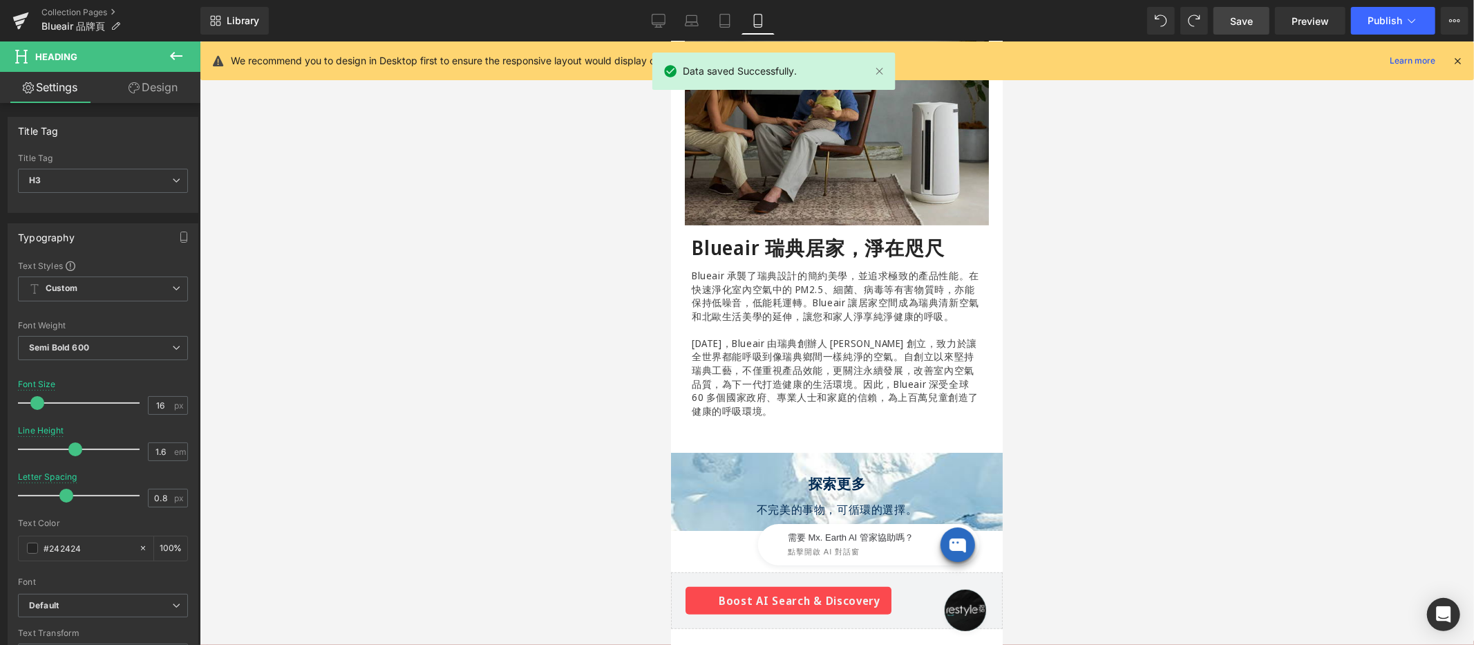
scroll to position [481, 0]
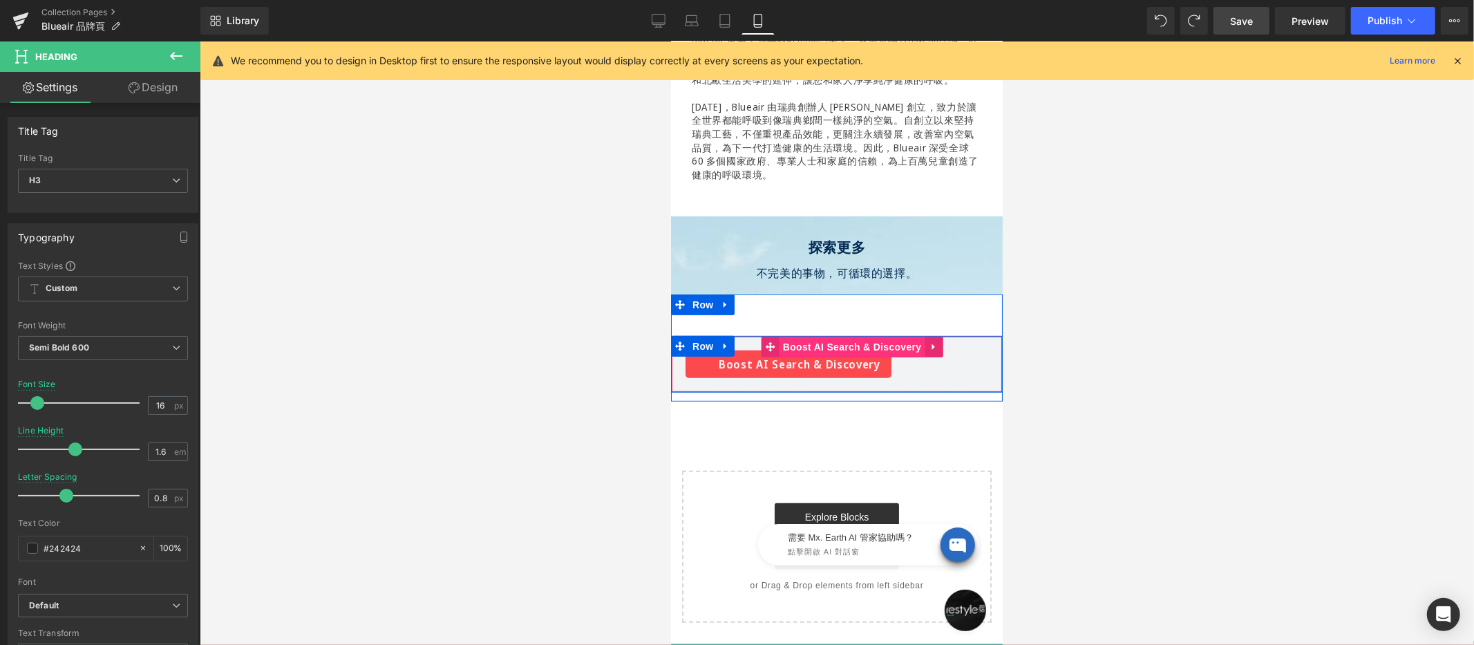
click at [778, 342] on div "Boost AI Search & Discovery Boost AI Search & Discovery" at bounding box center [836, 363] width 332 height 57
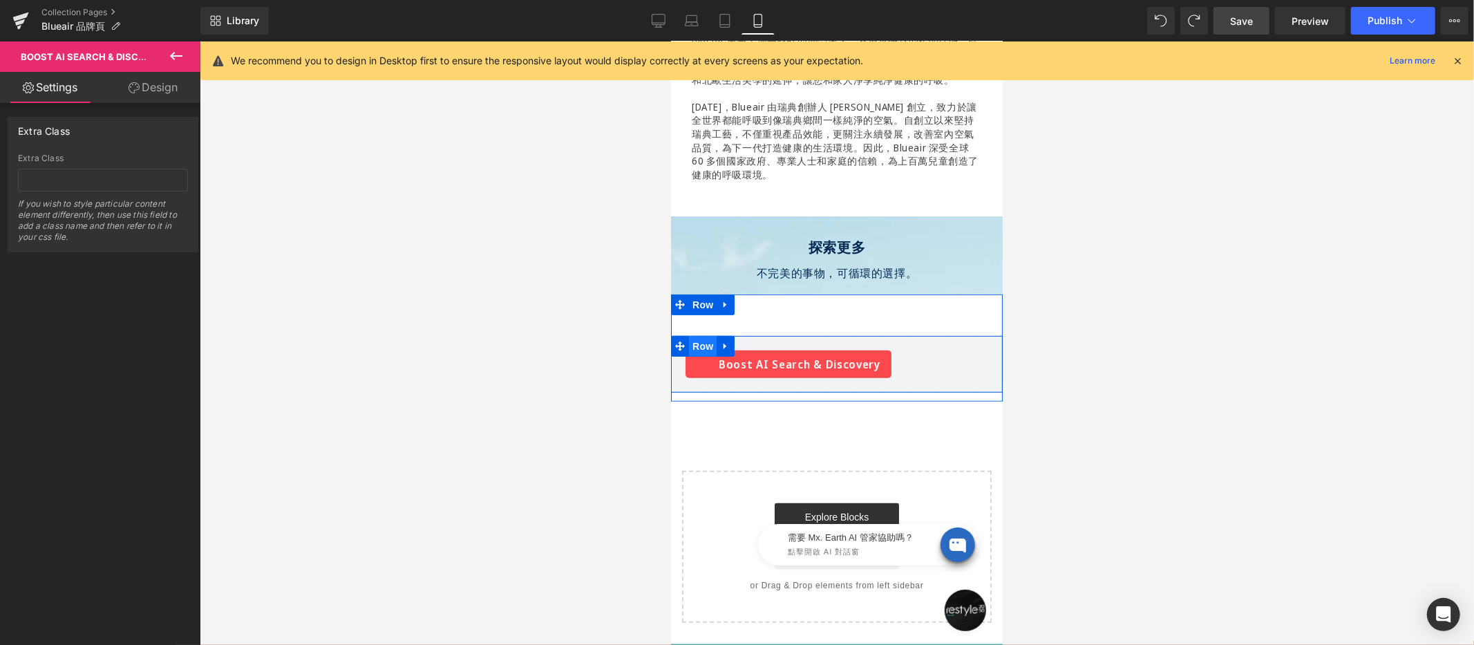
click at [688, 339] on span "Row" at bounding box center [702, 345] width 28 height 21
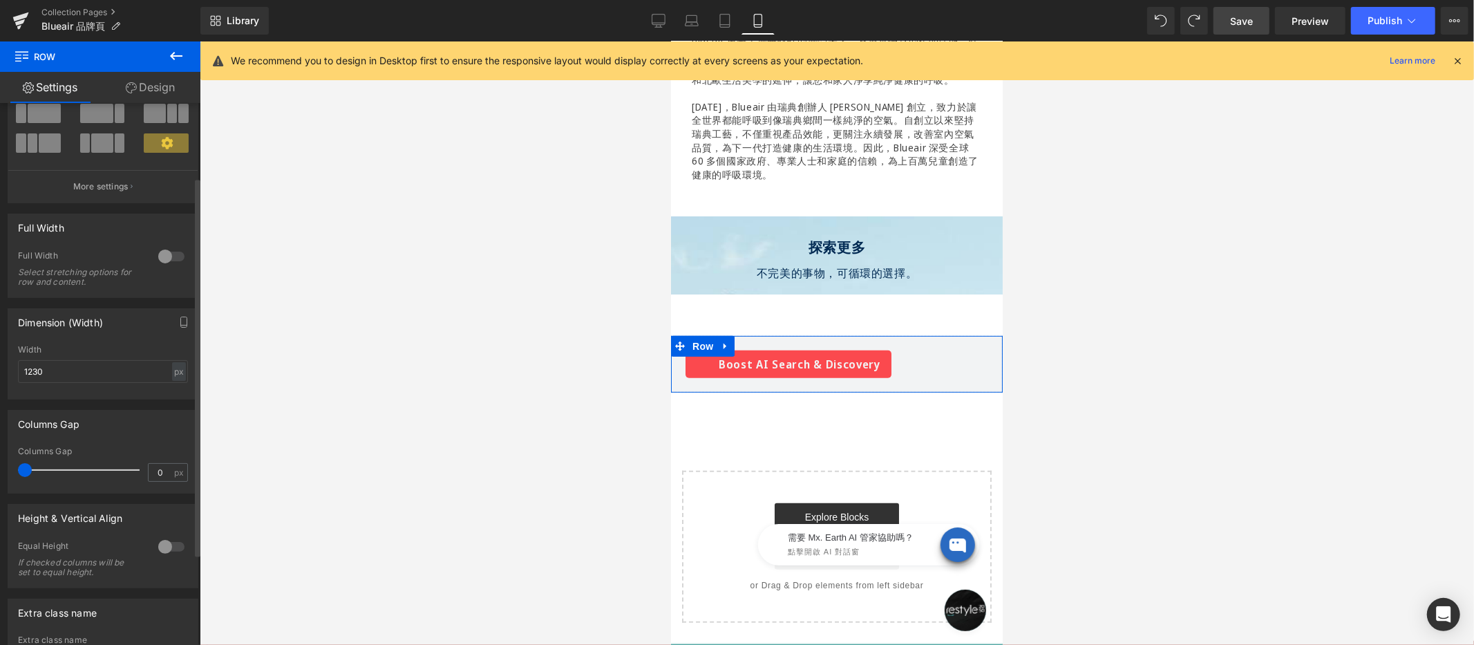
scroll to position [0, 0]
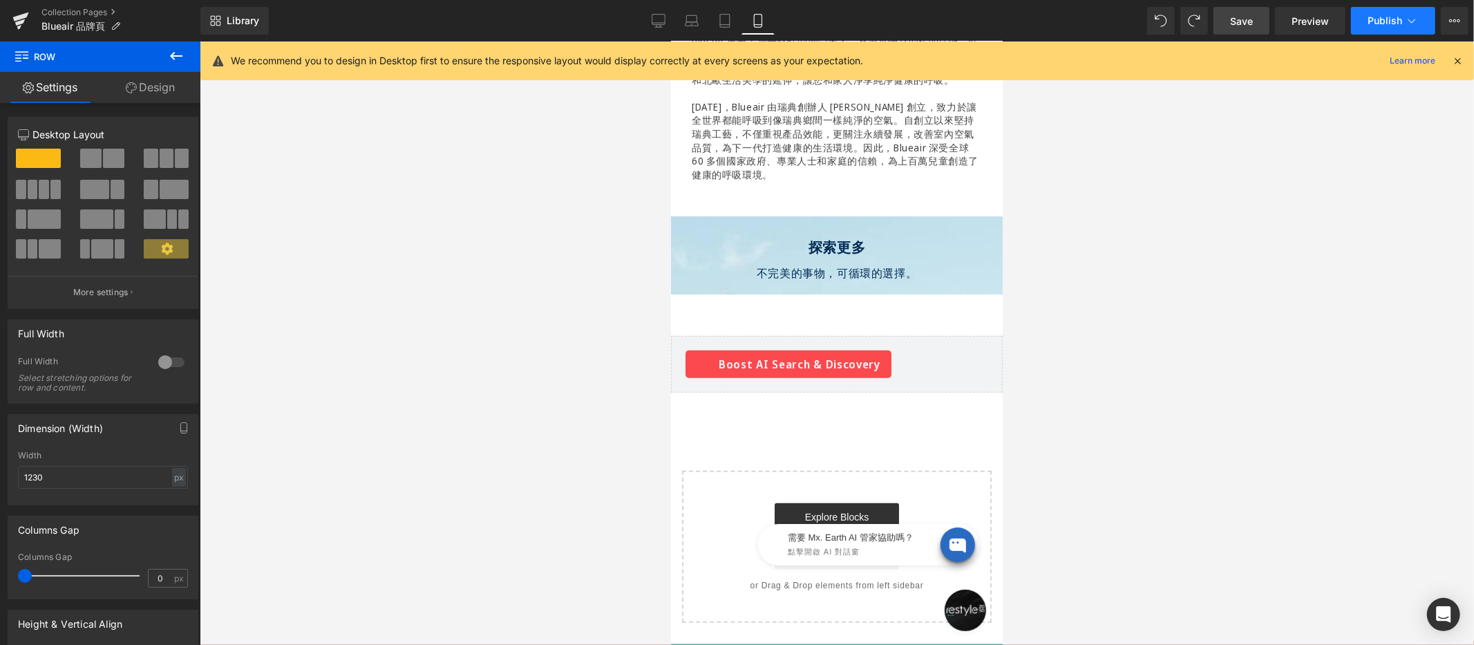
click at [1387, 19] on span "Publish" at bounding box center [1384, 20] width 35 height 11
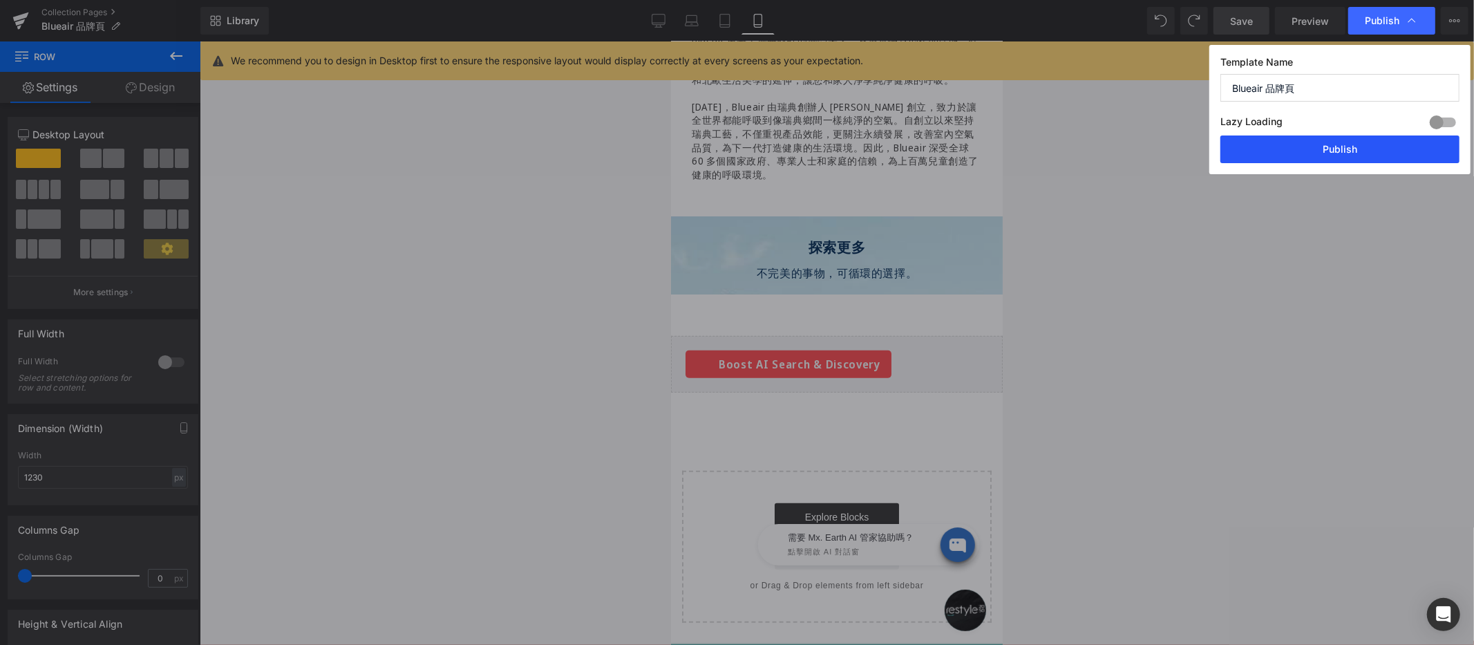
click at [1308, 146] on button "Publish" at bounding box center [1339, 149] width 239 height 28
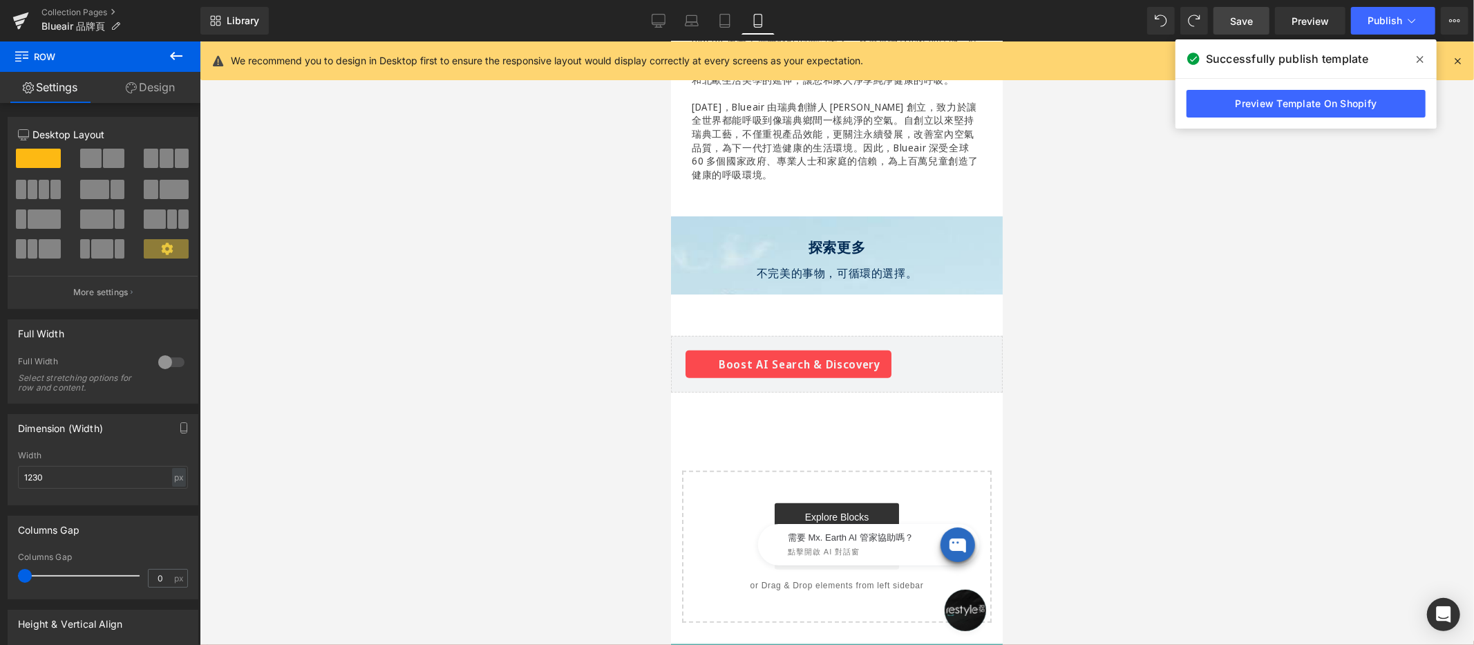
click at [1427, 58] on span at bounding box center [1420, 59] width 22 height 22
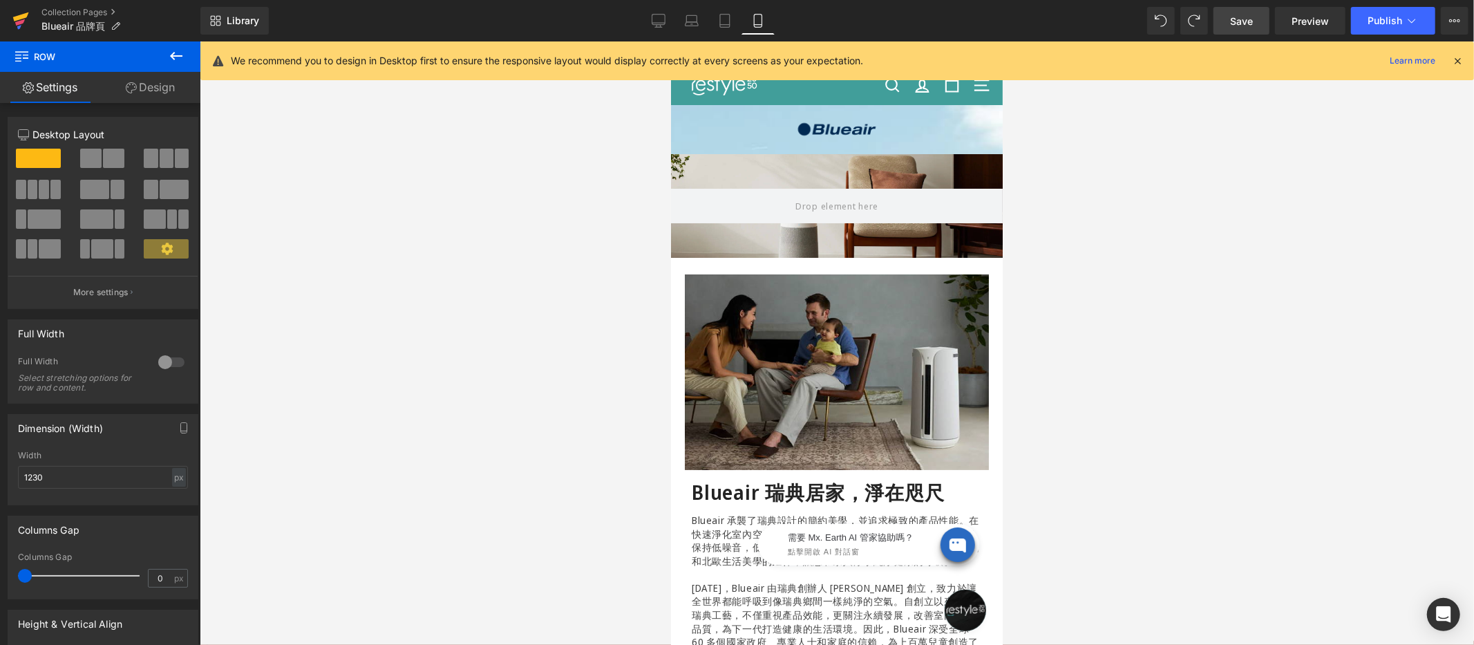
click at [21, 22] on icon at bounding box center [20, 22] width 10 height 6
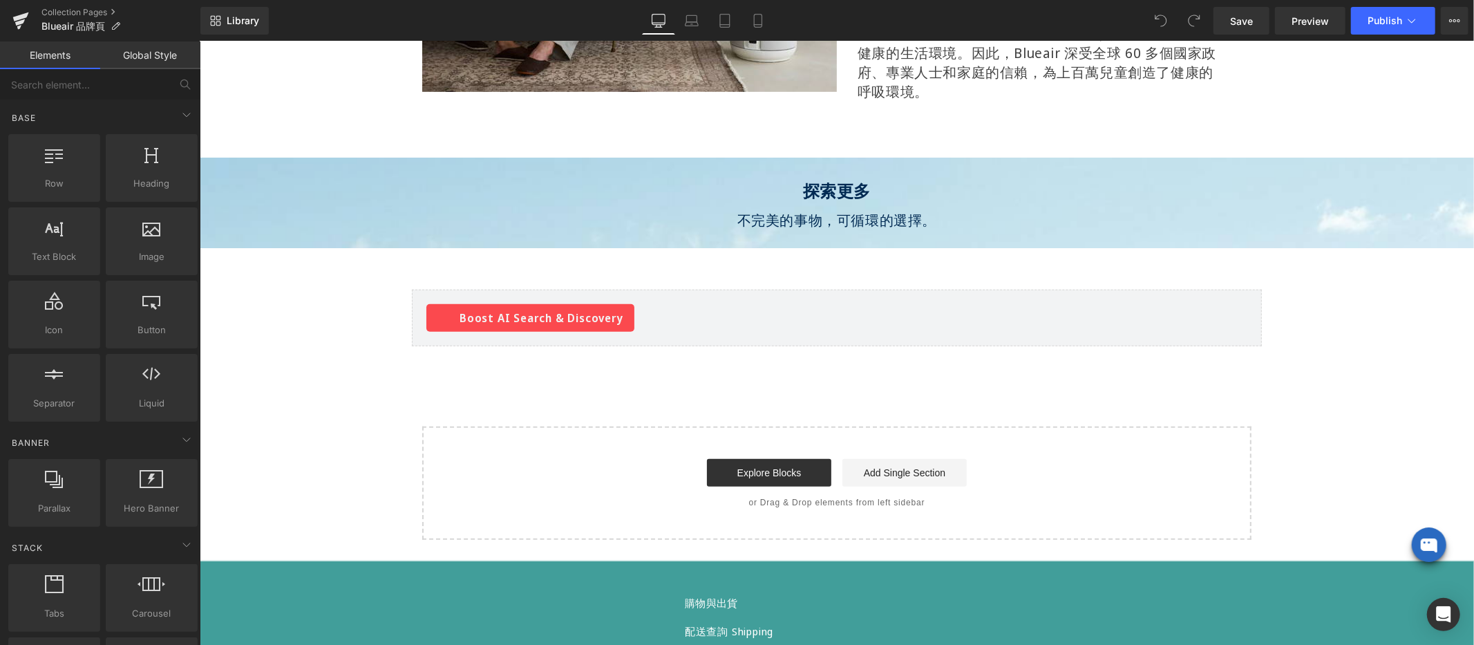
scroll to position [804, 0]
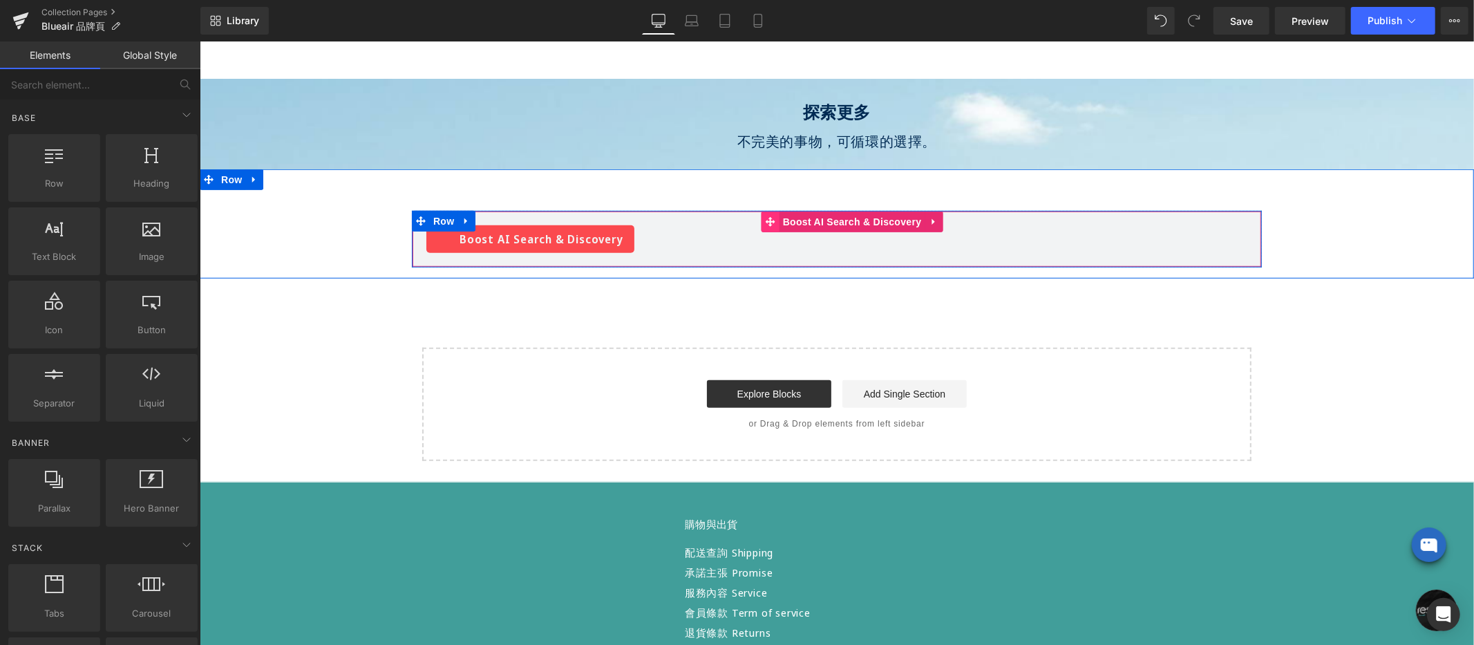
click at [765, 216] on icon at bounding box center [770, 221] width 10 height 10
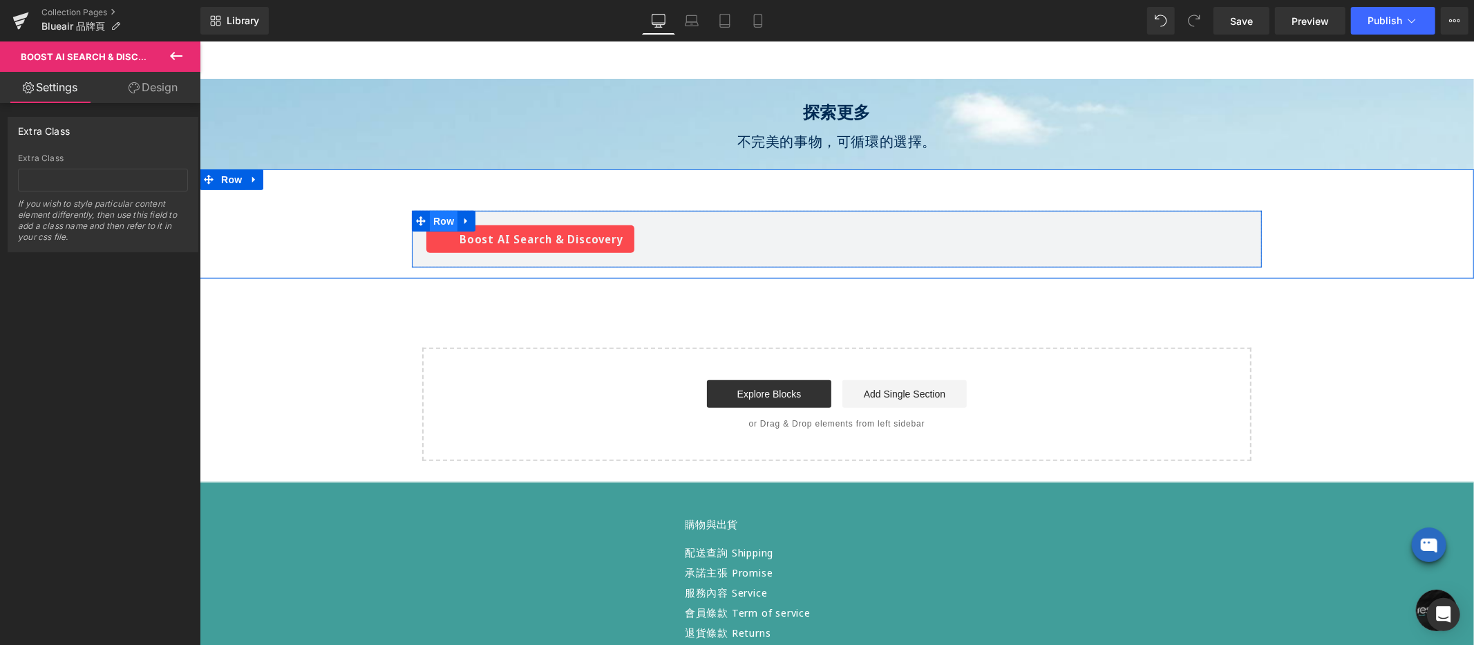
click at [430, 210] on span "Row" at bounding box center [443, 220] width 28 height 21
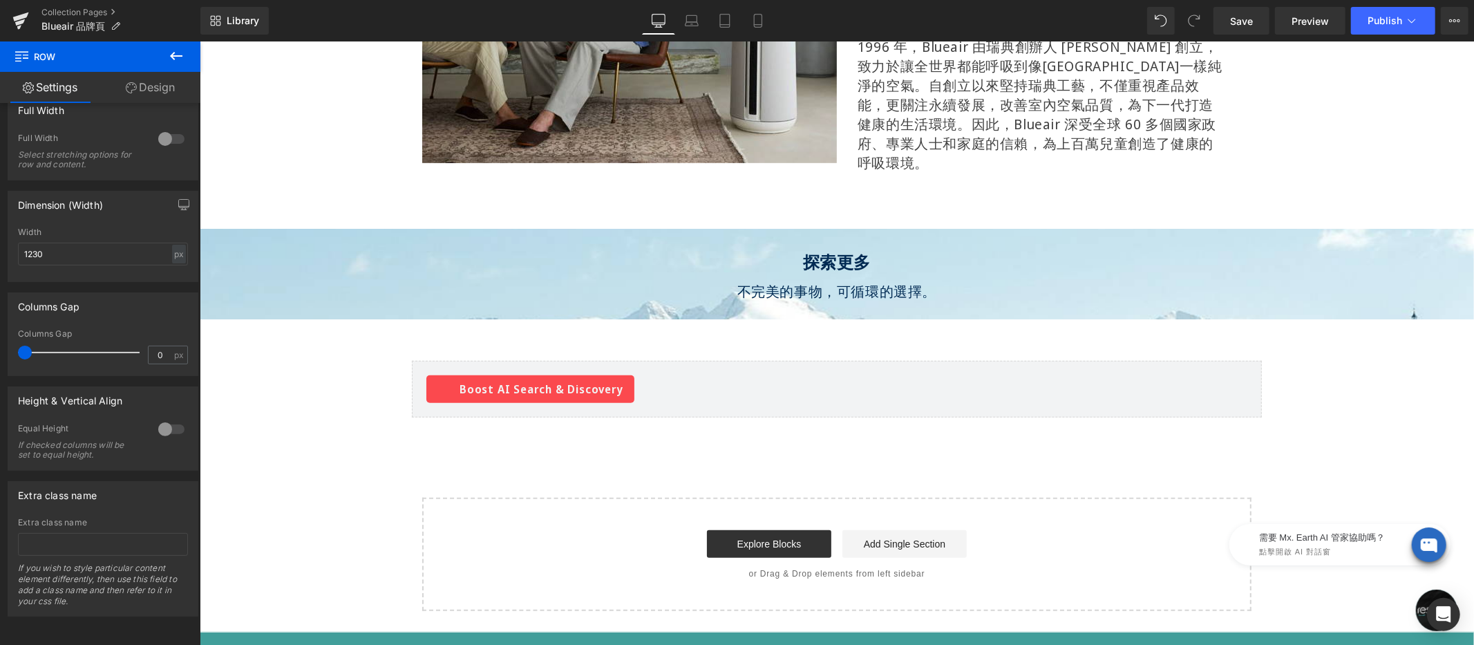
scroll to position [597, 0]
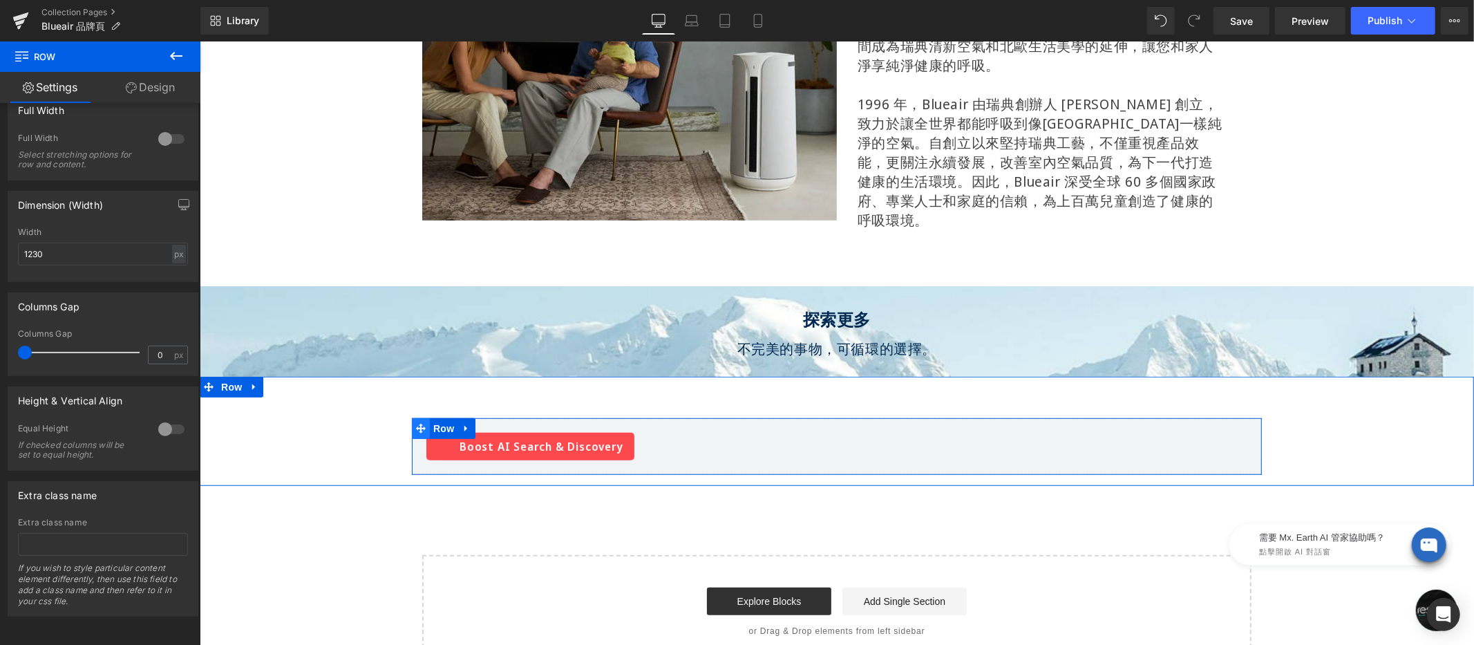
click at [417, 423] on icon at bounding box center [420, 428] width 10 height 10
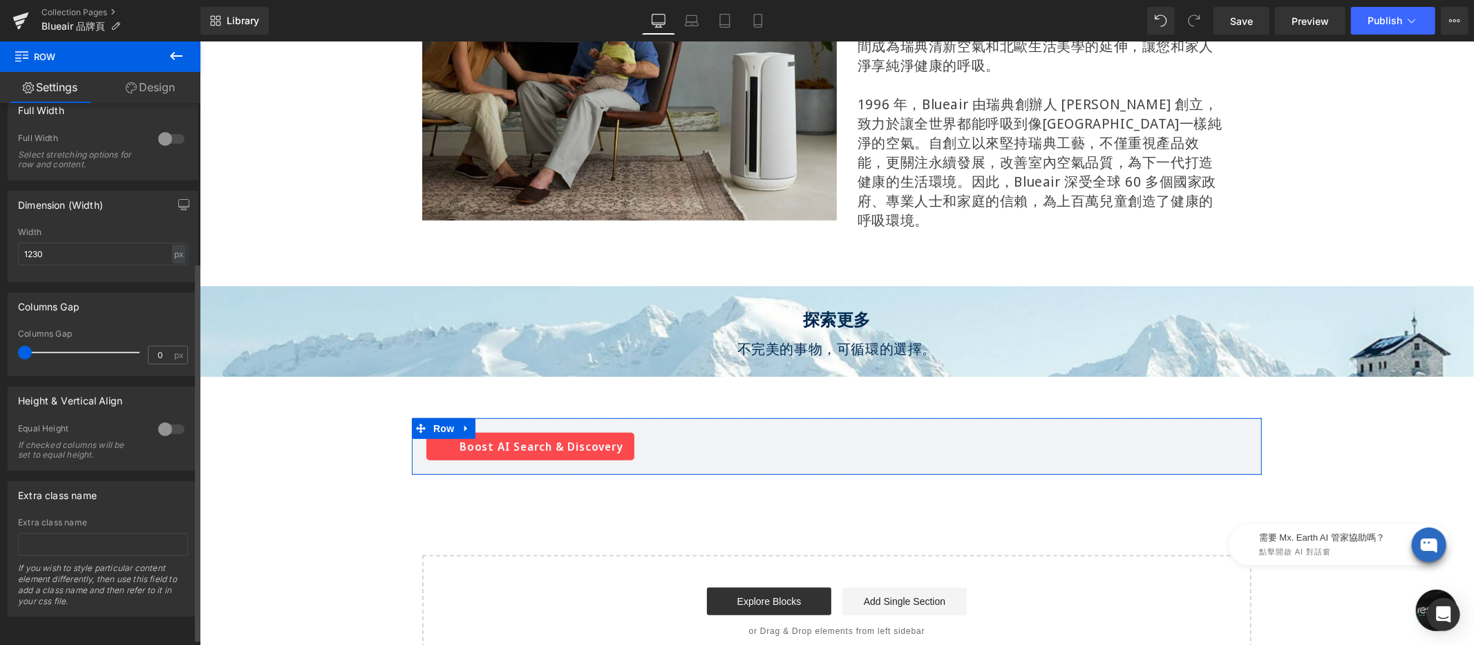
scroll to position [194, 0]
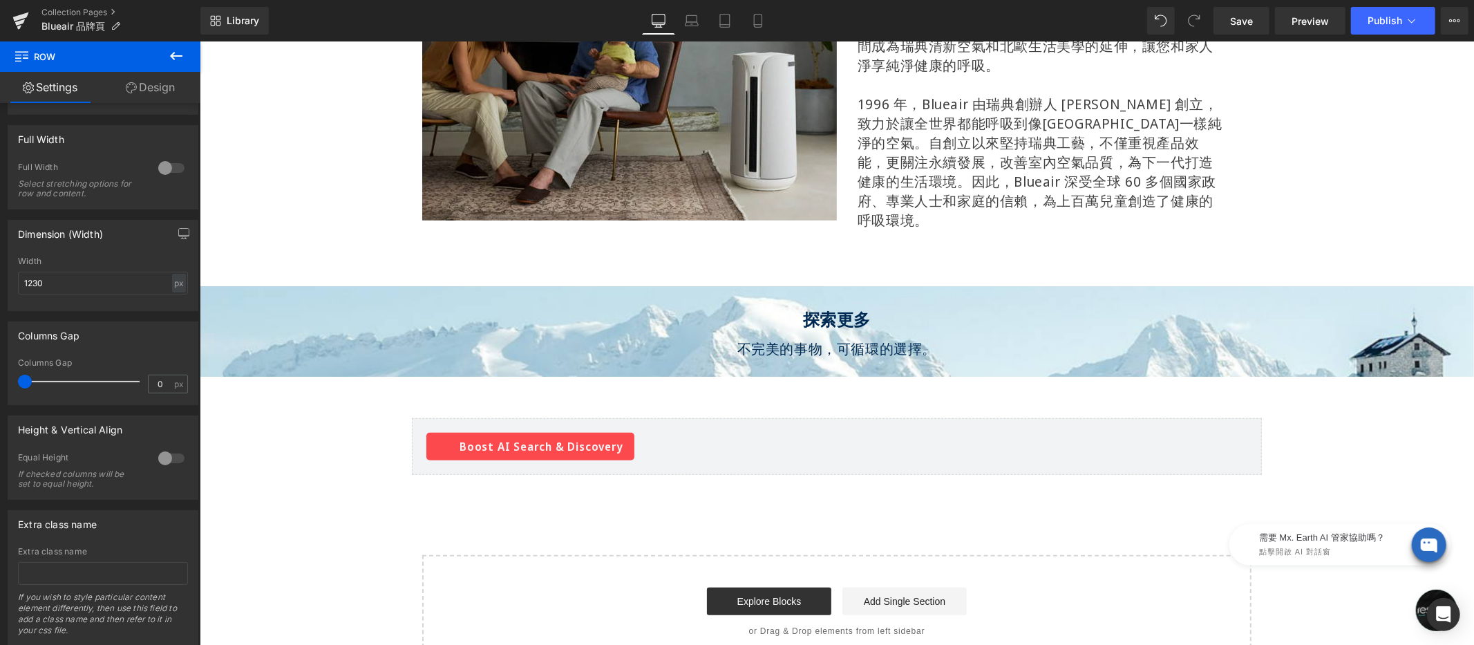
click at [169, 54] on icon at bounding box center [176, 56] width 17 height 17
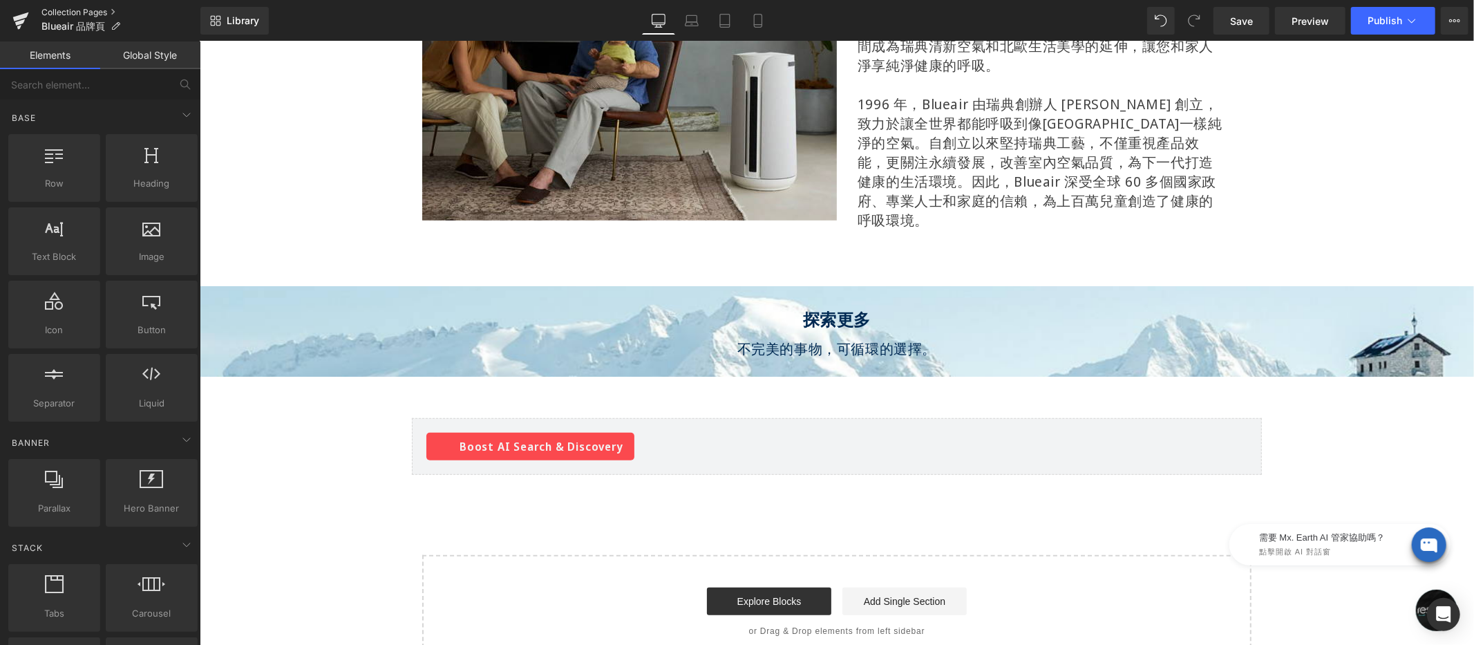
click at [83, 10] on link "Collection Pages" at bounding box center [120, 12] width 159 height 11
